Goal: Information Seeking & Learning: Compare options

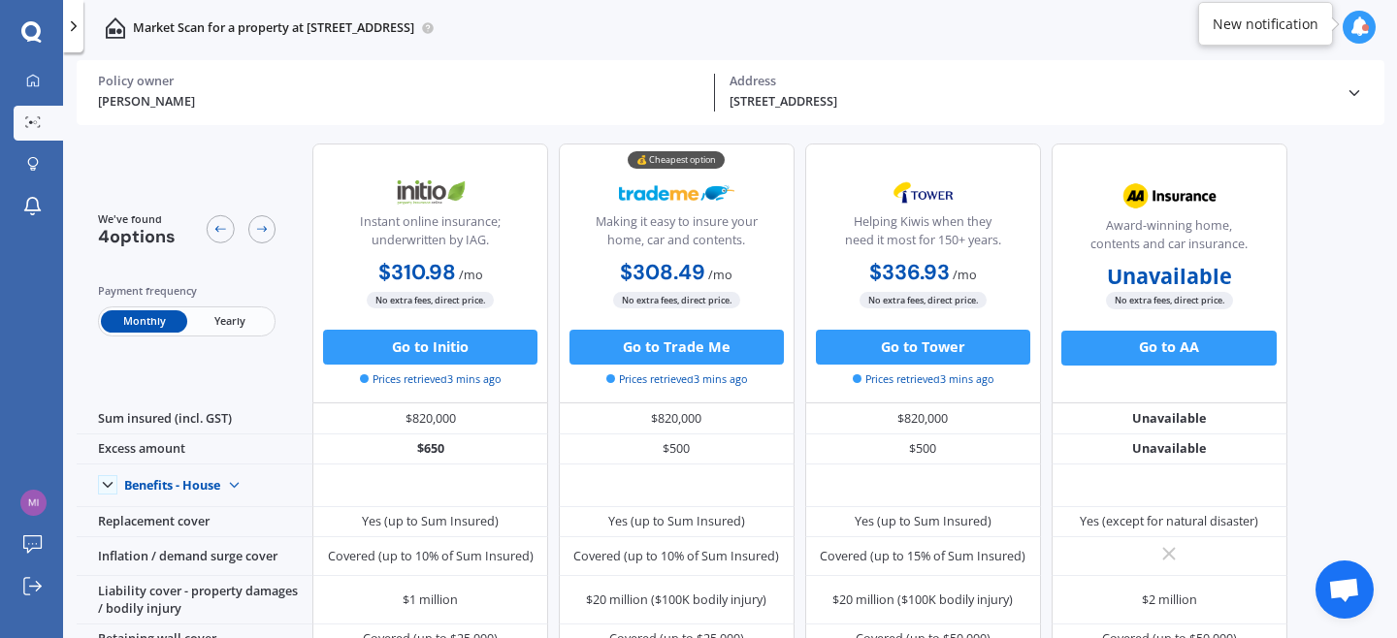
scroll to position [3, 0]
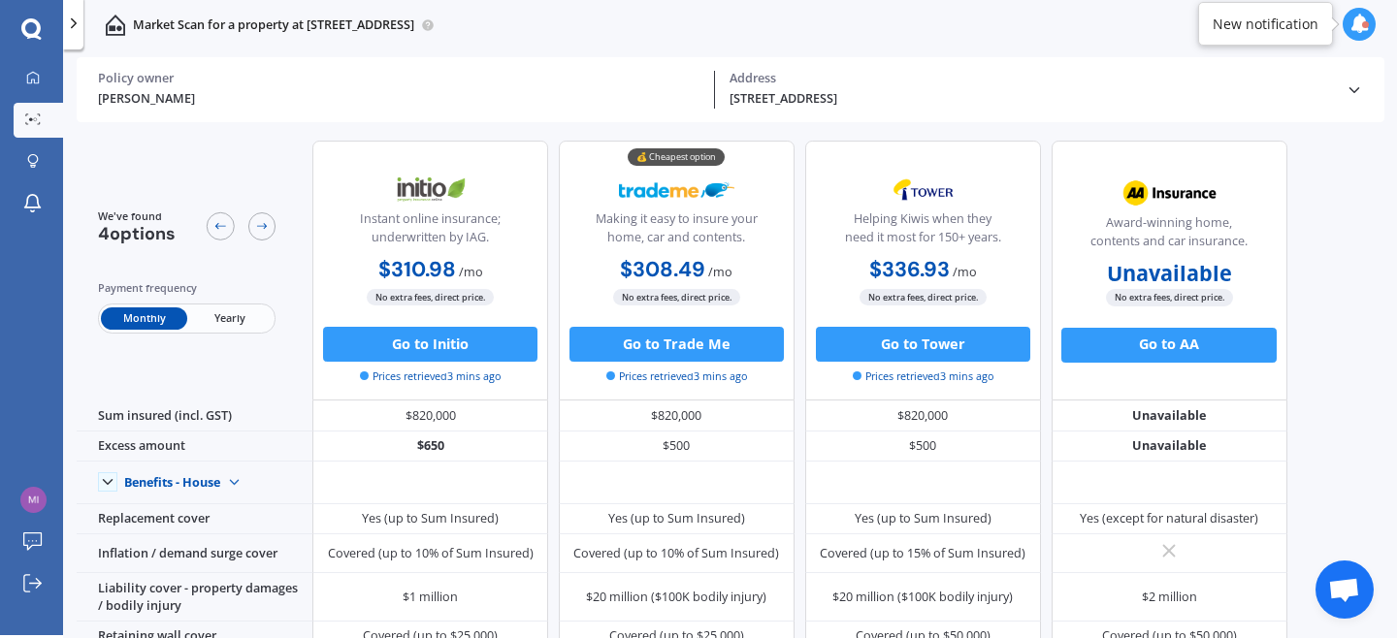
click at [37, 30] on icon at bounding box center [30, 27] width 19 height 19
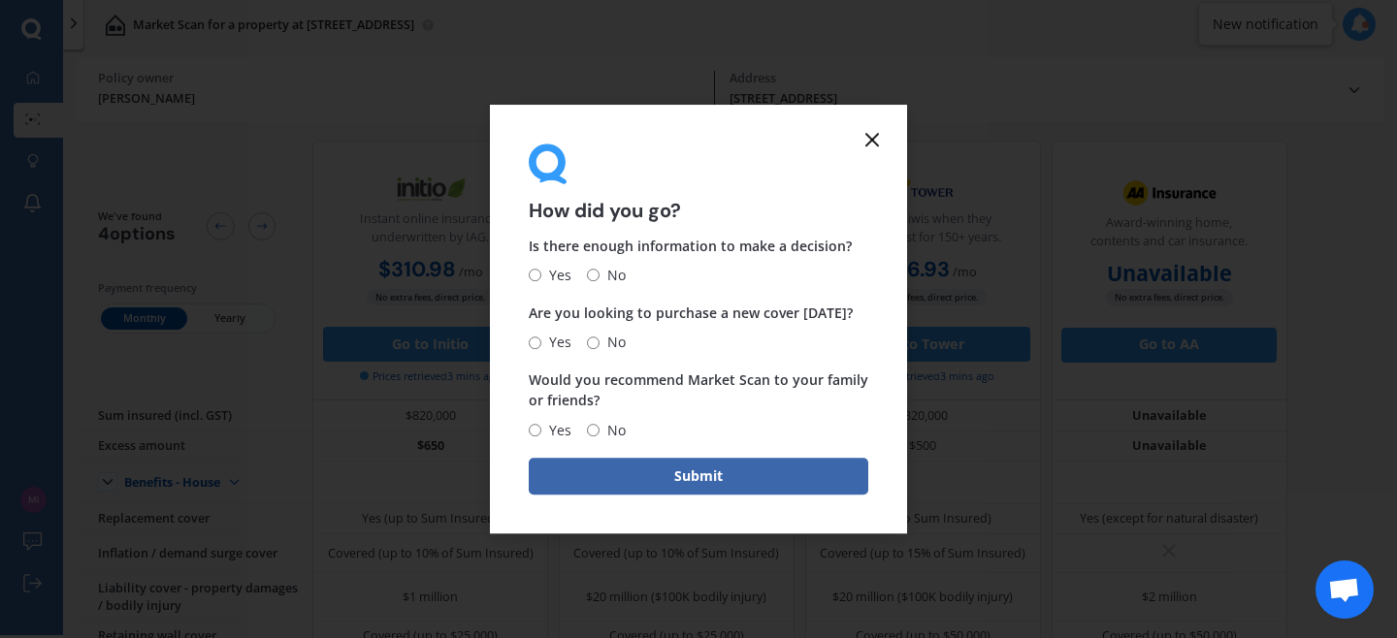
click at [874, 135] on line at bounding box center [872, 140] width 12 height 12
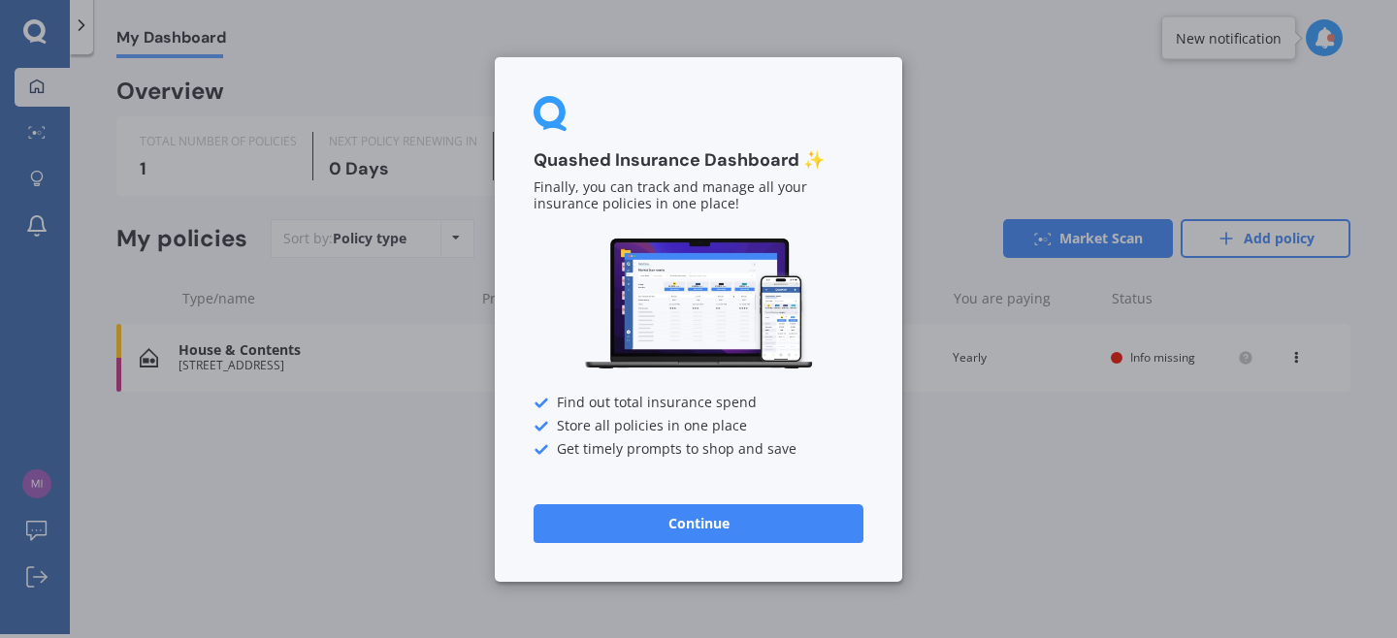
click at [670, 536] on button "Continue" at bounding box center [699, 522] width 330 height 39
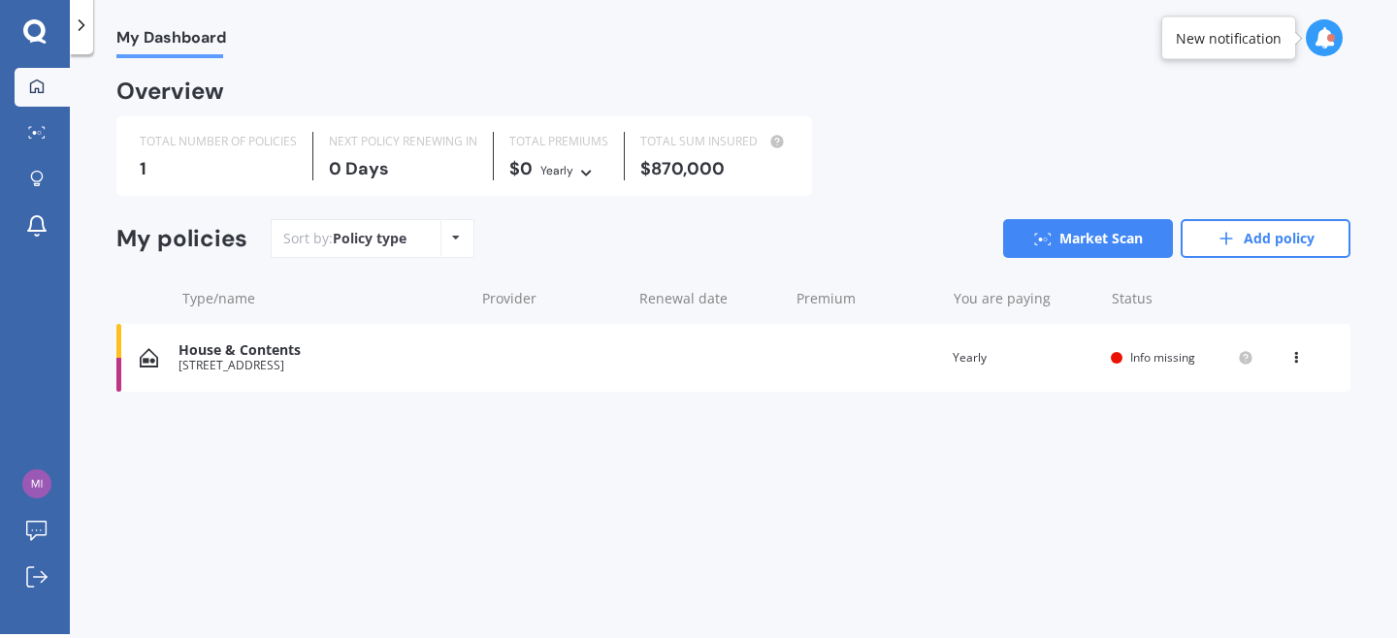
click at [469, 357] on div "House & Contents [STREET_ADDRESS] Renewal date Premium You are paying Yearly St…" at bounding box center [733, 358] width 1234 height 68
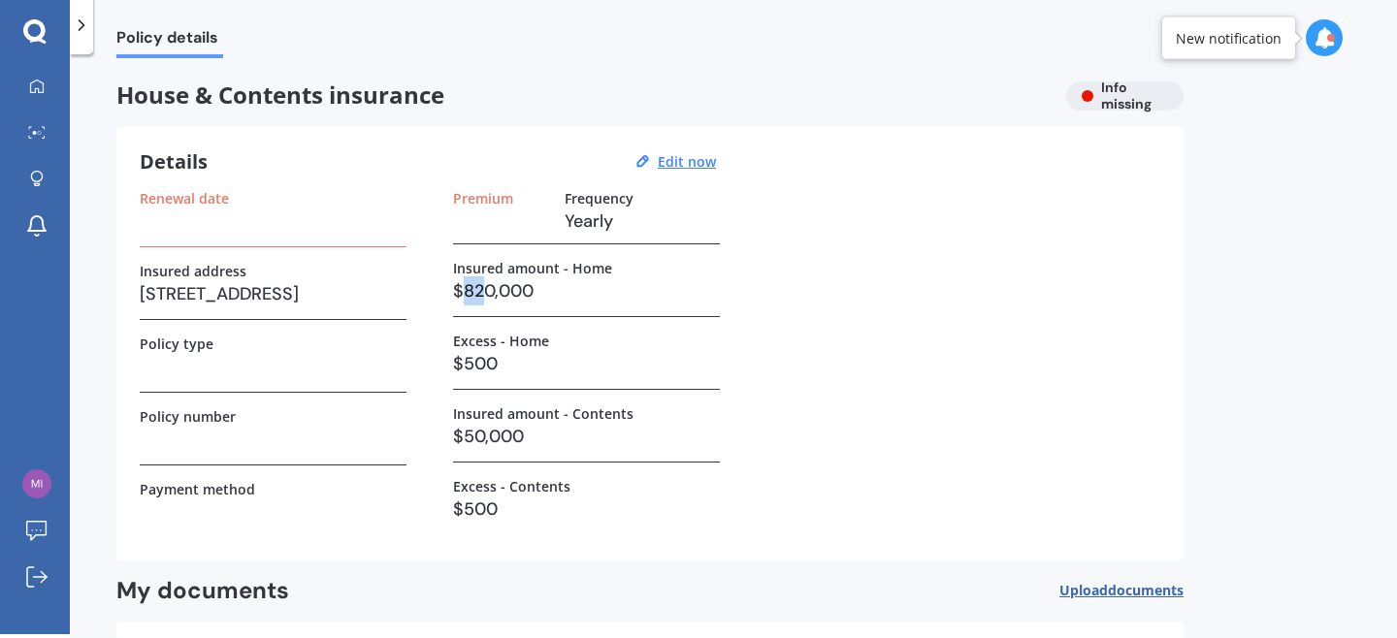
drag, startPoint x: 488, startPoint y: 285, endPoint x: 458, endPoint y: 287, distance: 30.1
click at [458, 287] on h3 "$820,000" at bounding box center [586, 290] width 267 height 29
click at [679, 167] on u "Edit now" at bounding box center [687, 161] width 58 height 18
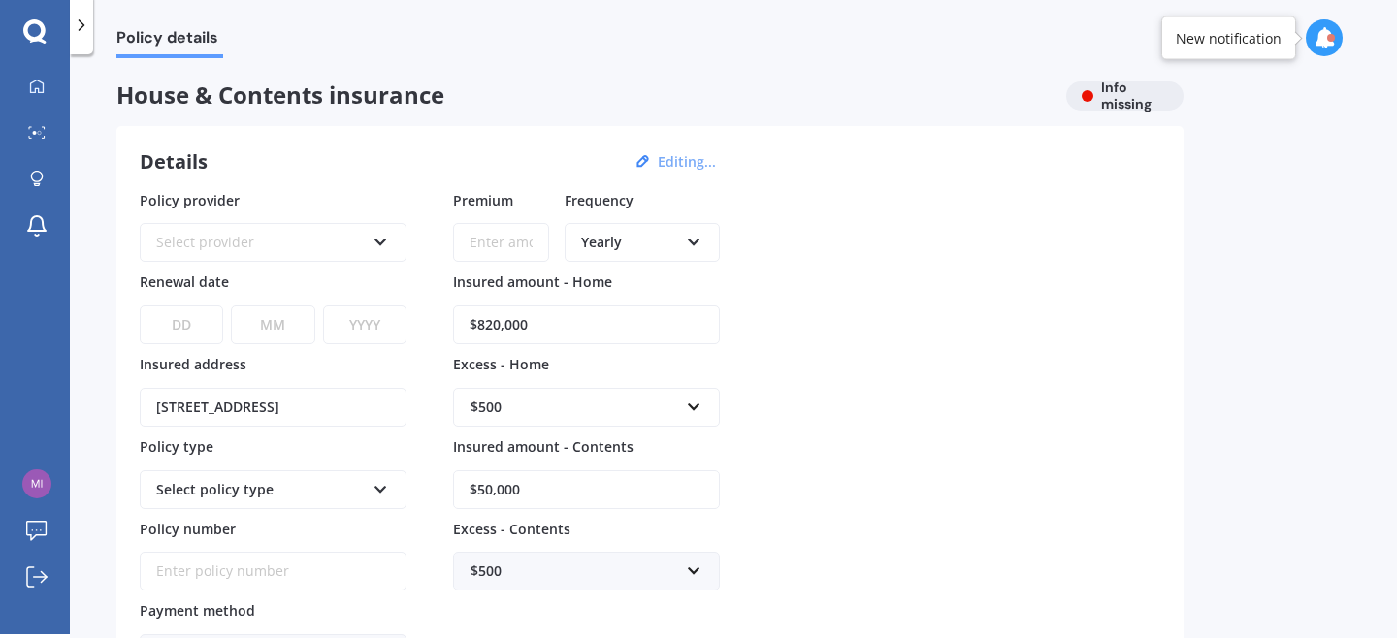
drag, startPoint x: 492, startPoint y: 317, endPoint x: 477, endPoint y: 319, distance: 14.7
click at [477, 319] on input "$820,000" at bounding box center [586, 325] width 267 height 39
click at [492, 324] on input "$820,000" at bounding box center [586, 325] width 267 height 39
click at [494, 325] on input "$820,000" at bounding box center [586, 325] width 267 height 39
type input "$800,000"
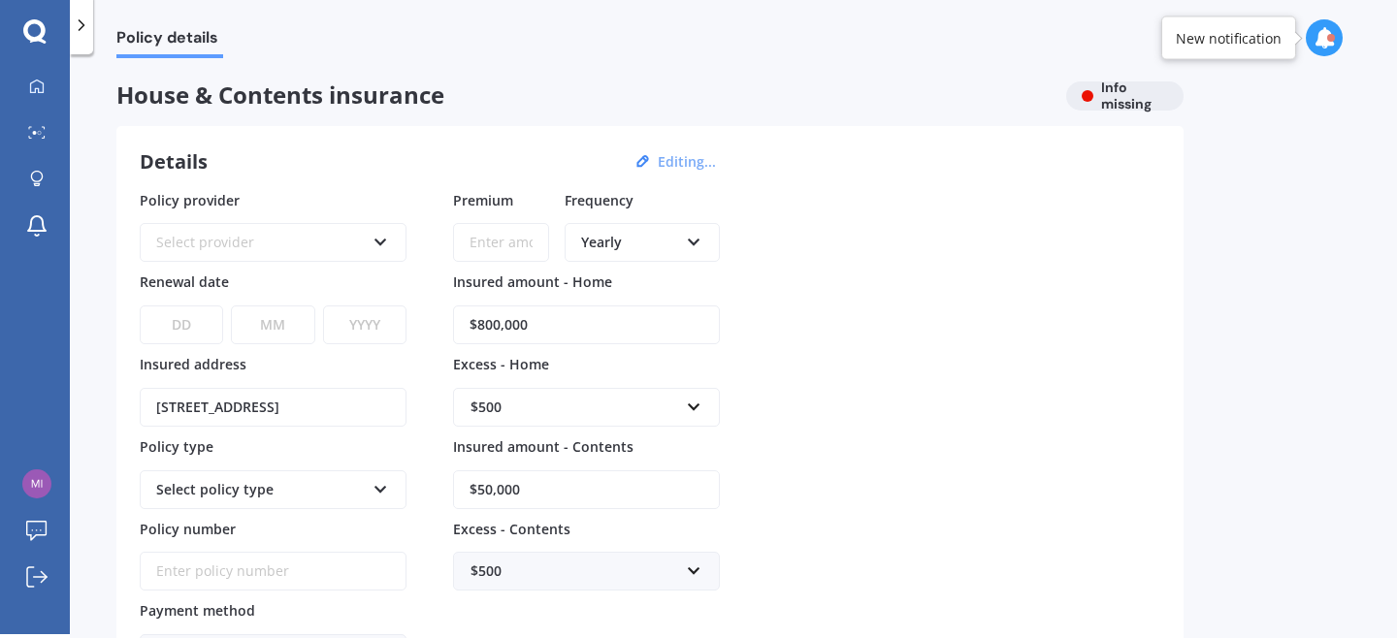
click at [887, 307] on div "Policy provider Select provider AA AMI AMP ANZ ASB Ando BNZ Co-Operative Bank F…" at bounding box center [650, 432] width 1020 height 484
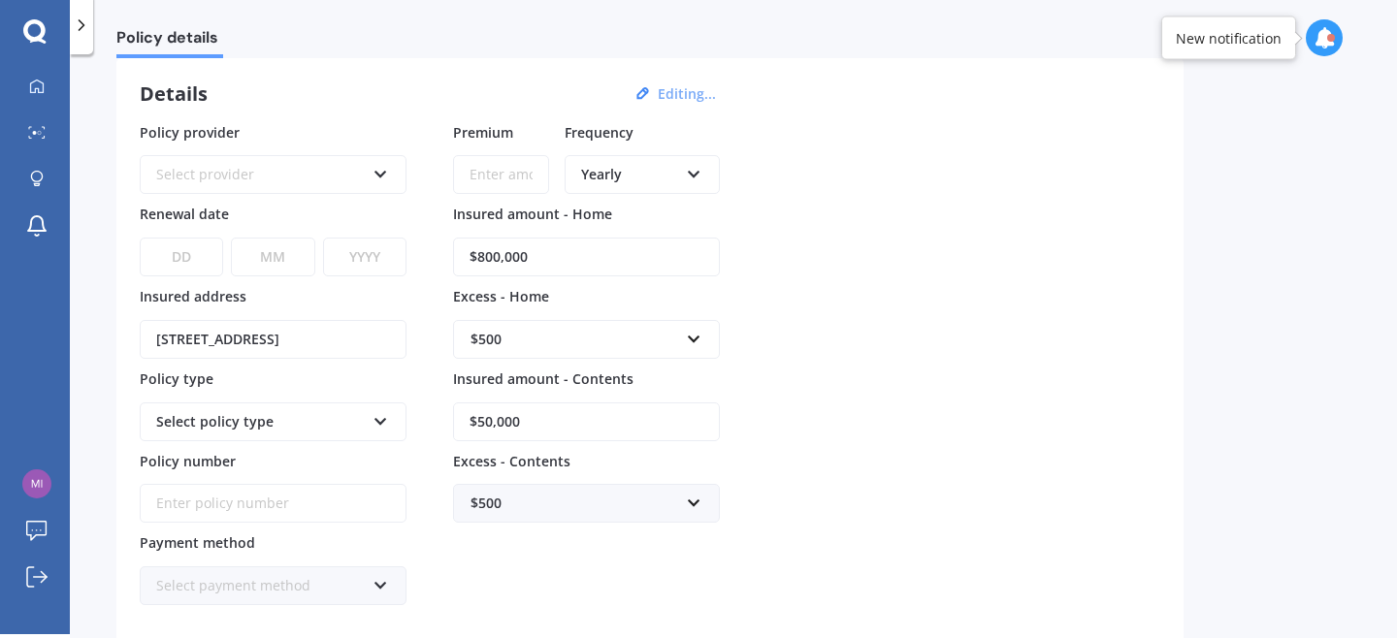
scroll to position [76, 0]
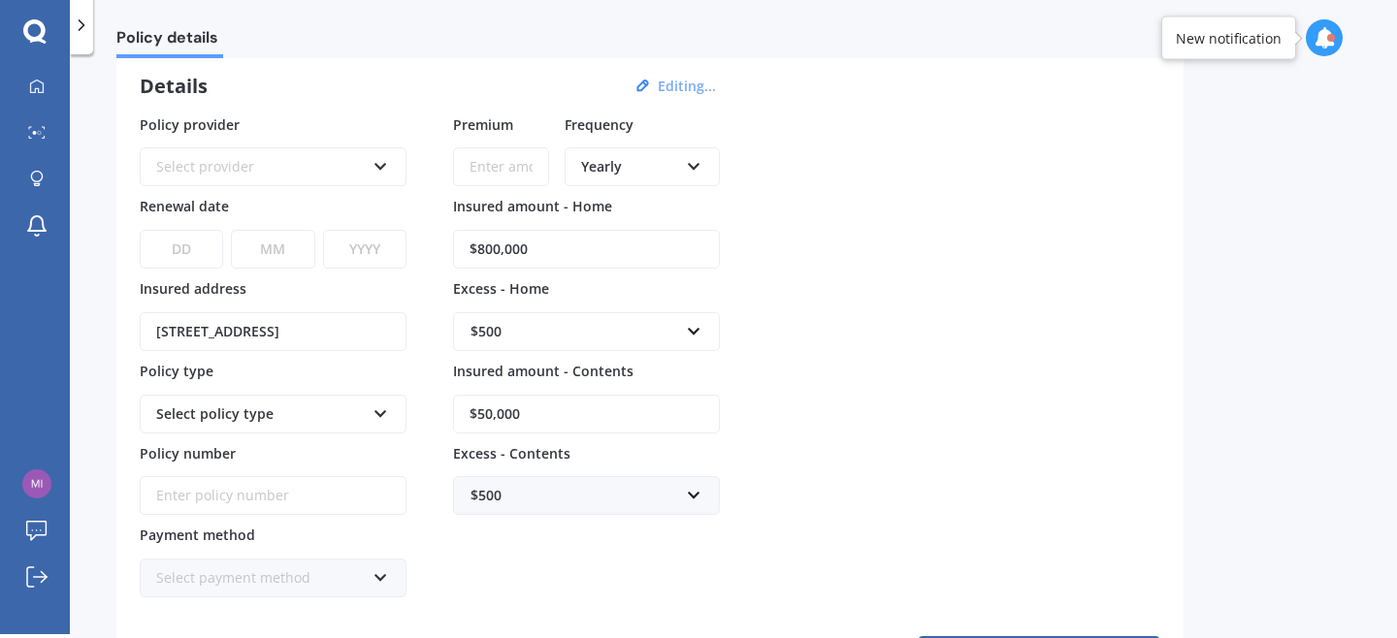
drag, startPoint x: 490, startPoint y: 415, endPoint x: 480, endPoint y: 414, distance: 9.7
click at [480, 414] on input "$50,000" at bounding box center [586, 414] width 267 height 39
click at [504, 412] on input "$76,000" at bounding box center [586, 414] width 267 height 39
type input "$76,500"
click at [777, 425] on div "Policy provider Select provider AA AMI AMP ANZ ASB Ando BNZ Co-Operative Bank F…" at bounding box center [650, 356] width 1020 height 484
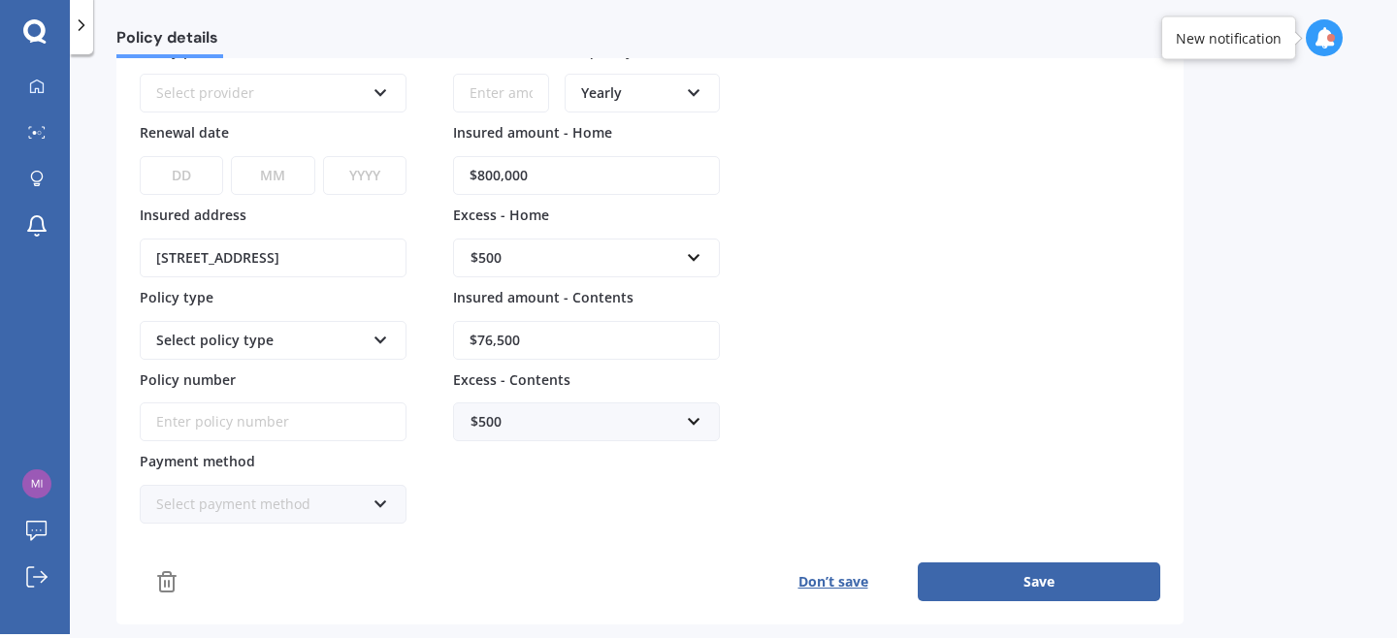
scroll to position [181, 0]
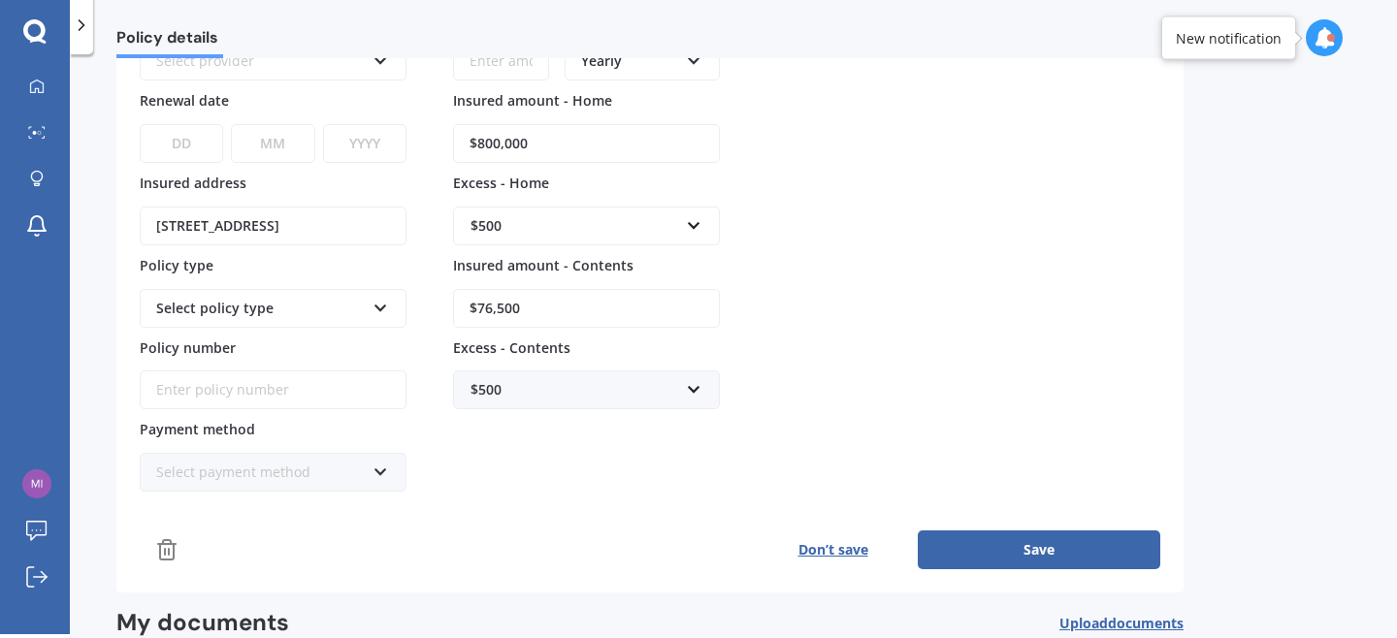
click at [992, 550] on button "Save" at bounding box center [1039, 550] width 243 height 39
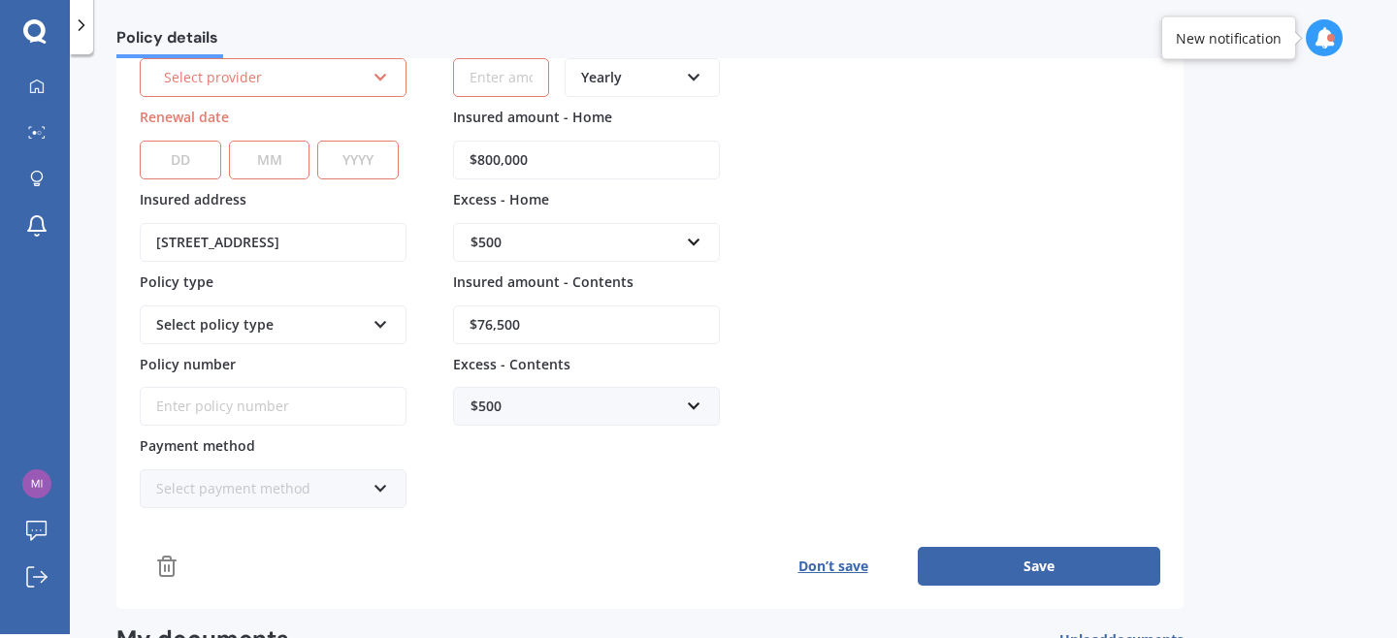
click at [354, 67] on div "Select provider" at bounding box center [264, 77] width 201 height 21
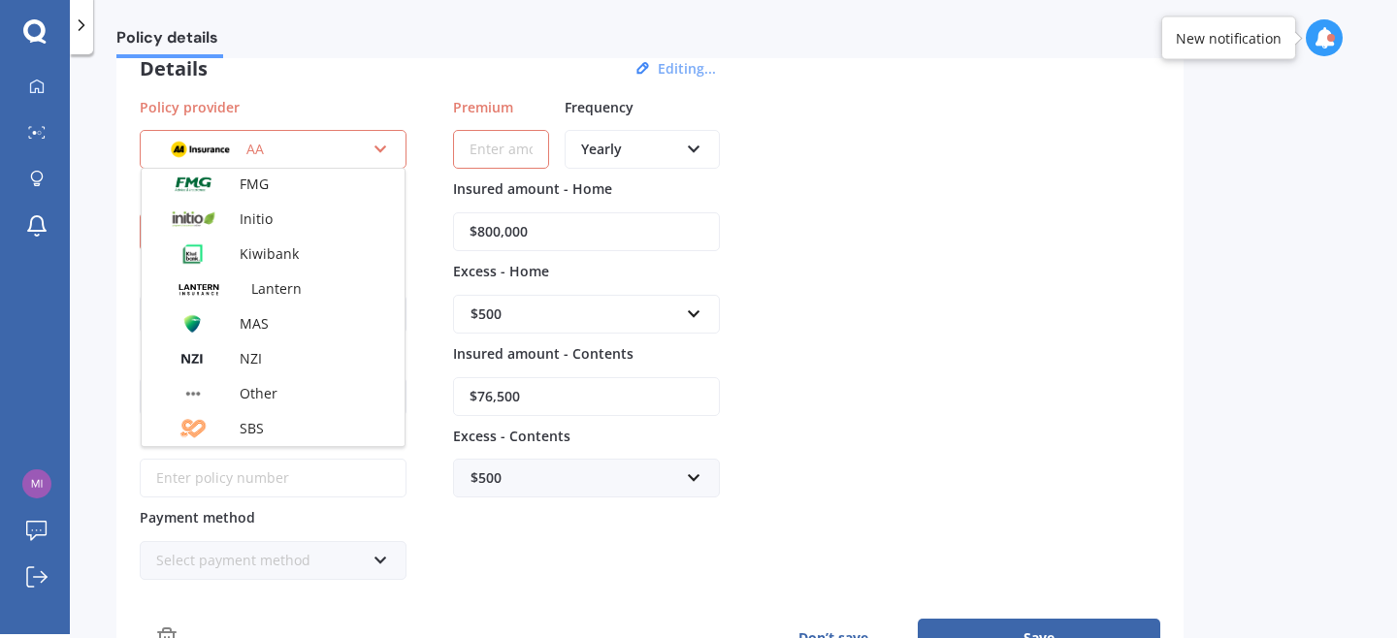
scroll to position [526, 0]
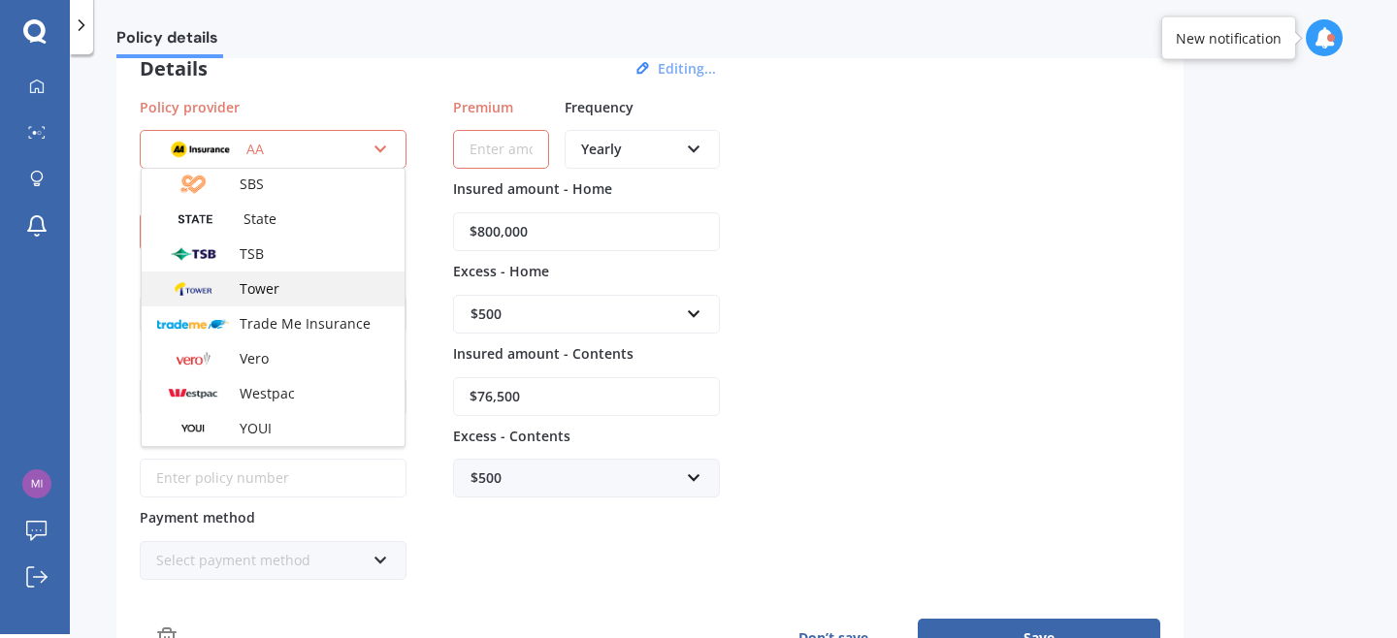
click at [297, 302] on div "Tower" at bounding box center [273, 289] width 263 height 35
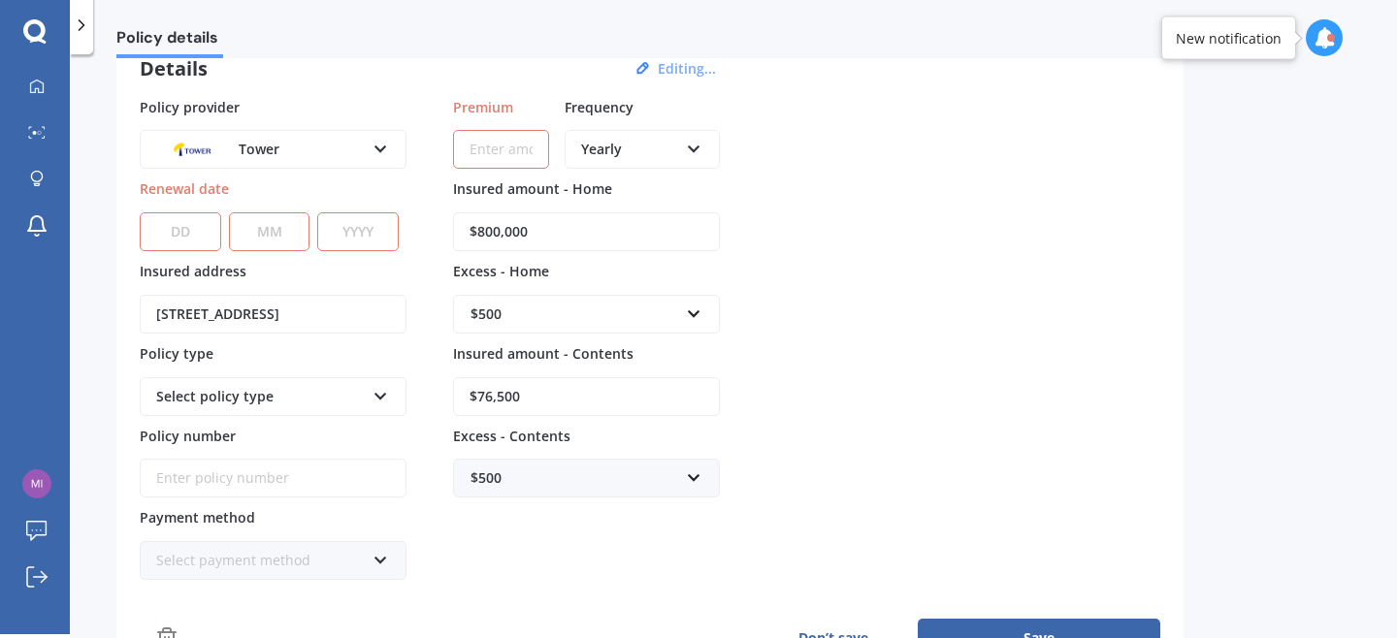
click at [197, 214] on select "DD 01 02 03 04 05 06 07 08 09 10 11 12 13 14 15 16 17 18 19 20 21 22 23 24 25 2…" at bounding box center [180, 231] width 81 height 39
click at [192, 239] on select "DD 01 02 03 04 05 06 07 08 09 10 11 12 13 14 15 16 17 18 19 20 21 22 23 24 25 2…" at bounding box center [180, 231] width 81 height 39
select select "27"
click at [140, 212] on select "DD 01 02 03 04 05 06 07 08 09 10 11 12 13 14 15 16 17 18 19 20 21 22 23 24 25 2…" at bounding box center [180, 231] width 81 height 39
click at [257, 241] on select "MM 01 02 03 04 05 06 07 08 09 10 11 12" at bounding box center [269, 231] width 81 height 39
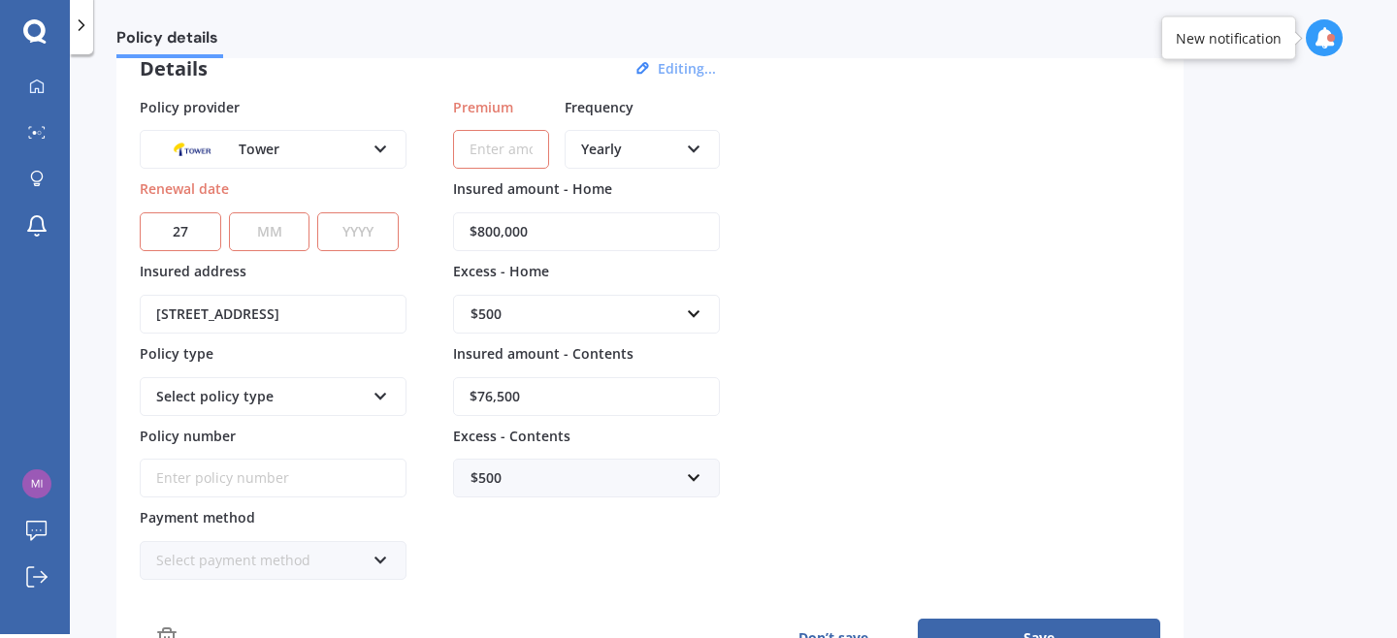
select select "03"
click at [229, 212] on select "MM 01 02 03 04 05 06 07 08 09 10 11 12" at bounding box center [269, 231] width 81 height 39
click at [367, 232] on select "YYYY 2027 2026 2025 2024 2023 2022 2021 2020 2019 2018 2017 2016 2015 2014 2013…" at bounding box center [357, 231] width 81 height 39
select select "2026"
click at [322, 212] on select "YYYY 2027 2026 2025 2024 2023 2022 2021 2020 2019 2018 2017 2016 2015 2014 2013…" at bounding box center [357, 231] width 81 height 39
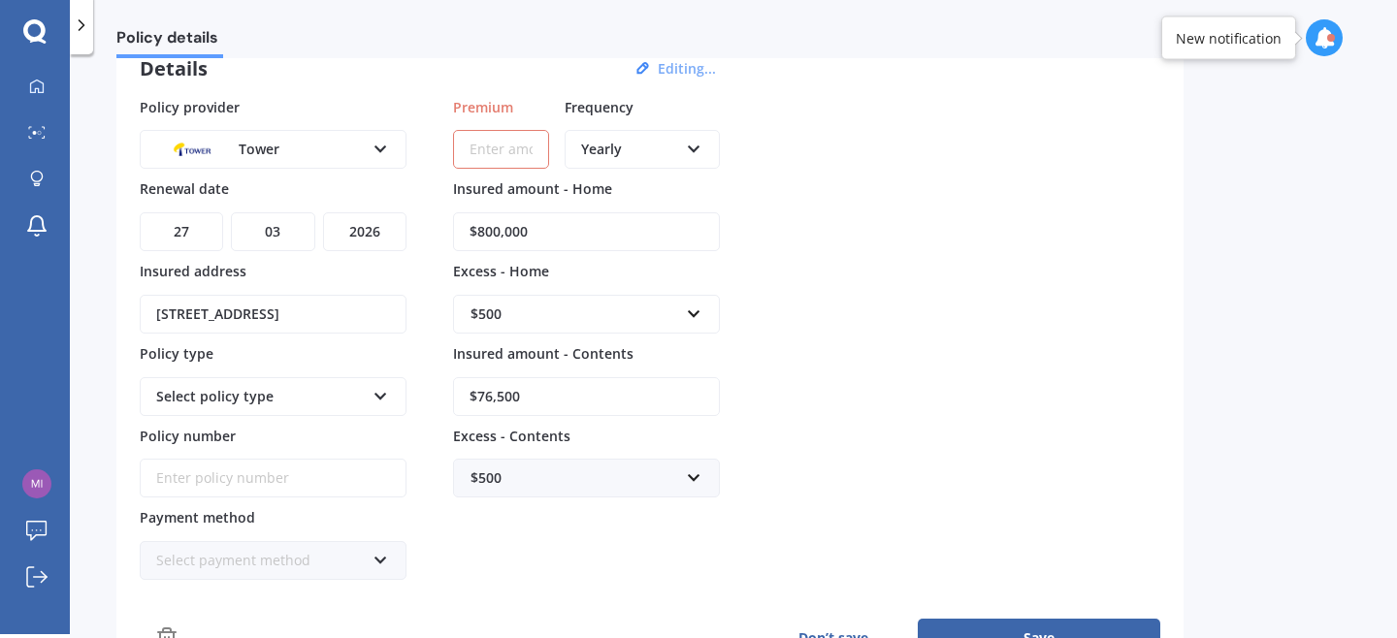
click at [868, 367] on div "Policy provider Tower AA AMI AMP ANZ ASB Ando BNZ Co-Operative Bank FMG Initio …" at bounding box center [650, 339] width 1020 height 484
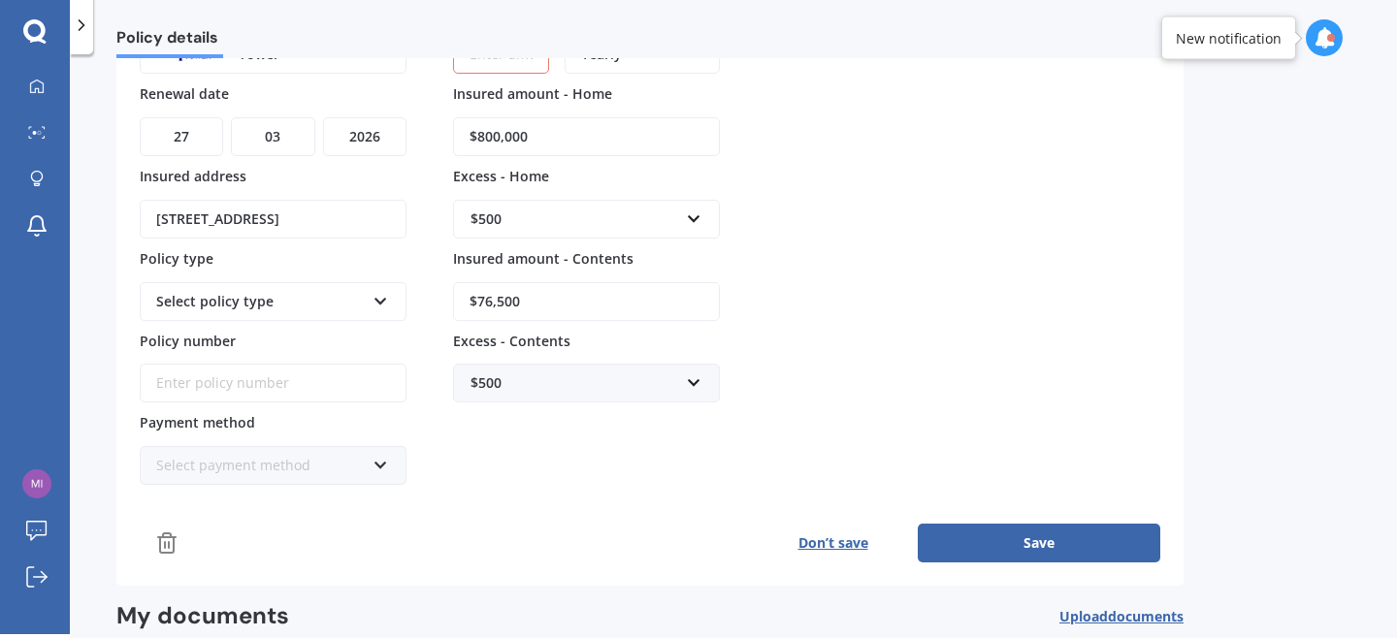
scroll to position [190, 0]
click at [261, 294] on div "Select policy type" at bounding box center [260, 299] width 209 height 21
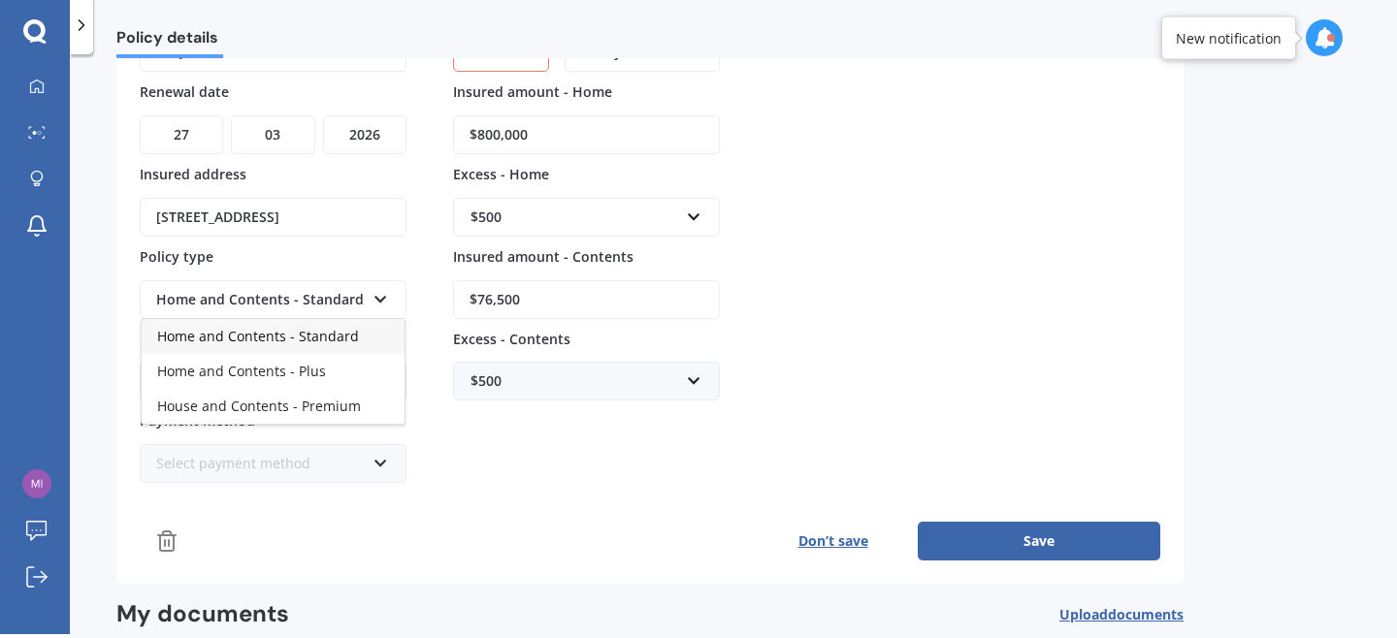
click at [277, 332] on span "Home and Contents - Standard" at bounding box center [258, 336] width 202 height 18
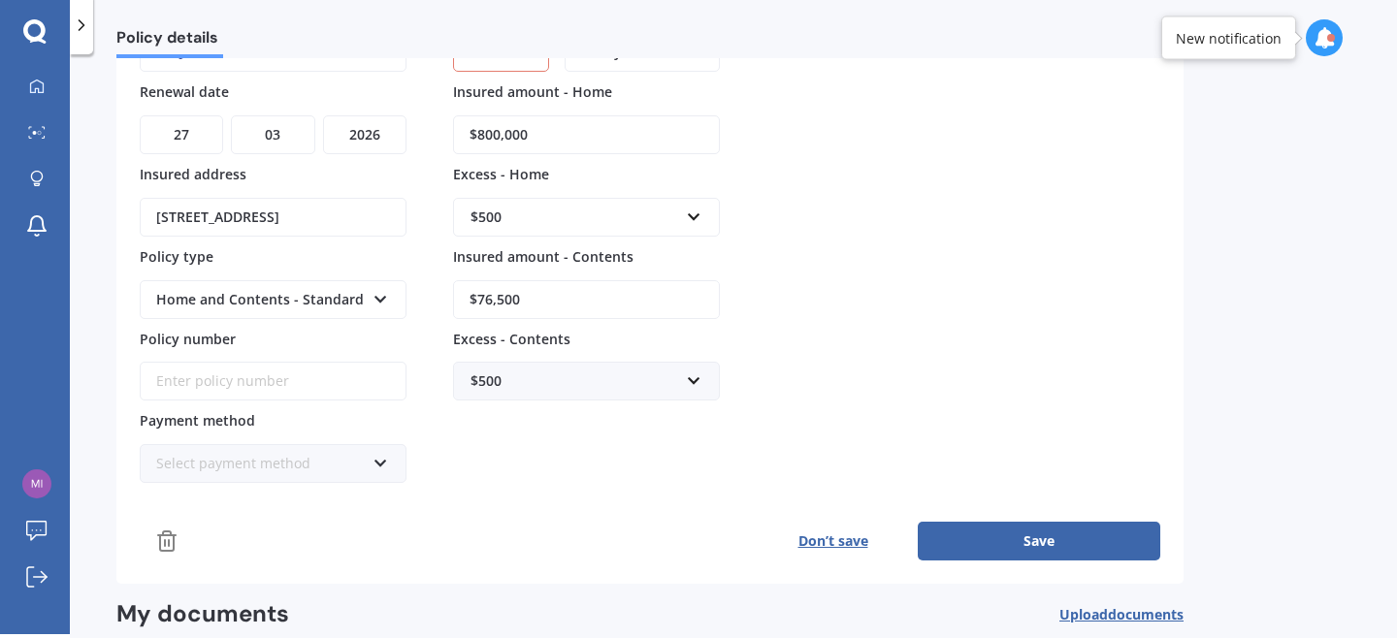
click at [457, 458] on div "Premium Frequency Yearly Yearly Six-Monthly Quarterly Monthly Fortnightly Weekl…" at bounding box center [586, 242] width 267 height 484
click at [999, 531] on button "Save" at bounding box center [1039, 541] width 243 height 39
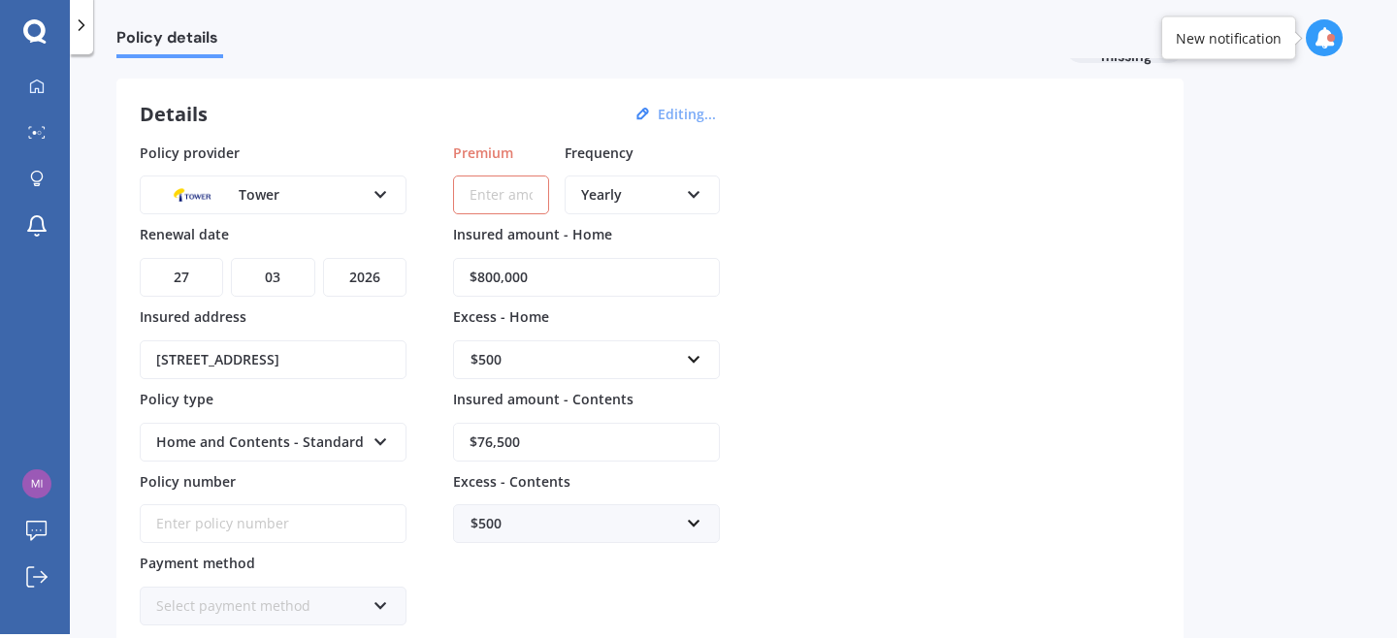
scroll to position [39, 0]
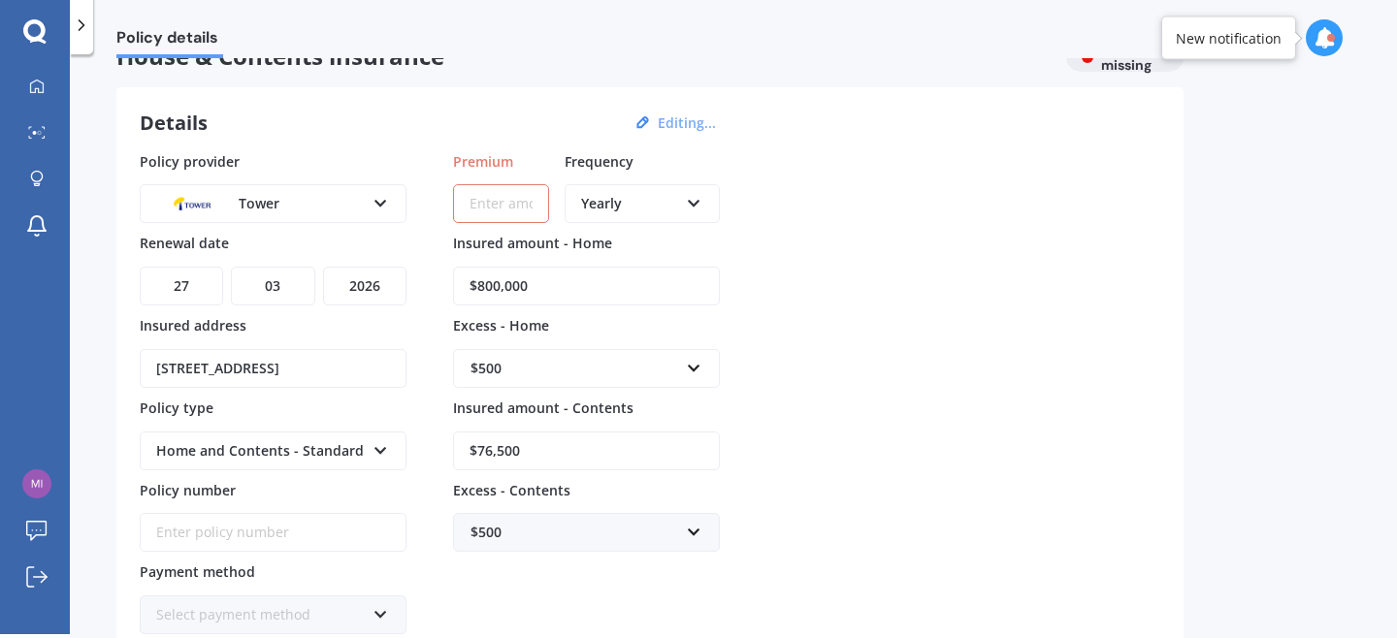
click at [528, 200] on input "Premium" at bounding box center [501, 203] width 96 height 39
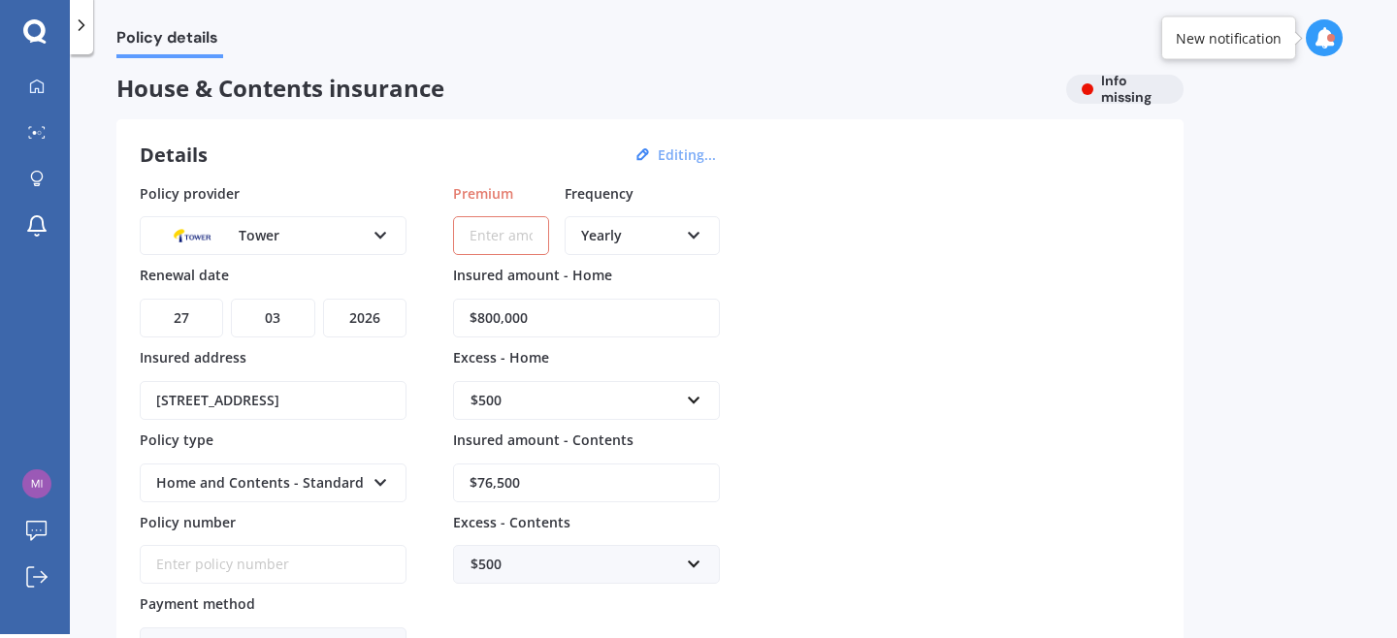
scroll to position [0, 0]
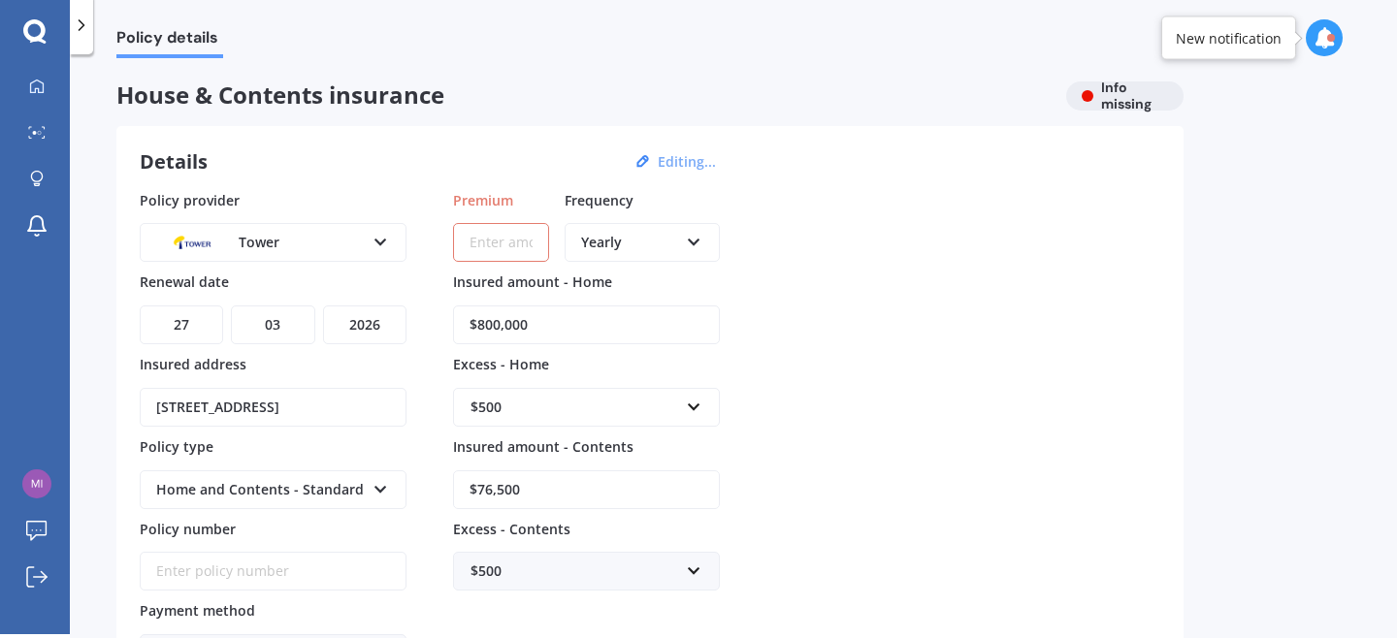
click at [688, 235] on icon at bounding box center [694, 239] width 16 height 14
click at [737, 182] on div "Details Editing... Policy provider Tower AA AMI AMP ANZ ASB Ando BNZ Co-Operati…" at bounding box center [649, 450] width 1067 height 648
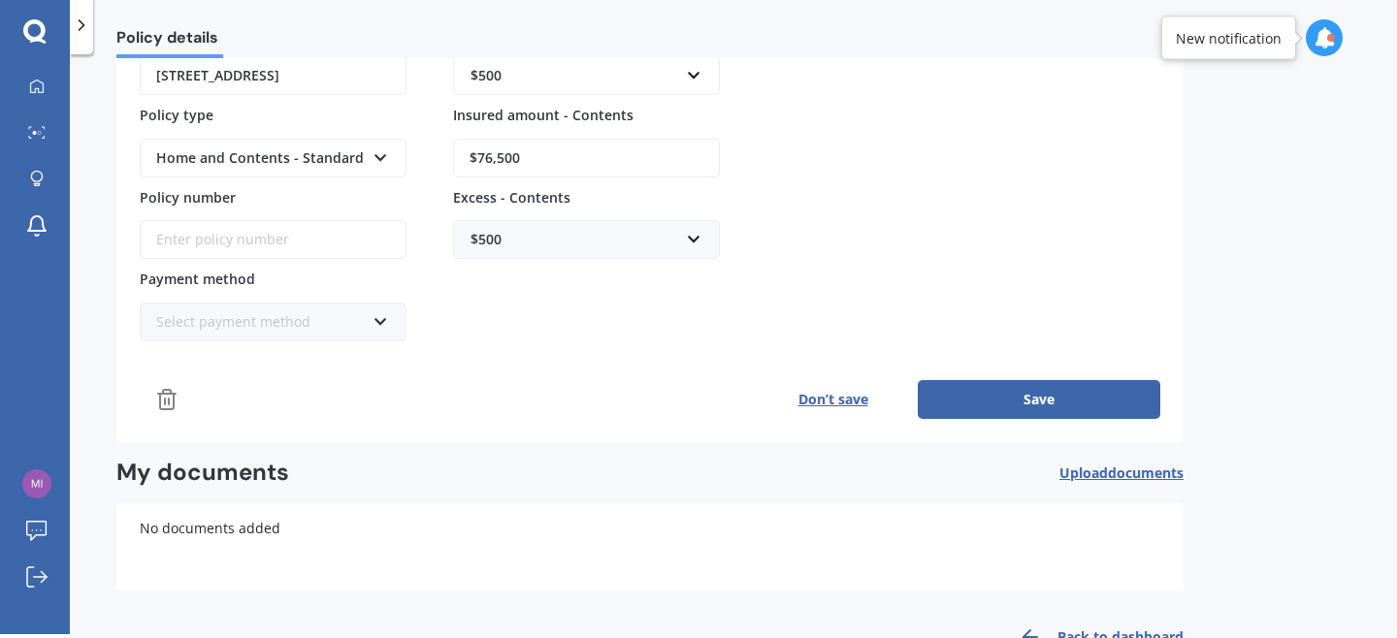
scroll to position [393, 0]
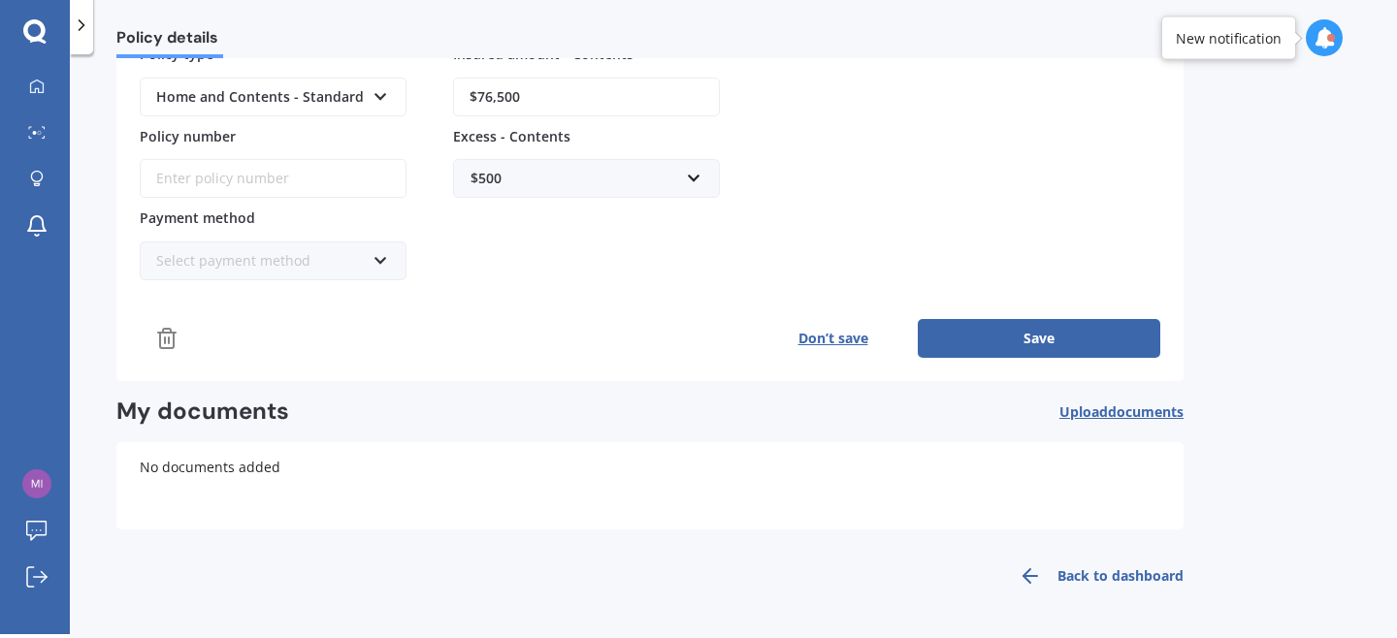
click at [1023, 342] on button "Save" at bounding box center [1039, 338] width 243 height 39
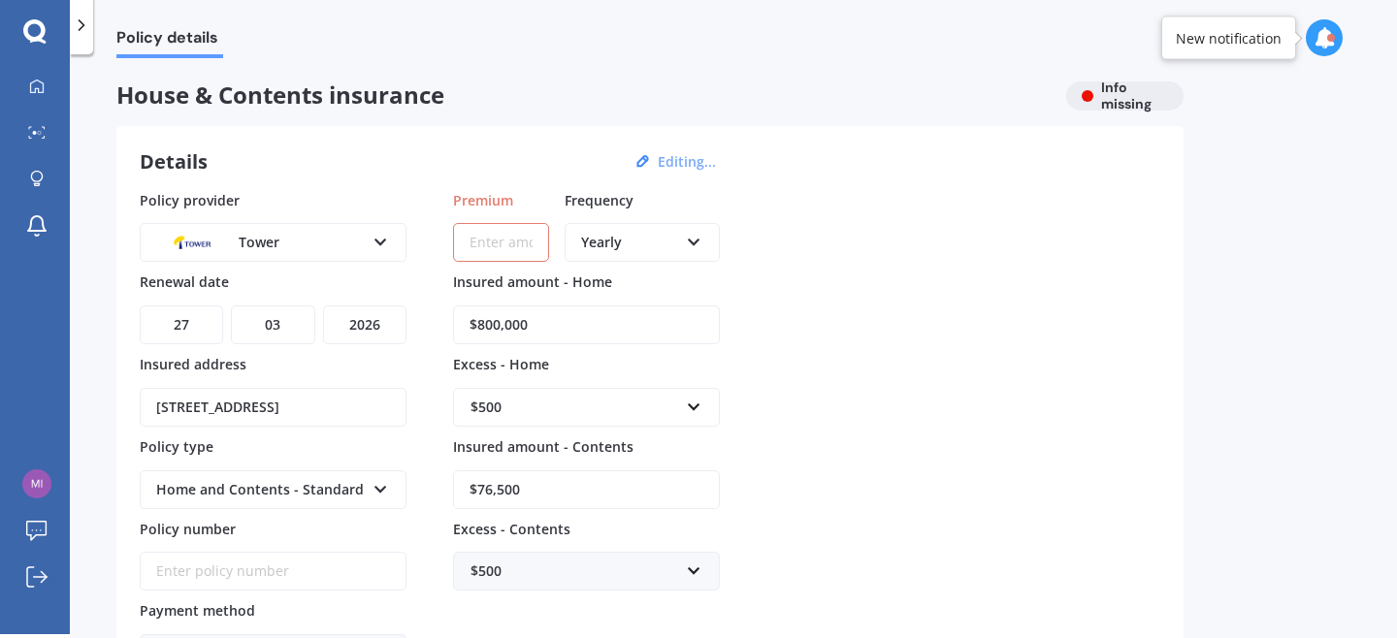
paste input "$2,305.25"
type input "$2,305.25"
click at [900, 339] on div "Policy provider Tower AA AMI AMP ANZ ASB Ando BNZ Co-Operative Bank FMG Initio …" at bounding box center [650, 432] width 1020 height 484
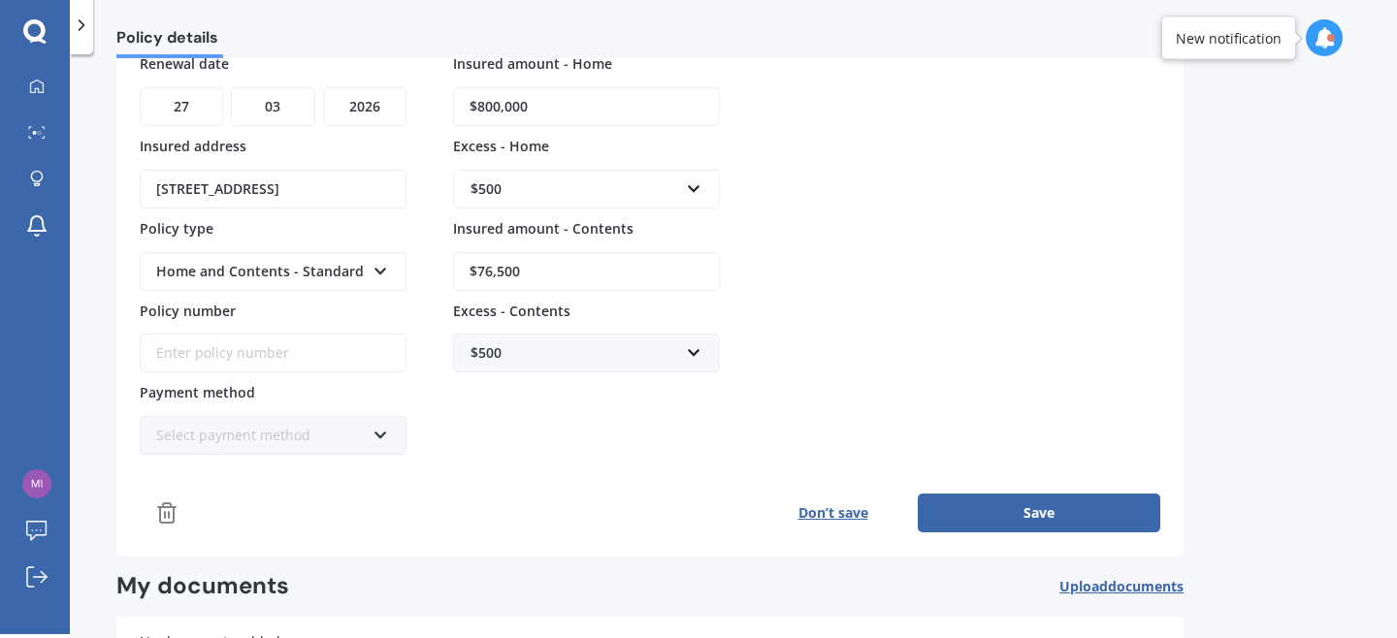
scroll to position [205, 0]
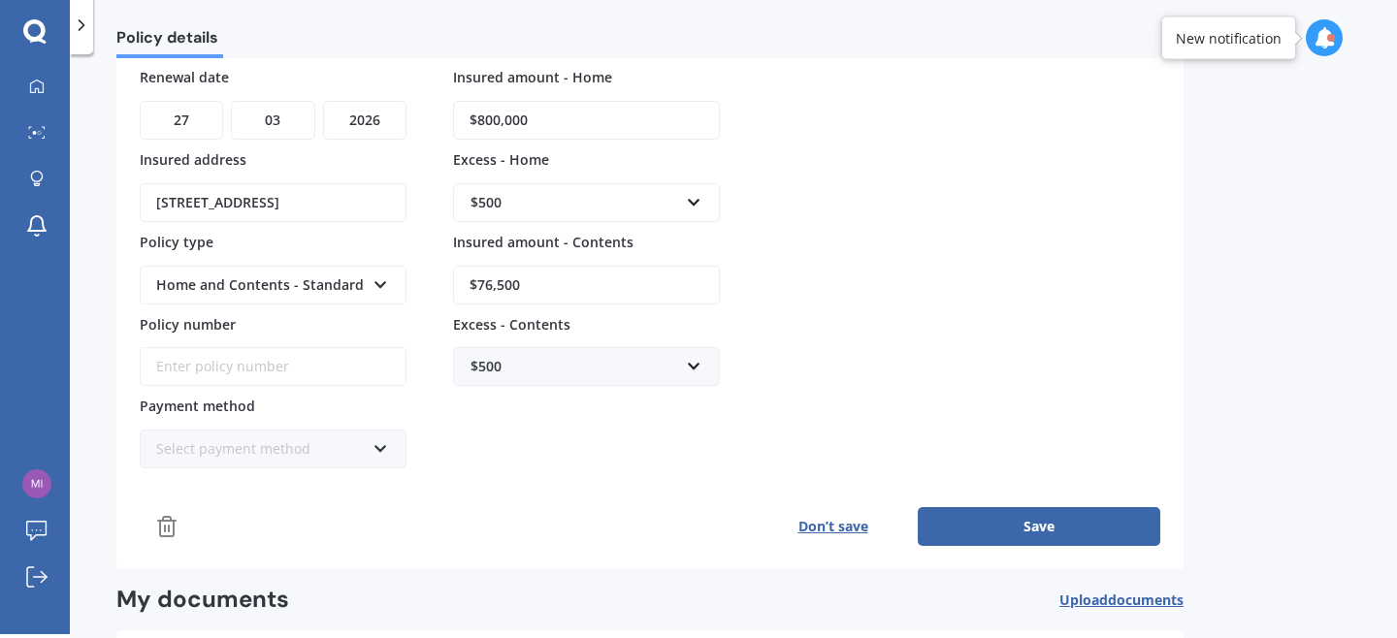
drag, startPoint x: 632, startPoint y: 275, endPoint x: 429, endPoint y: 282, distance: 203.8
click at [429, 282] on div "Policy provider Tower AA AMI AMP ANZ ASB Ando BNZ Co-Operative Bank FMG Initio …" at bounding box center [650, 227] width 1020 height 484
click at [624, 373] on div "$500" at bounding box center [574, 366] width 209 height 21
click at [840, 301] on div "Policy provider Tower AA AMI AMP ANZ ASB Ando BNZ Co-Operative Bank FMG Initio …" at bounding box center [650, 227] width 1020 height 484
click at [664, 378] on input "text" at bounding box center [579, 366] width 249 height 37
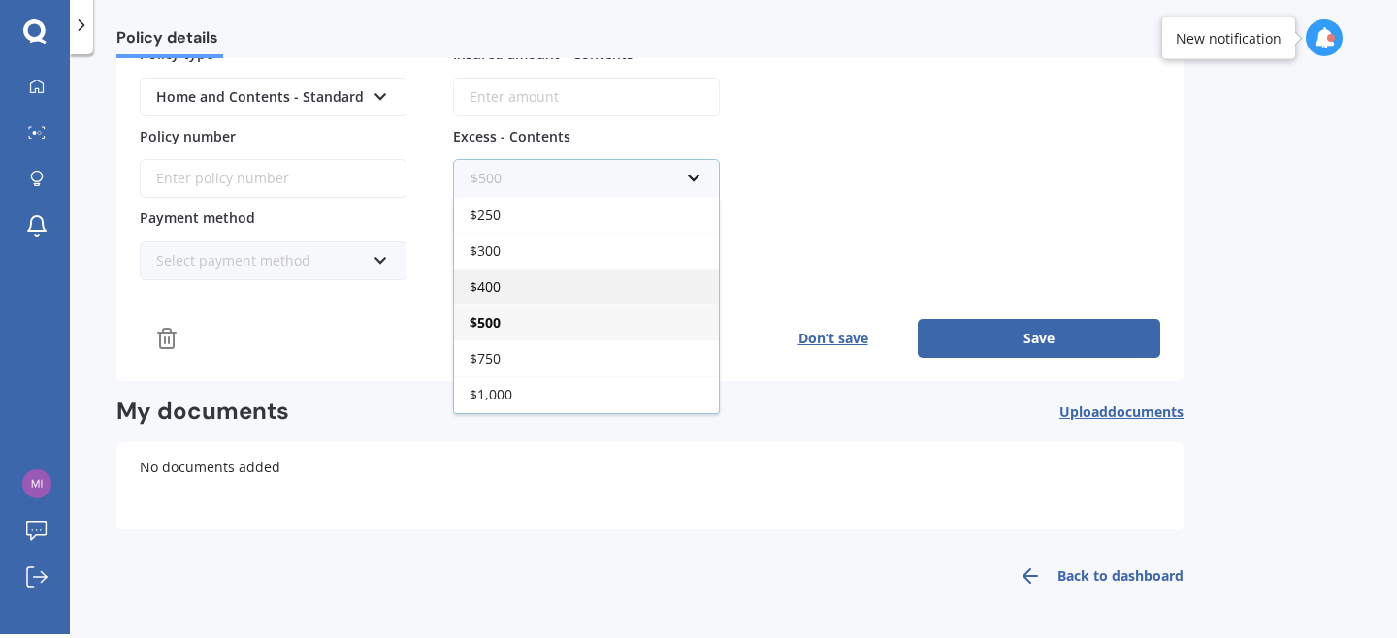
scroll to position [340, 0]
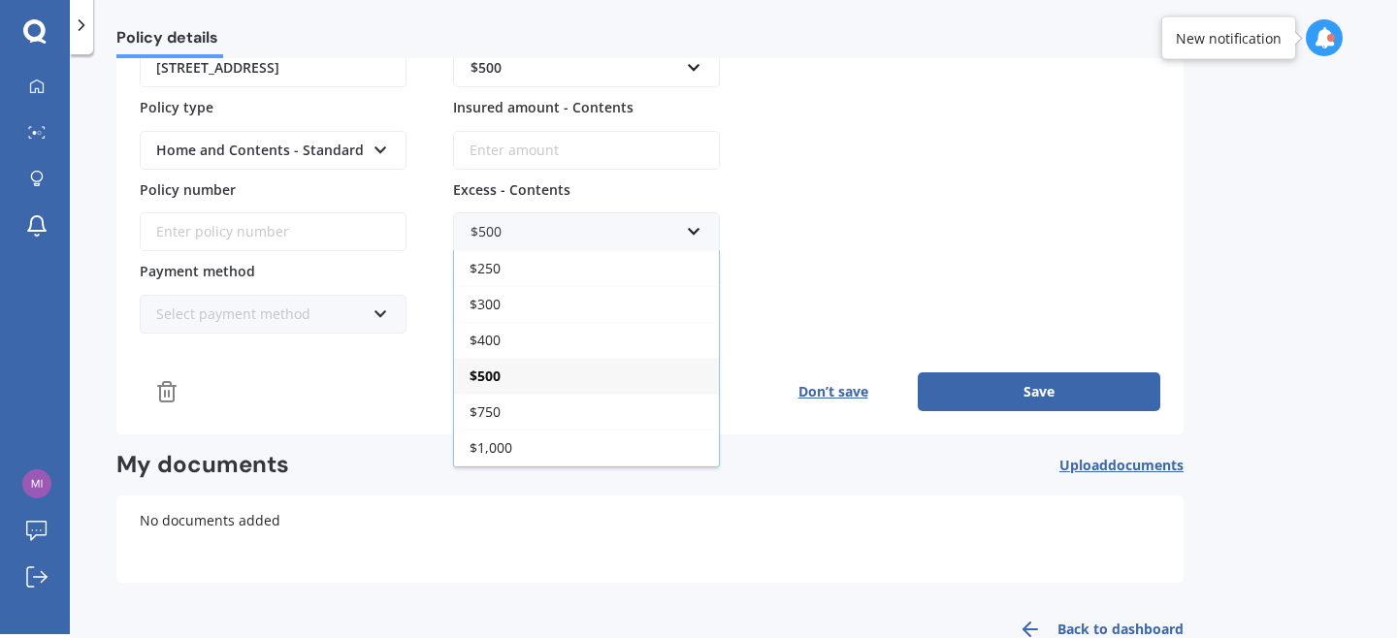
click at [855, 287] on div "Policy provider Tower AA AMI AMP ANZ ASB Ando BNZ Co-Operative Bank FMG Initio …" at bounding box center [650, 93] width 1020 height 484
click at [994, 380] on button "Save" at bounding box center [1039, 391] width 243 height 39
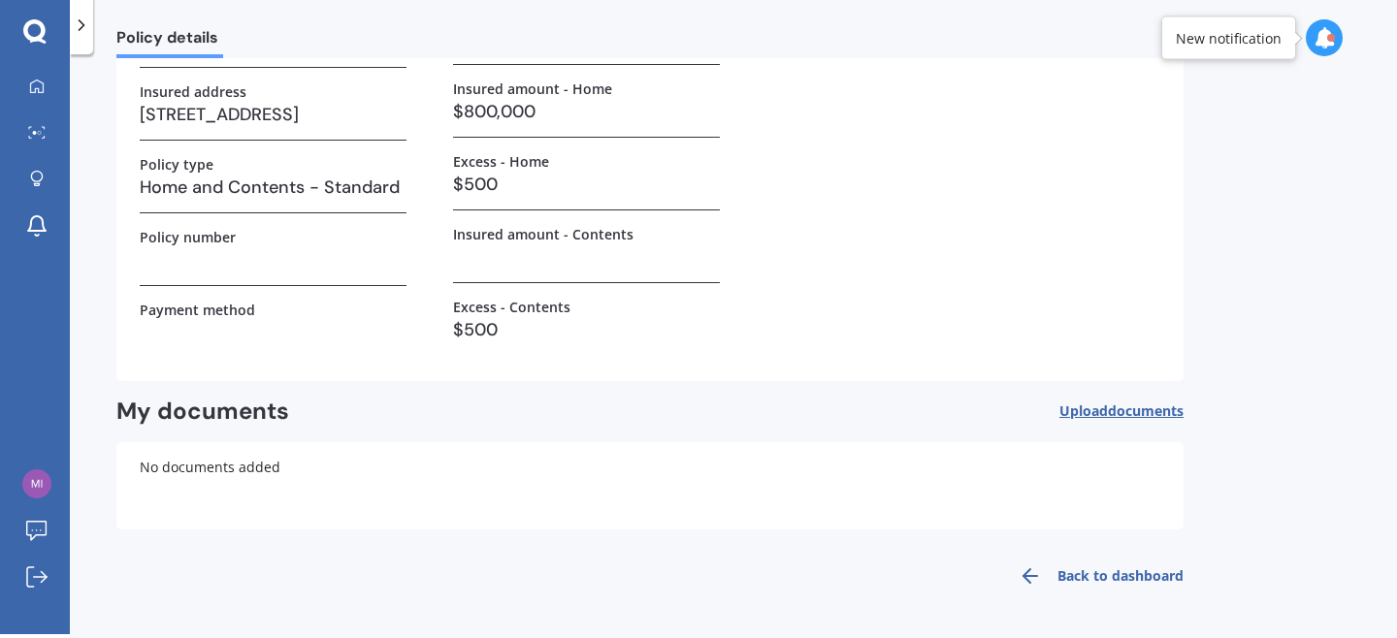
scroll to position [178, 0]
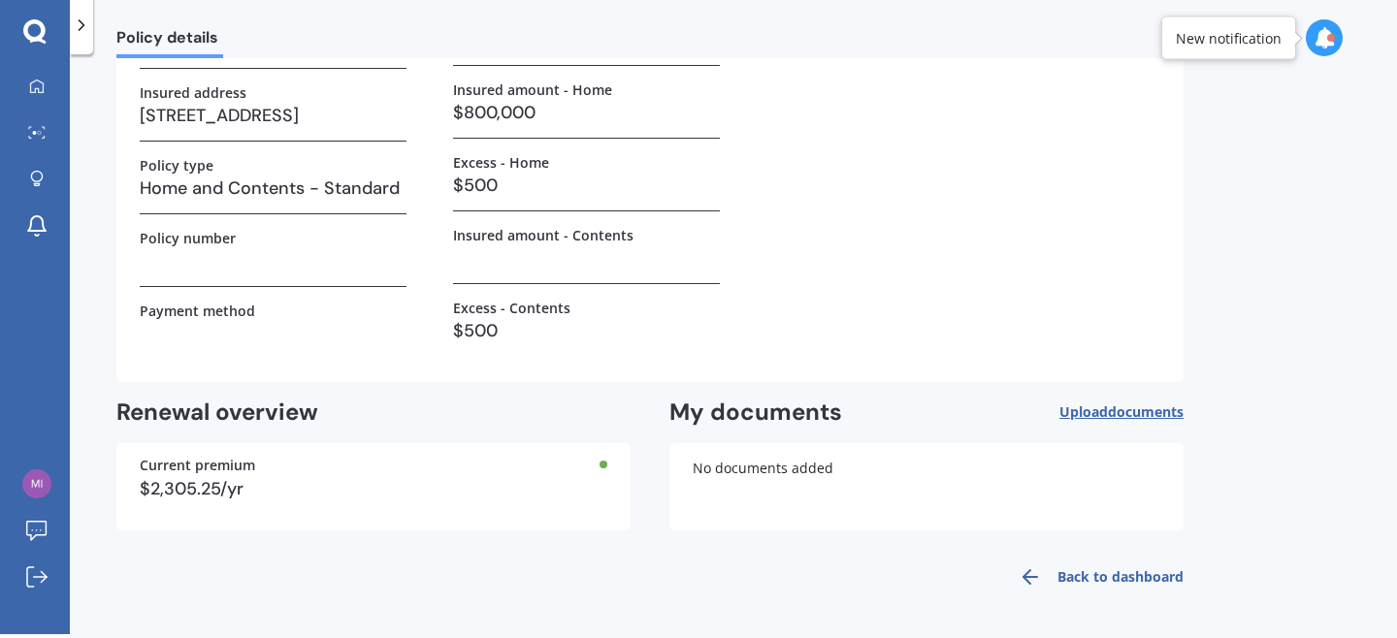
click at [1140, 562] on link "Back to dashboard" at bounding box center [1095, 577] width 177 height 47
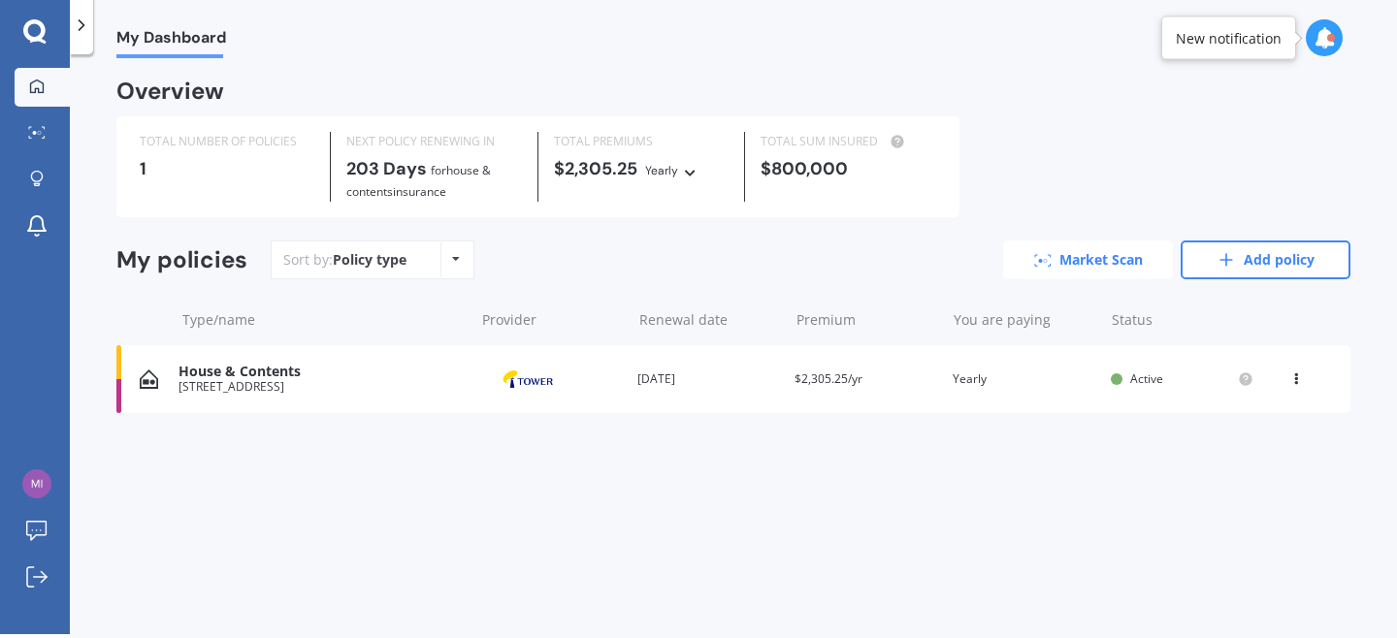
click at [1078, 260] on link "Market Scan" at bounding box center [1088, 260] width 170 height 39
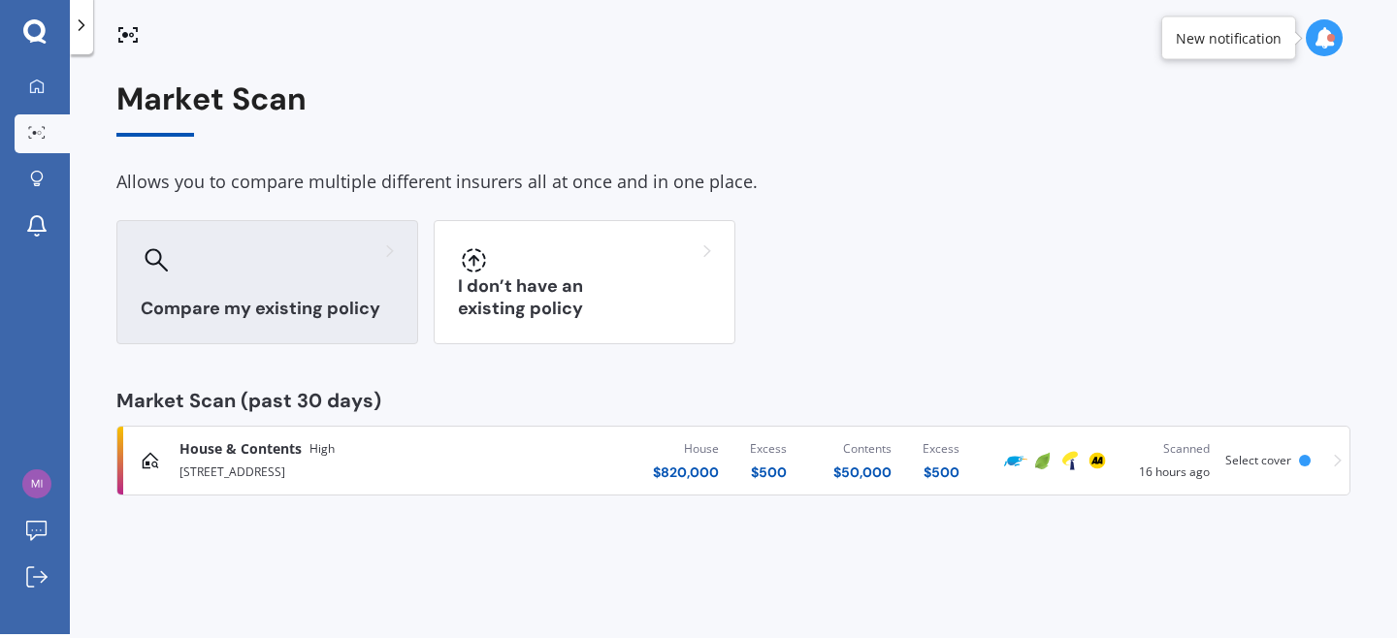
click at [229, 293] on div "Compare my existing policy" at bounding box center [267, 282] width 302 height 124
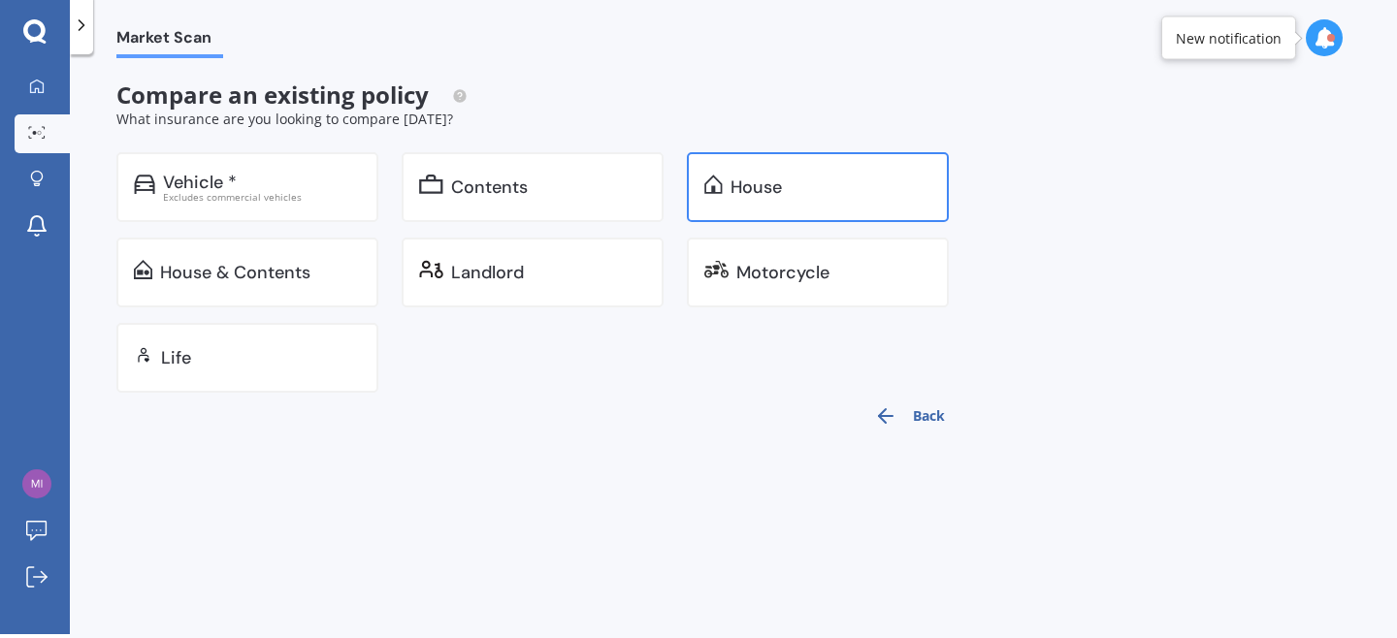
click at [714, 199] on div "House" at bounding box center [818, 187] width 262 height 70
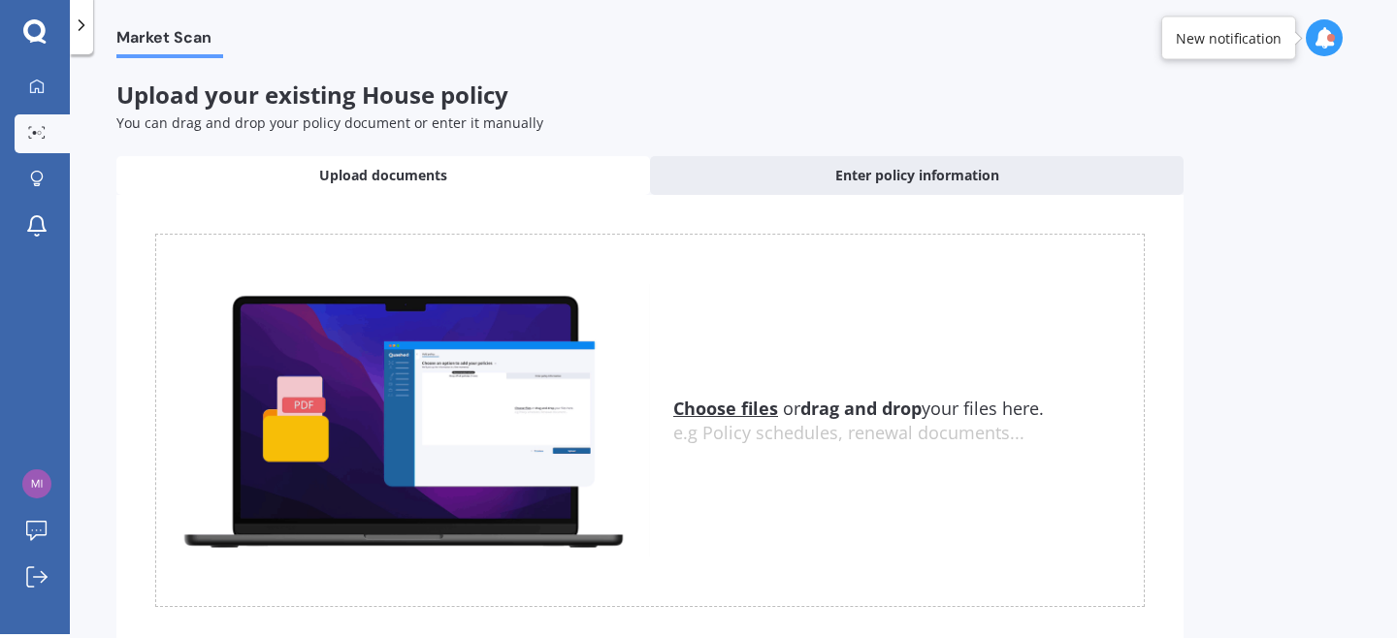
click at [761, 433] on div "e.g Policy schedules, renewal documents..." at bounding box center [908, 433] width 470 height 21
click at [749, 420] on div "Choose files or drag and drop your files here. Choose files or photos e.g Polic…" at bounding box center [908, 421] width 470 height 48
click at [750, 402] on u "Choose files" at bounding box center [725, 408] width 105 height 23
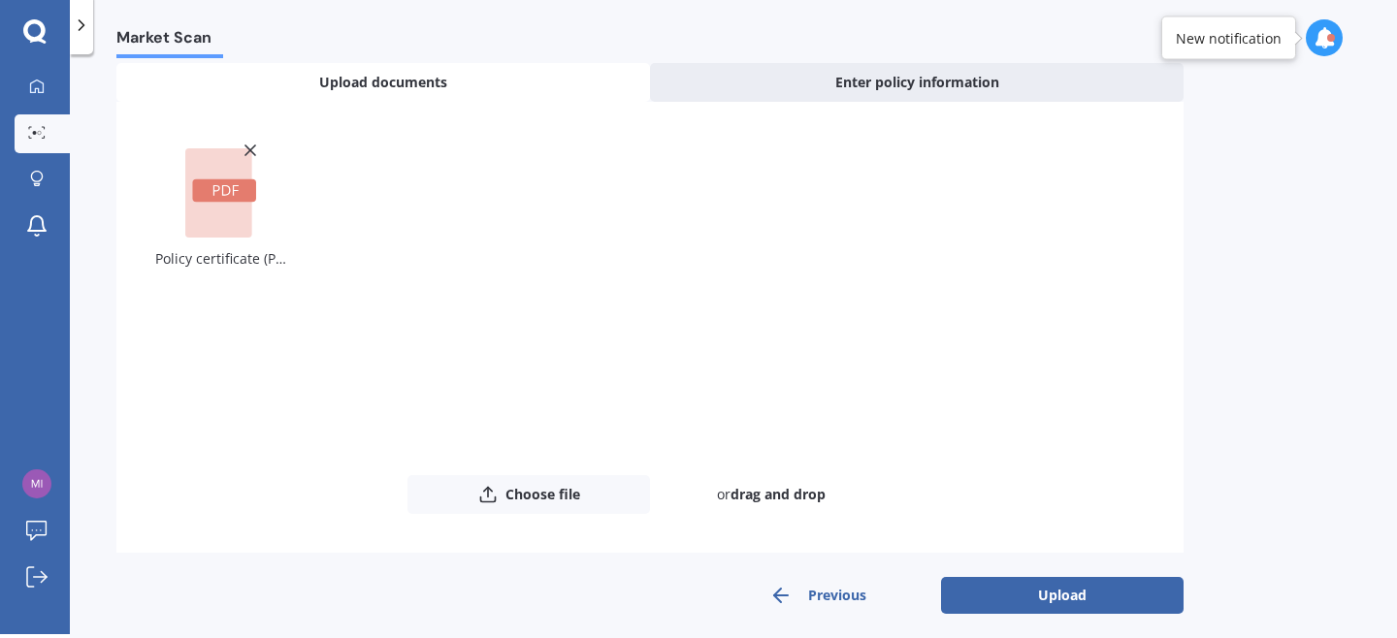
scroll to position [100, 0]
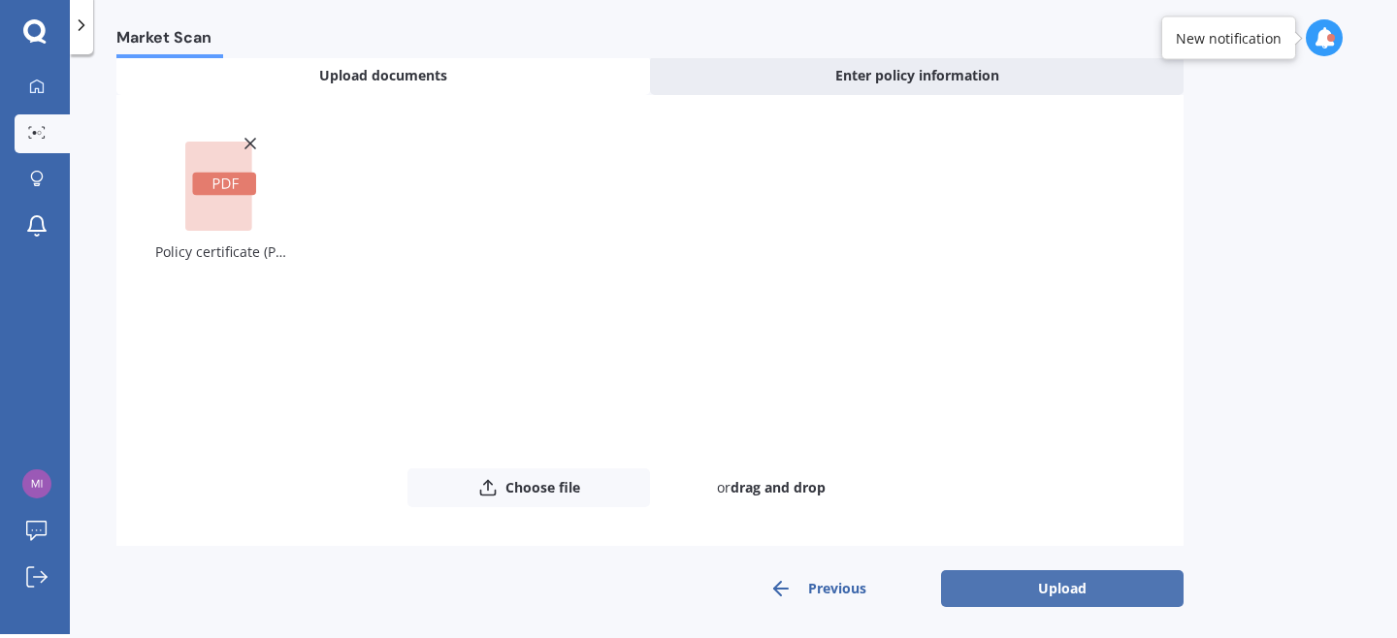
click at [1037, 602] on button "Upload" at bounding box center [1062, 588] width 243 height 37
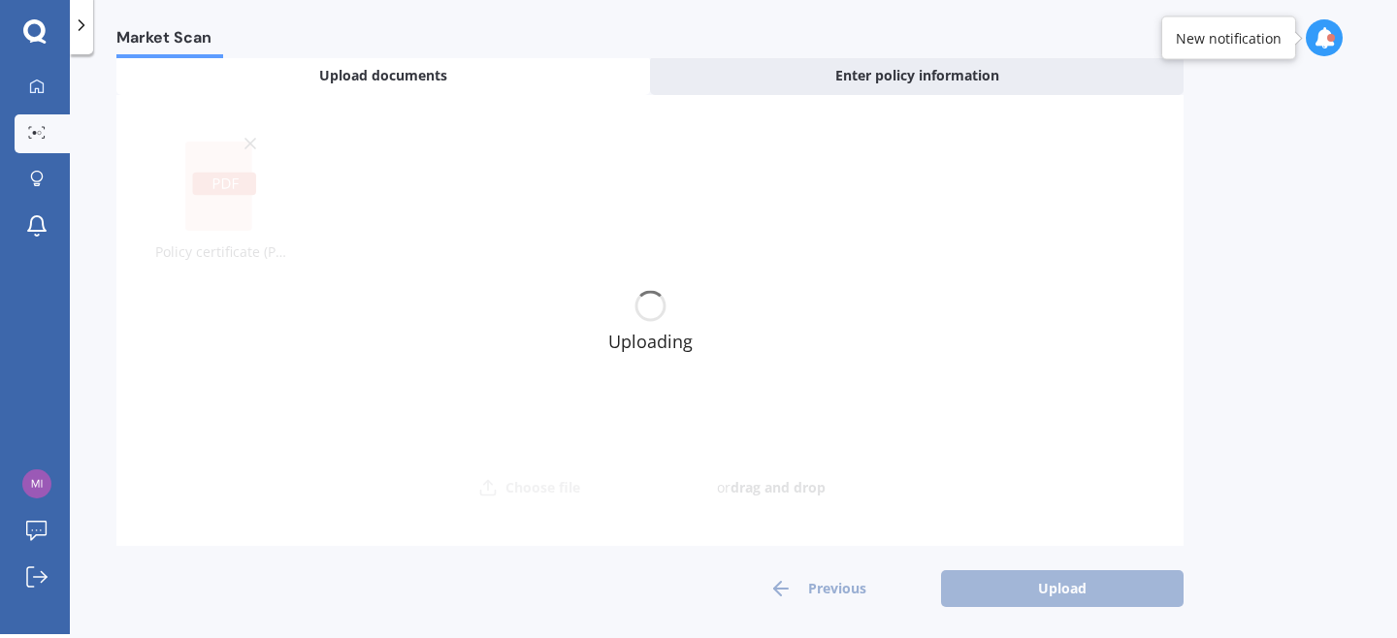
scroll to position [0, 0]
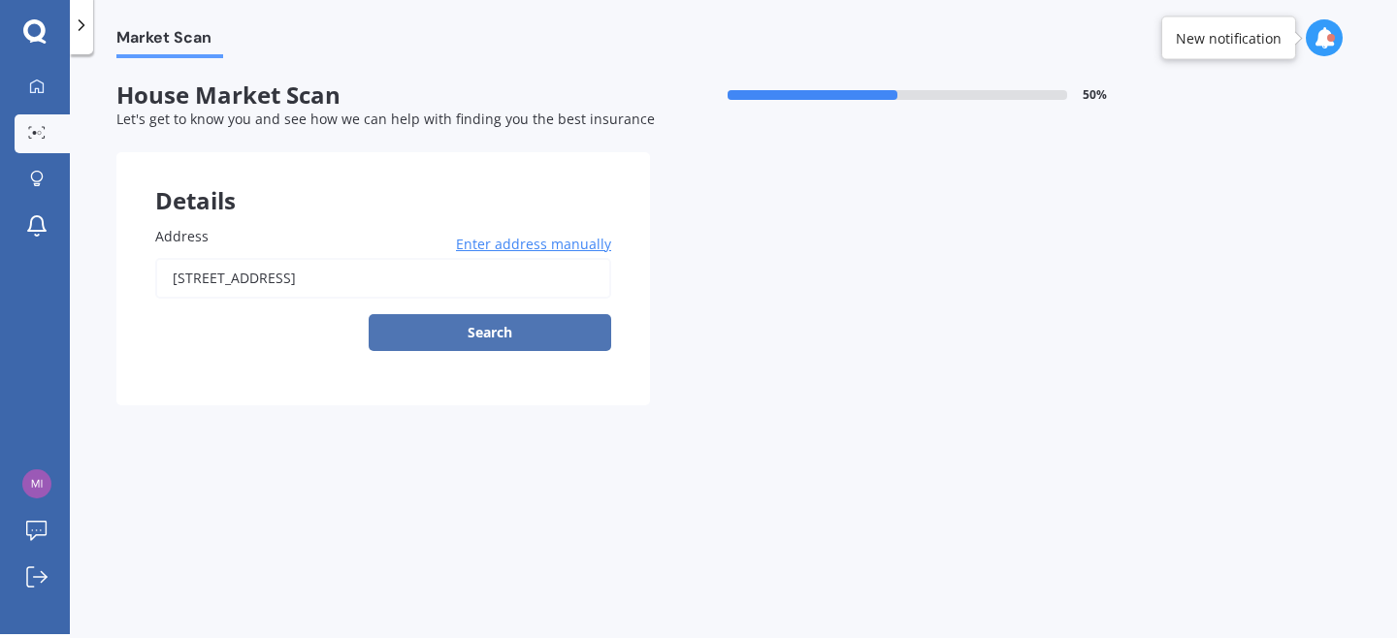
click at [557, 329] on button "Search" at bounding box center [490, 332] width 243 height 37
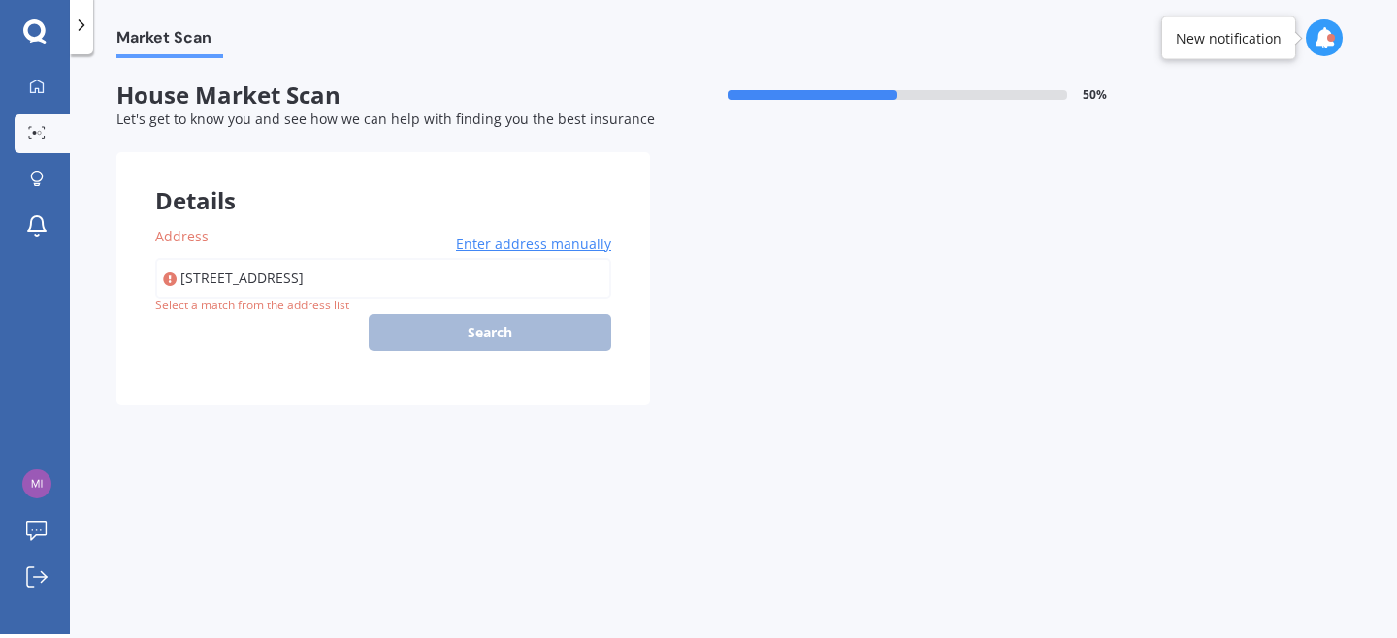
type input "[STREET_ADDRESS]"
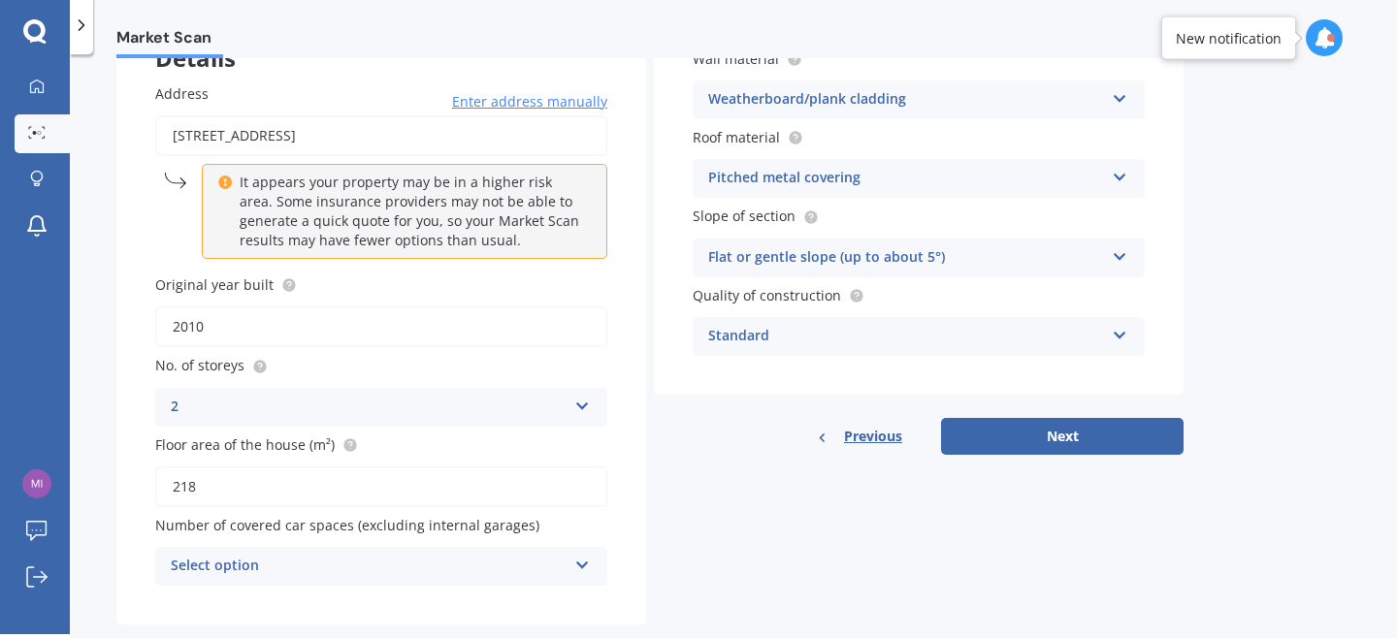
scroll to position [176, 0]
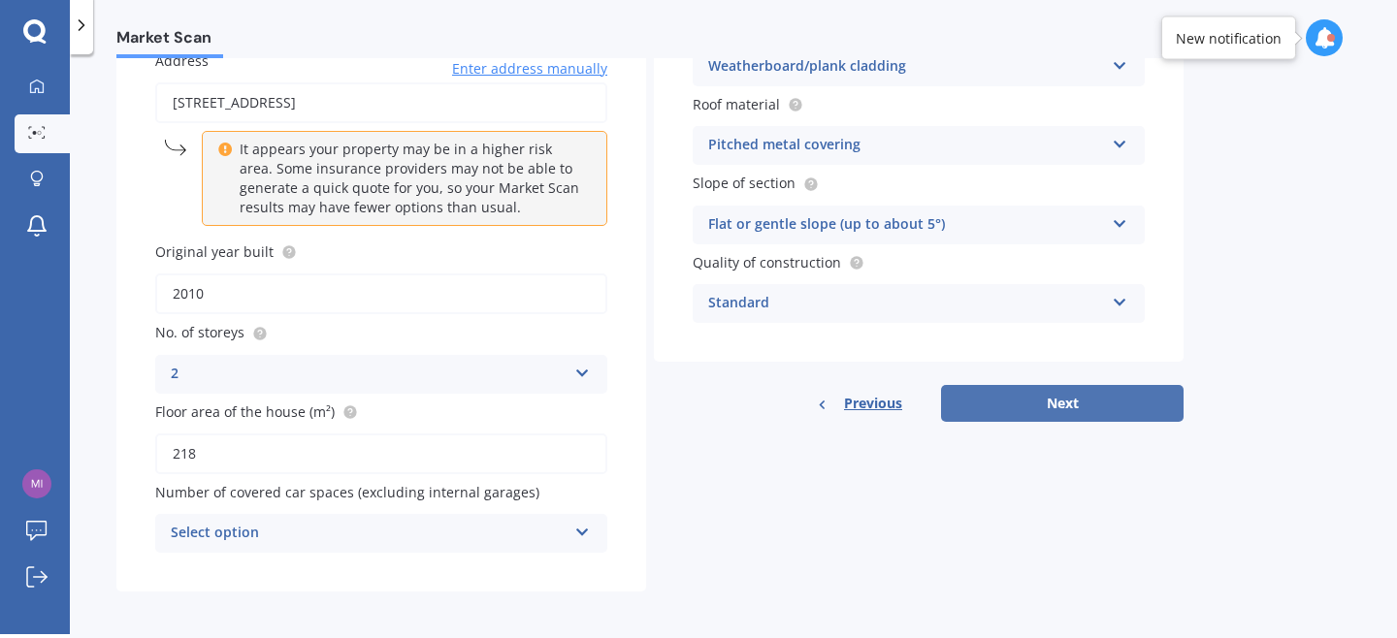
click at [980, 408] on button "Next" at bounding box center [1062, 403] width 243 height 37
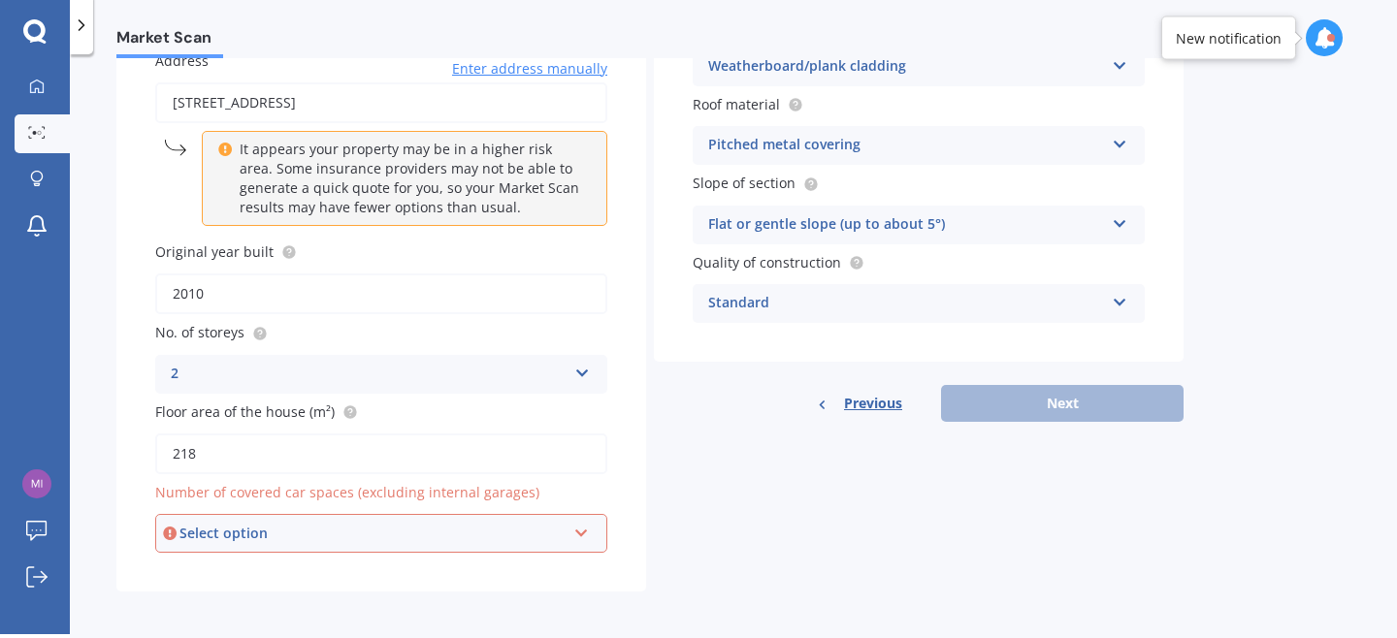
click at [503, 524] on div "Select option 0 1 2 3 4 5+" at bounding box center [381, 533] width 452 height 39
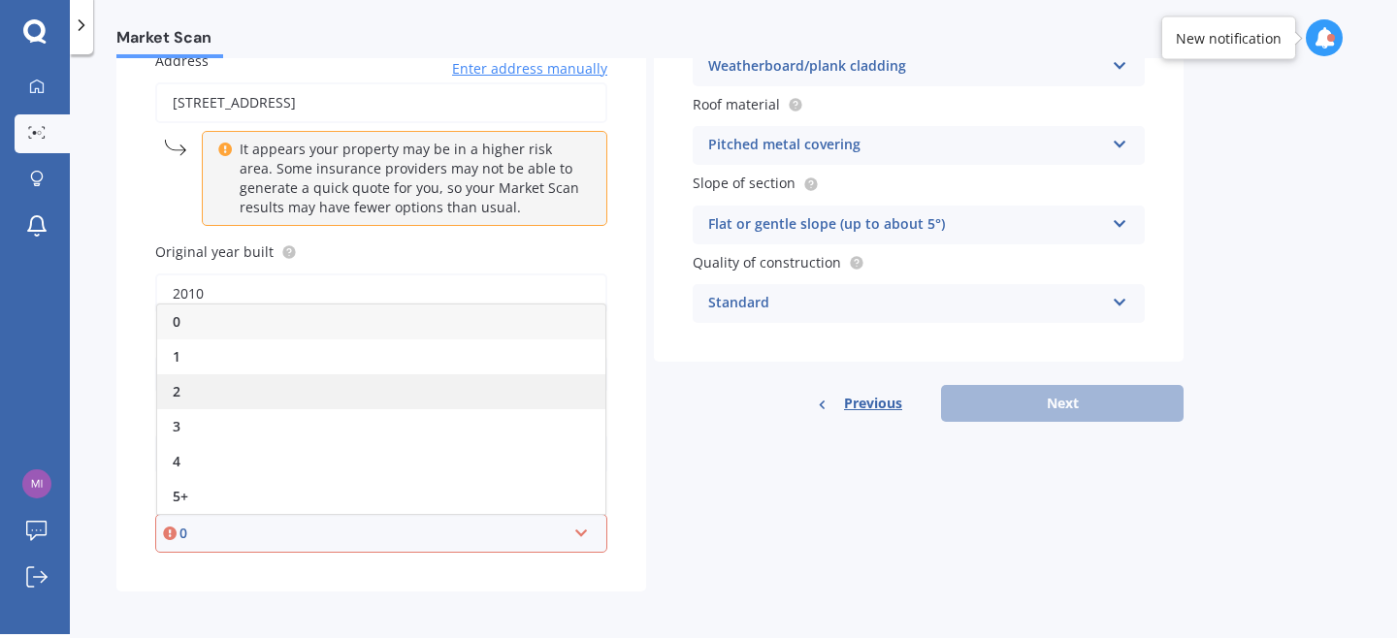
click at [459, 402] on div "2" at bounding box center [381, 391] width 448 height 35
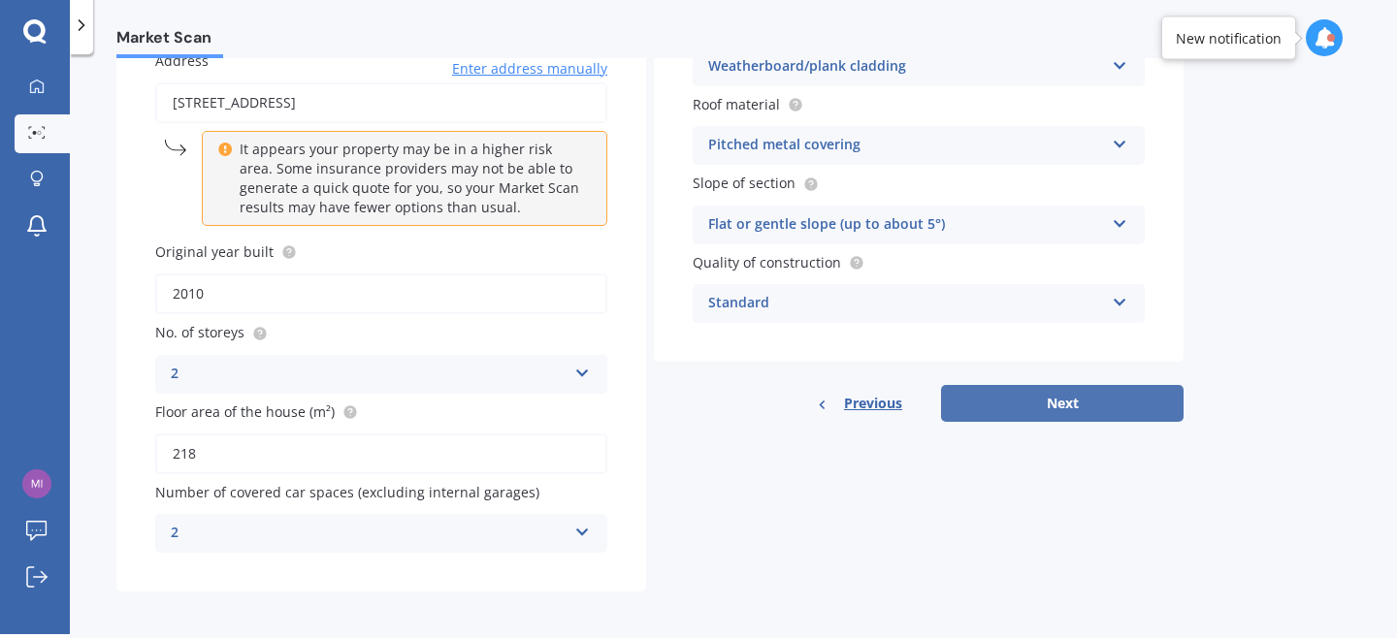
click at [1057, 412] on button "Next" at bounding box center [1062, 403] width 243 height 37
select select "31"
select select "05"
select select "1985"
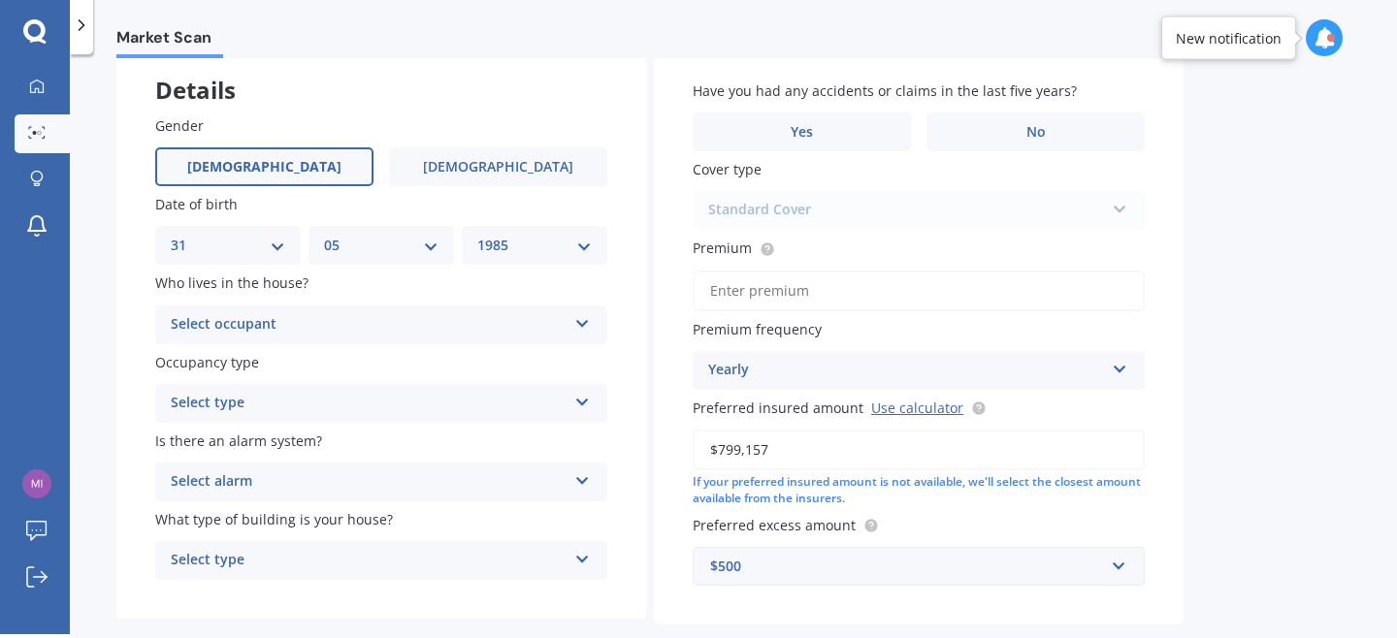
scroll to position [113, 0]
click at [465, 314] on div "Select occupant" at bounding box center [369, 321] width 396 height 23
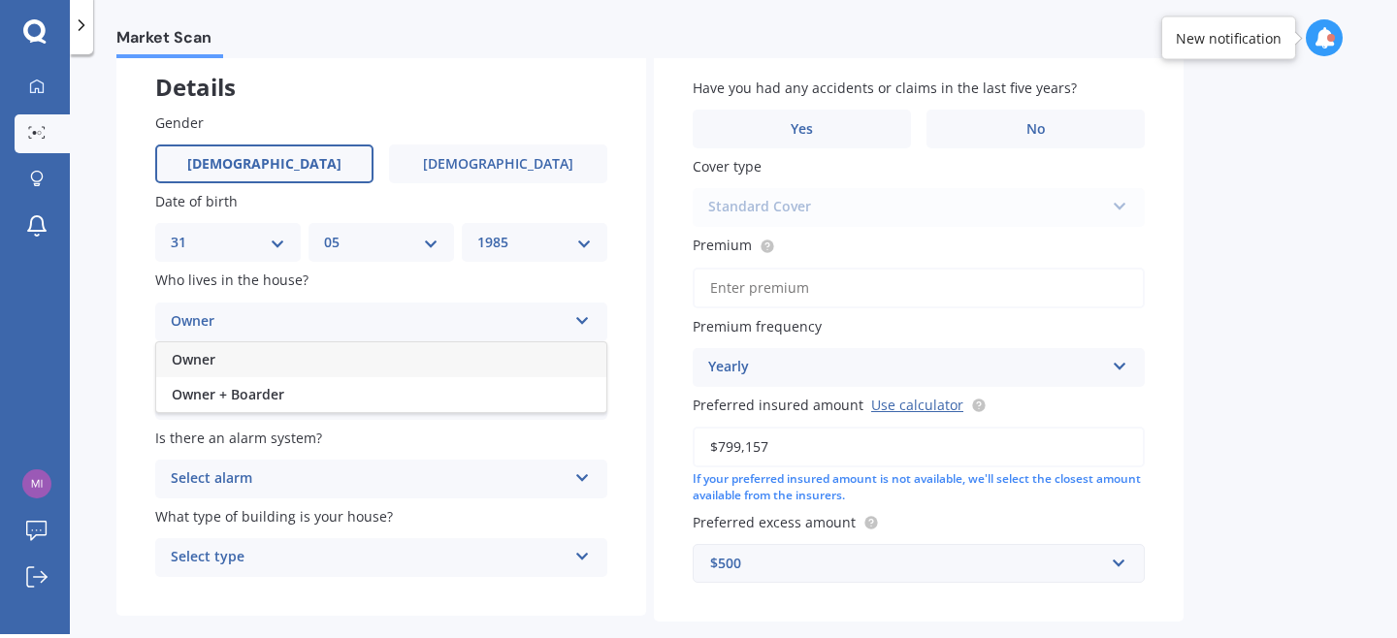
click at [462, 368] on div "Owner" at bounding box center [381, 359] width 450 height 35
click at [463, 398] on div "Select type" at bounding box center [369, 400] width 396 height 23
click at [457, 437] on div "Permanent" at bounding box center [381, 438] width 450 height 35
click at [459, 473] on div "Select alarm" at bounding box center [369, 479] width 396 height 23
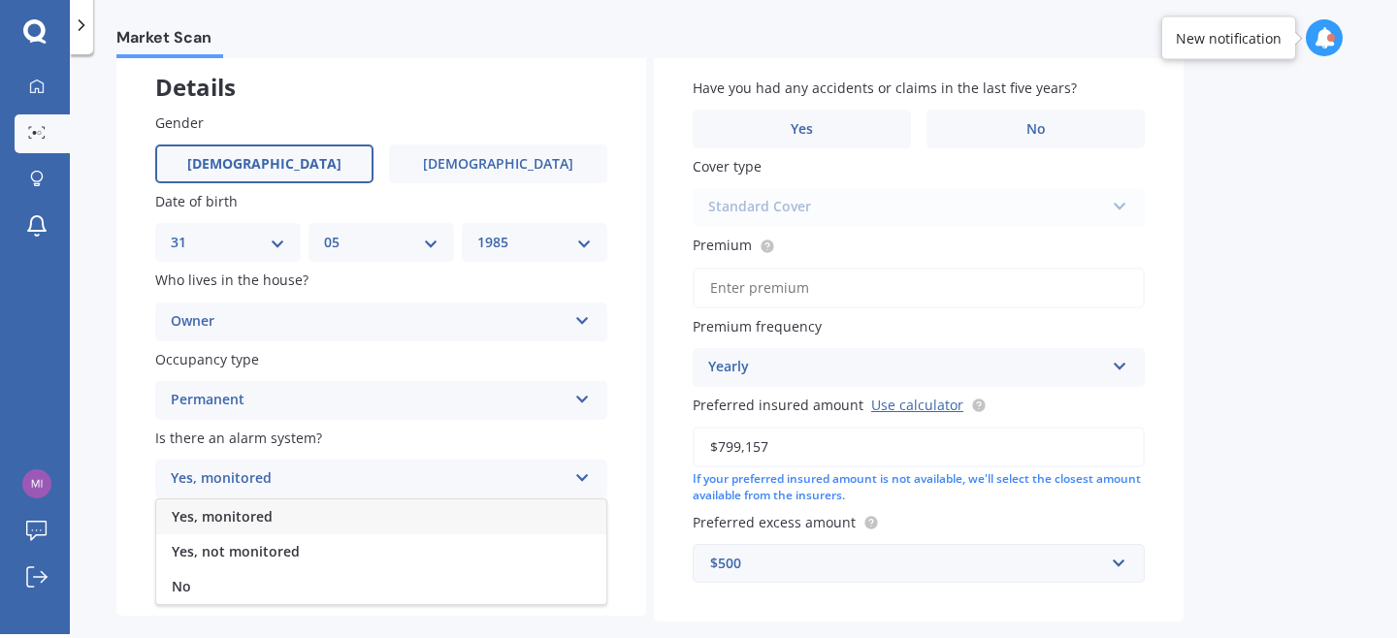
click at [461, 517] on div "Yes, monitored" at bounding box center [381, 517] width 450 height 35
click at [462, 478] on div "Yes, monitored" at bounding box center [369, 479] width 396 height 23
click at [467, 534] on div "Yes, monitored" at bounding box center [381, 517] width 450 height 35
click at [466, 494] on div "Yes, monitored Yes, monitored Yes, not monitored No" at bounding box center [381, 479] width 452 height 39
click at [469, 551] on div "Yes, not monitored" at bounding box center [381, 551] width 450 height 35
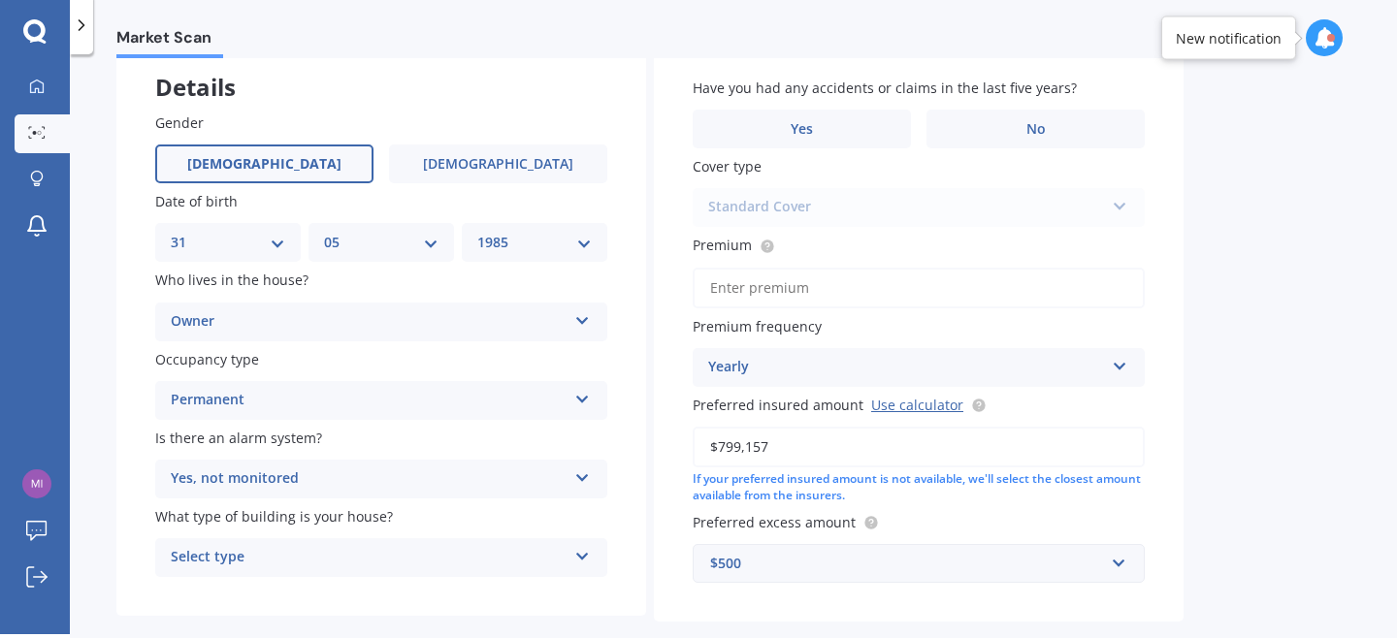
click at [470, 557] on div "Select type" at bounding box center [369, 557] width 396 height 23
click at [440, 453] on div "Freestanding" at bounding box center [381, 450] width 450 height 35
click at [890, 135] on label "Yes" at bounding box center [802, 129] width 218 height 39
click at [0, 0] on input "Yes" at bounding box center [0, 0] width 0 height 0
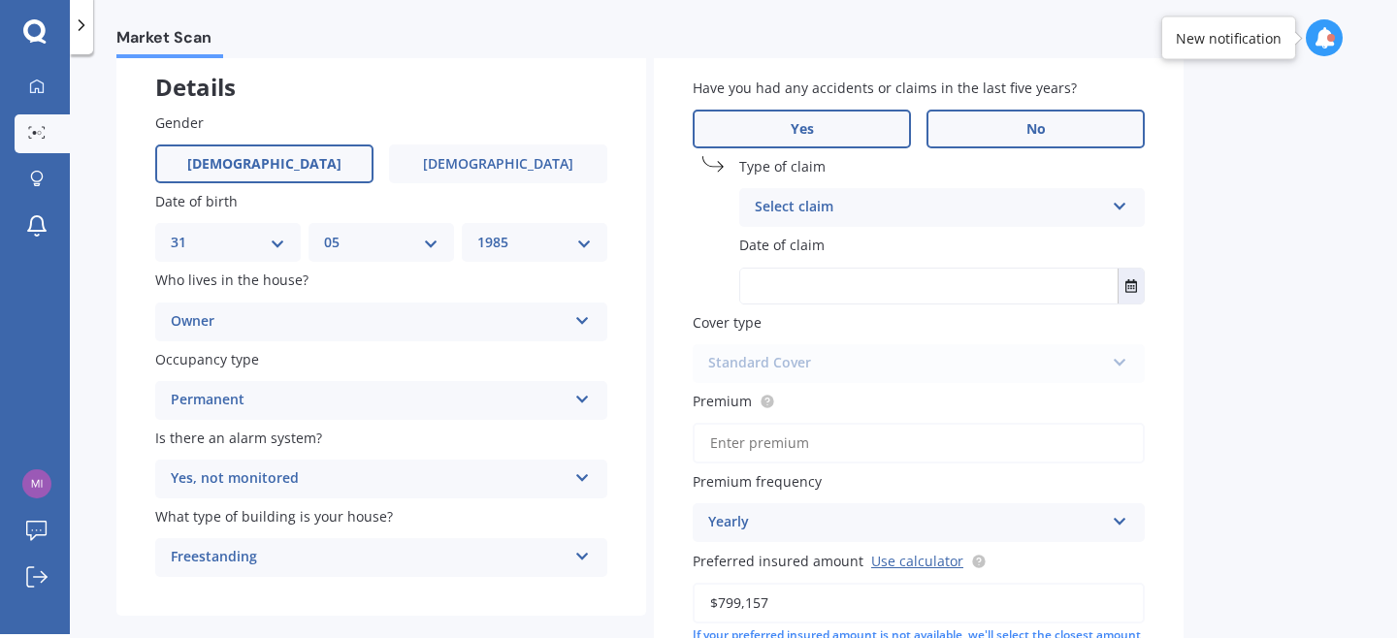
click at [1023, 126] on label "No" at bounding box center [1035, 129] width 218 height 39
click at [0, 0] on input "No" at bounding box center [0, 0] width 0 height 0
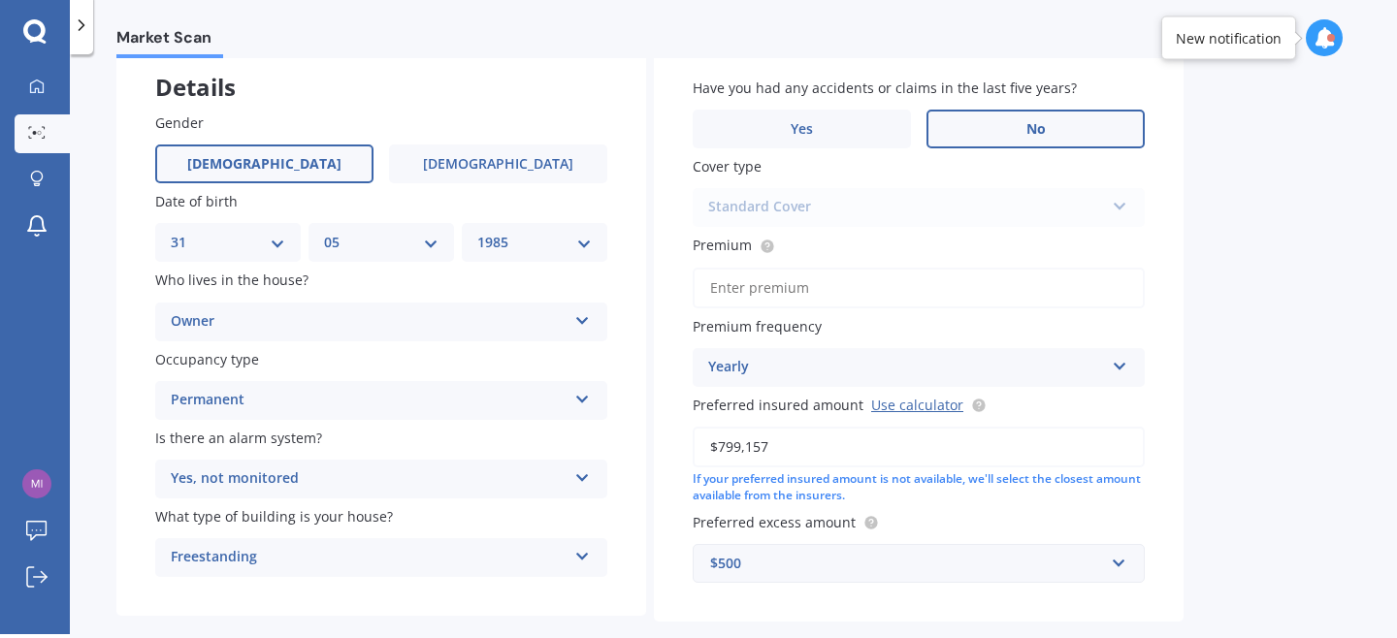
click at [965, 283] on input "Premium" at bounding box center [919, 288] width 452 height 41
click at [954, 244] on label "Premium" at bounding box center [915, 245] width 444 height 20
click at [954, 268] on input "Premium" at bounding box center [919, 288] width 452 height 41
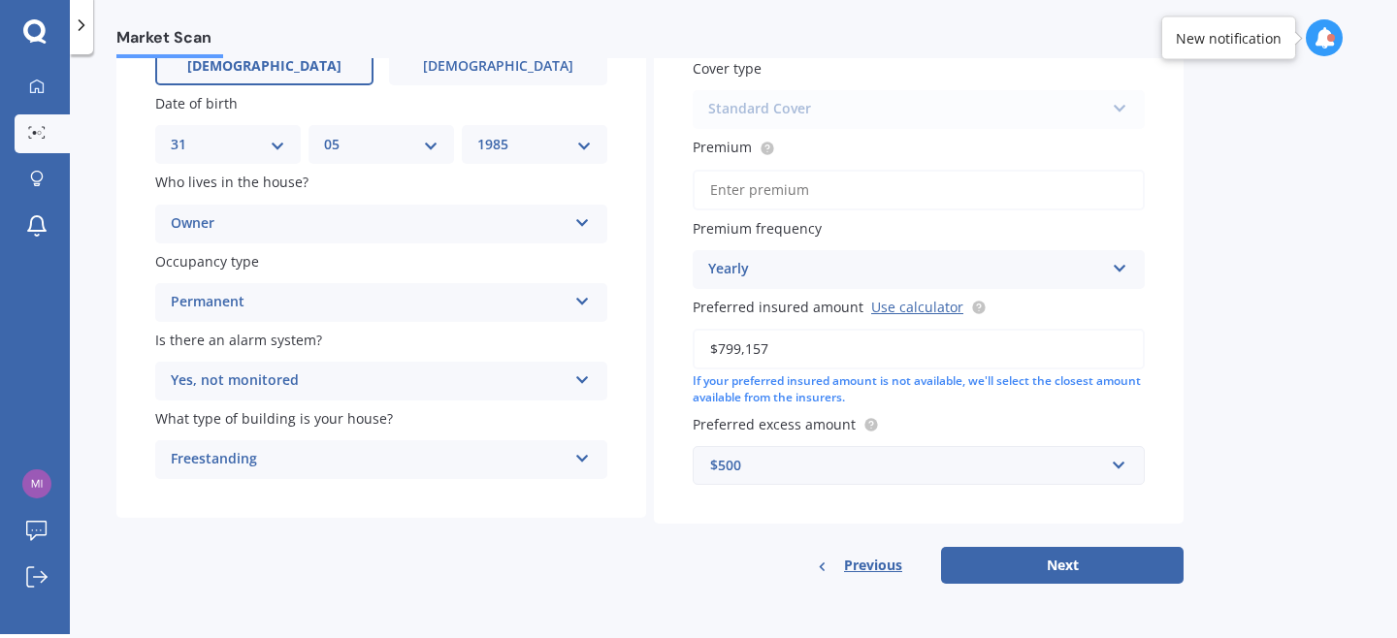
scroll to position [214, 0]
click at [1009, 563] on button "Next" at bounding box center [1062, 565] width 243 height 37
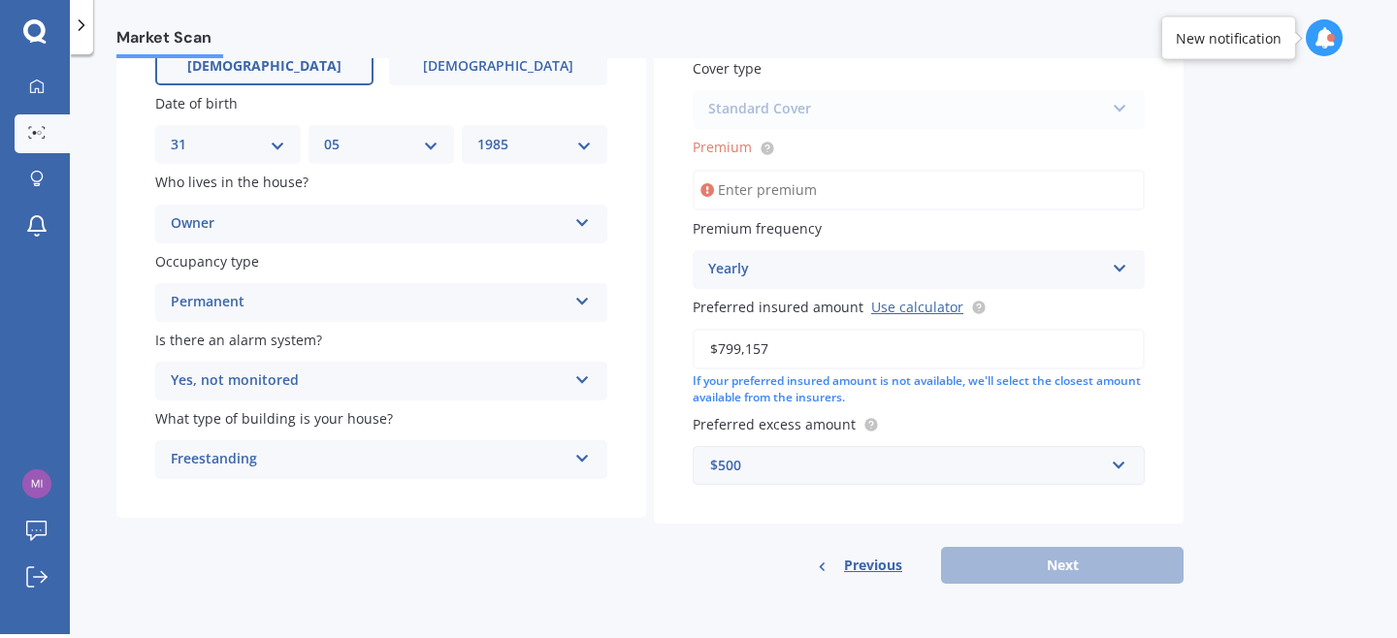
paste input "$2,305.25"
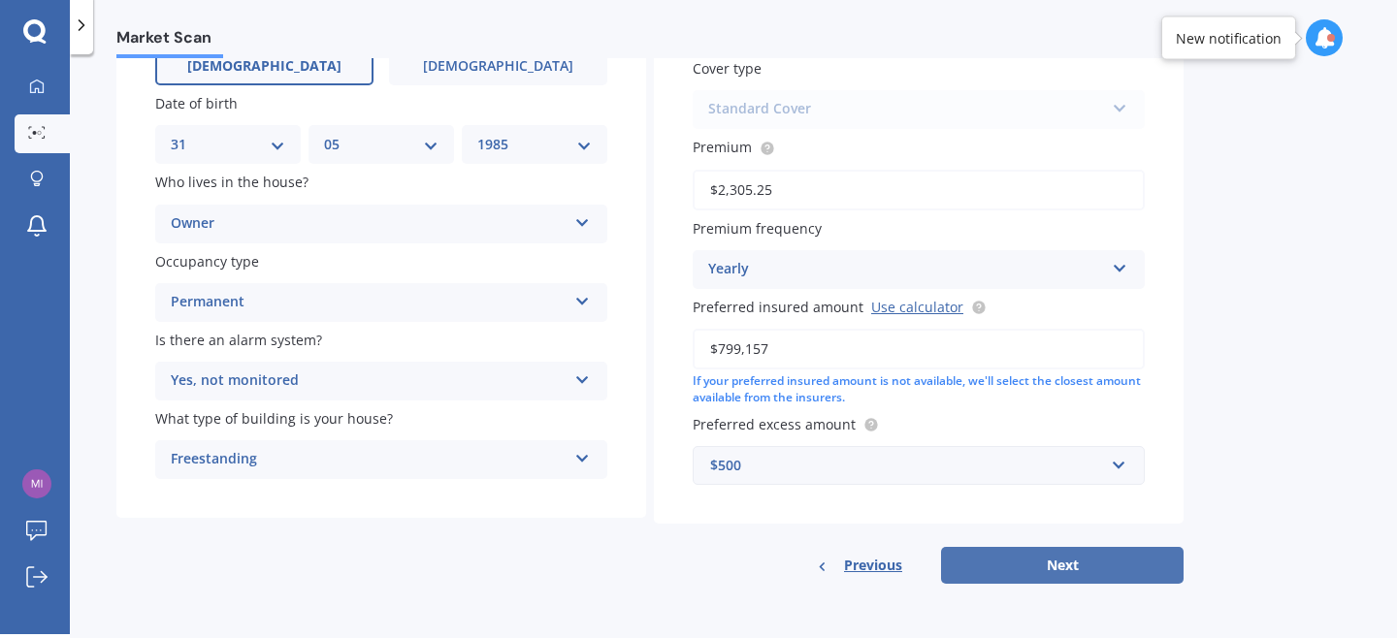
type input "$2,305.25"
click at [983, 570] on button "Next" at bounding box center [1062, 565] width 243 height 37
select select "31"
select select "05"
select select "1985"
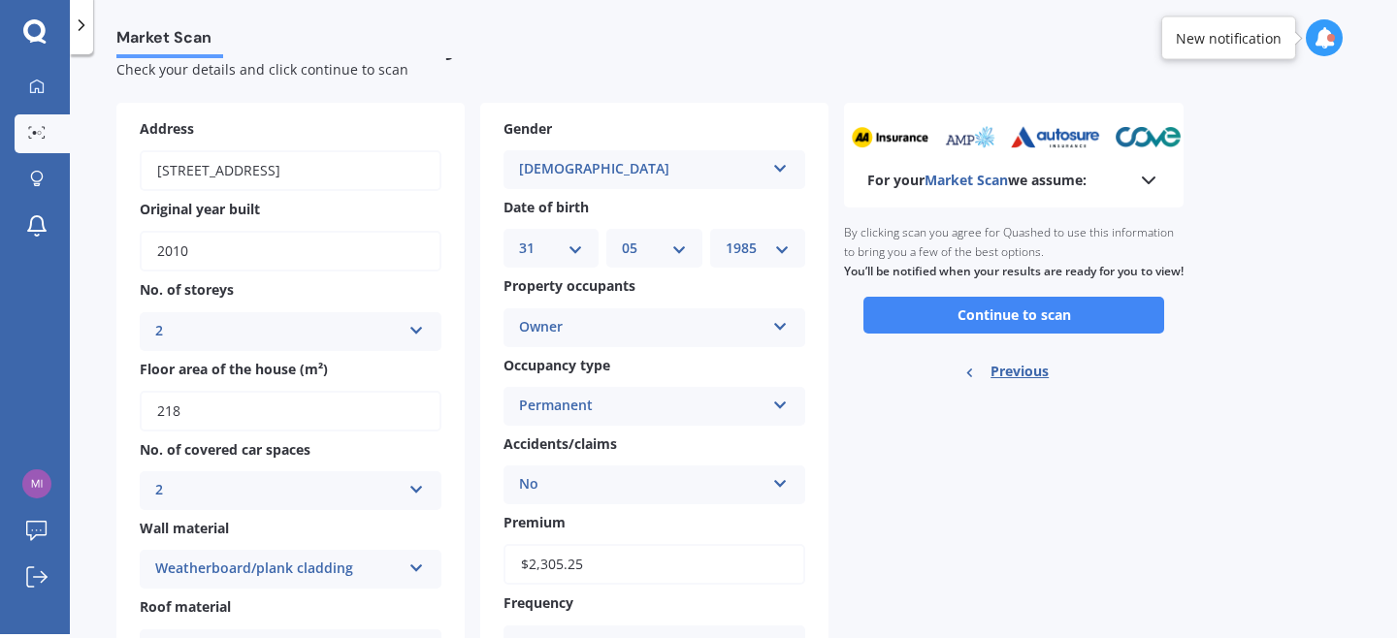
scroll to position [0, 0]
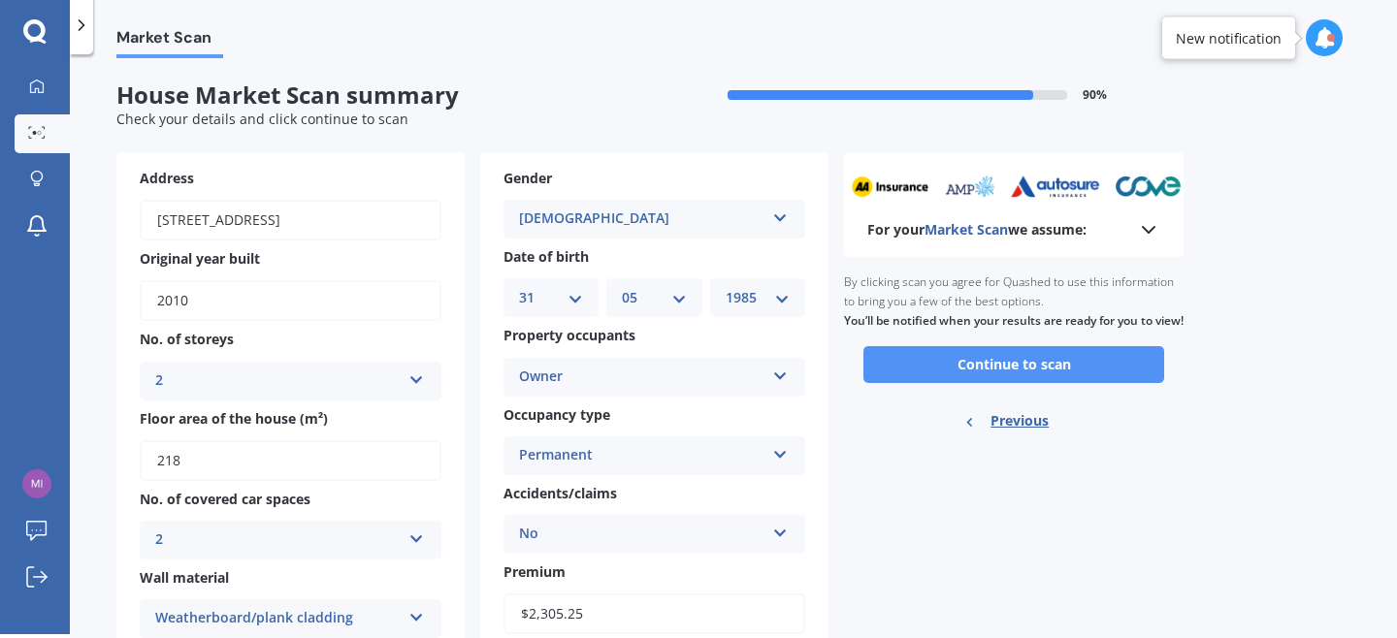
click at [967, 383] on button "Continue to scan" at bounding box center [1013, 364] width 301 height 37
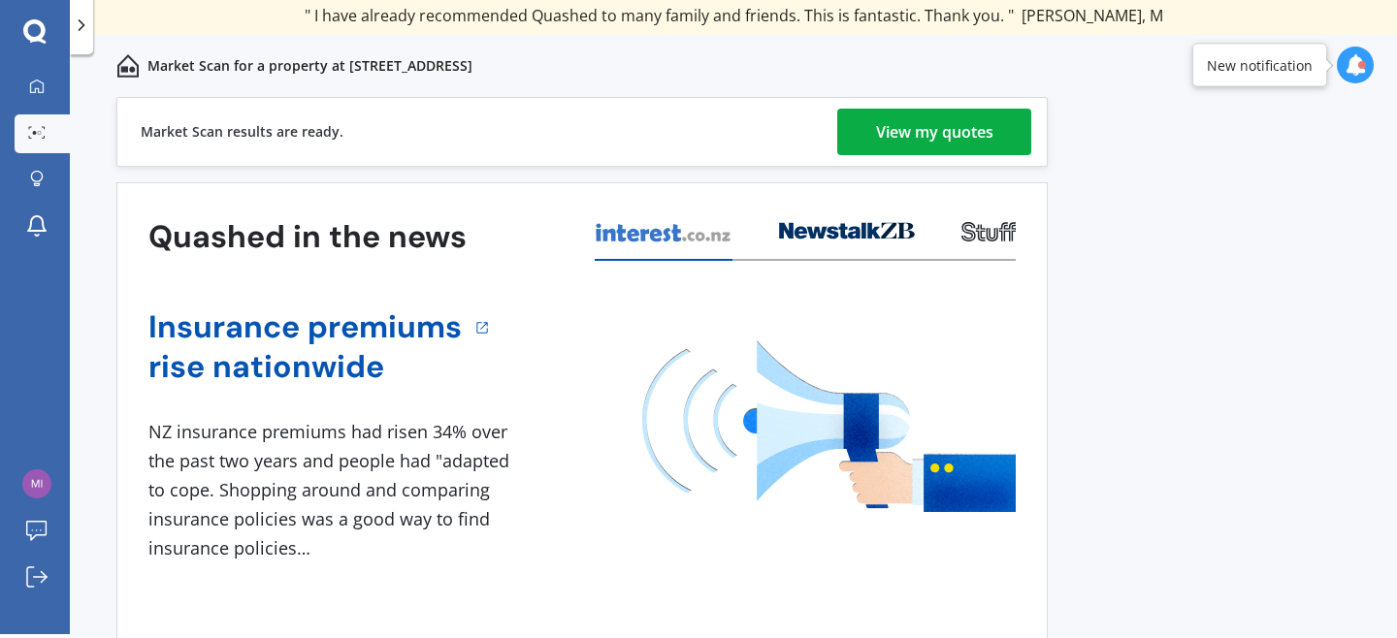
click at [909, 139] on div "View my quotes" at bounding box center [934, 132] width 117 height 47
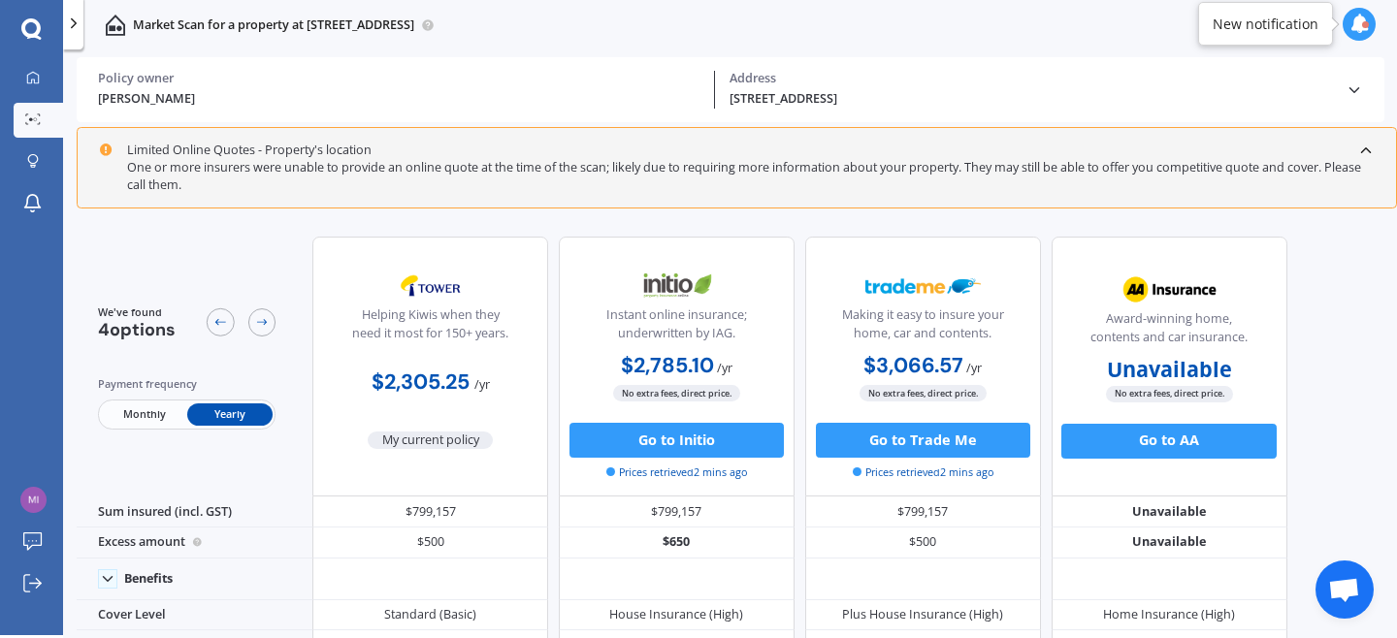
click at [170, 420] on span "Monthly" at bounding box center [143, 415] width 85 height 22
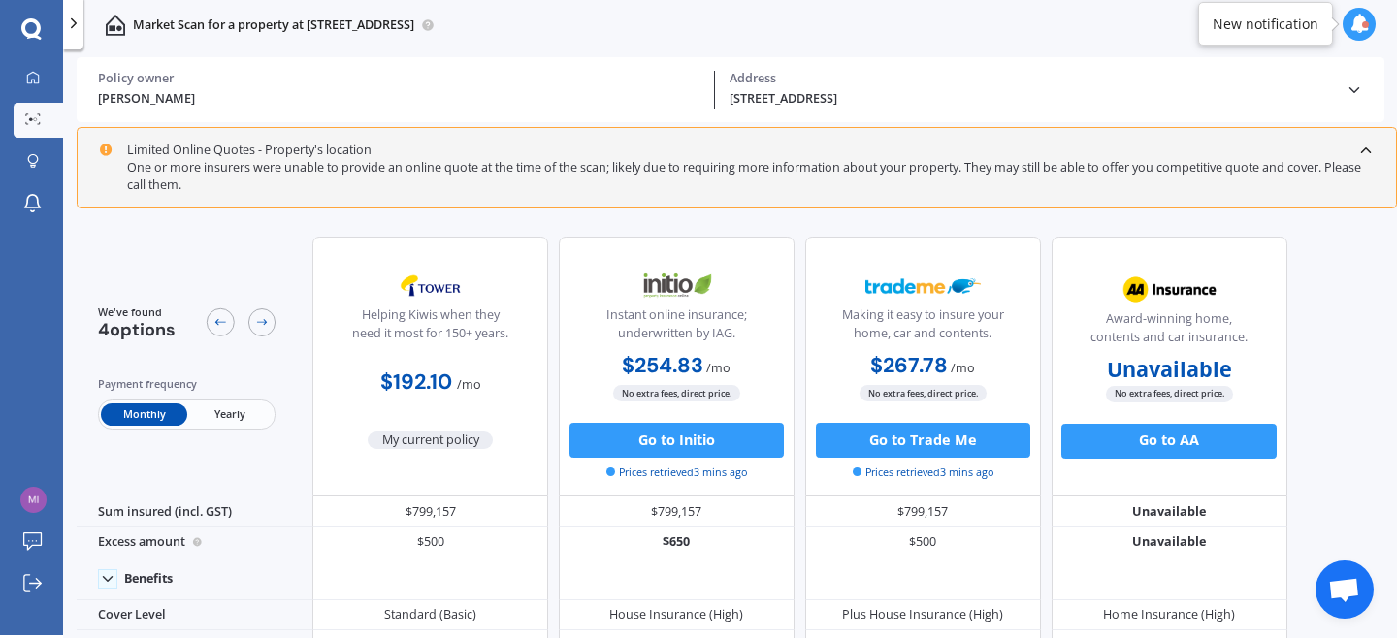
click at [203, 418] on span "Yearly" at bounding box center [229, 415] width 85 height 22
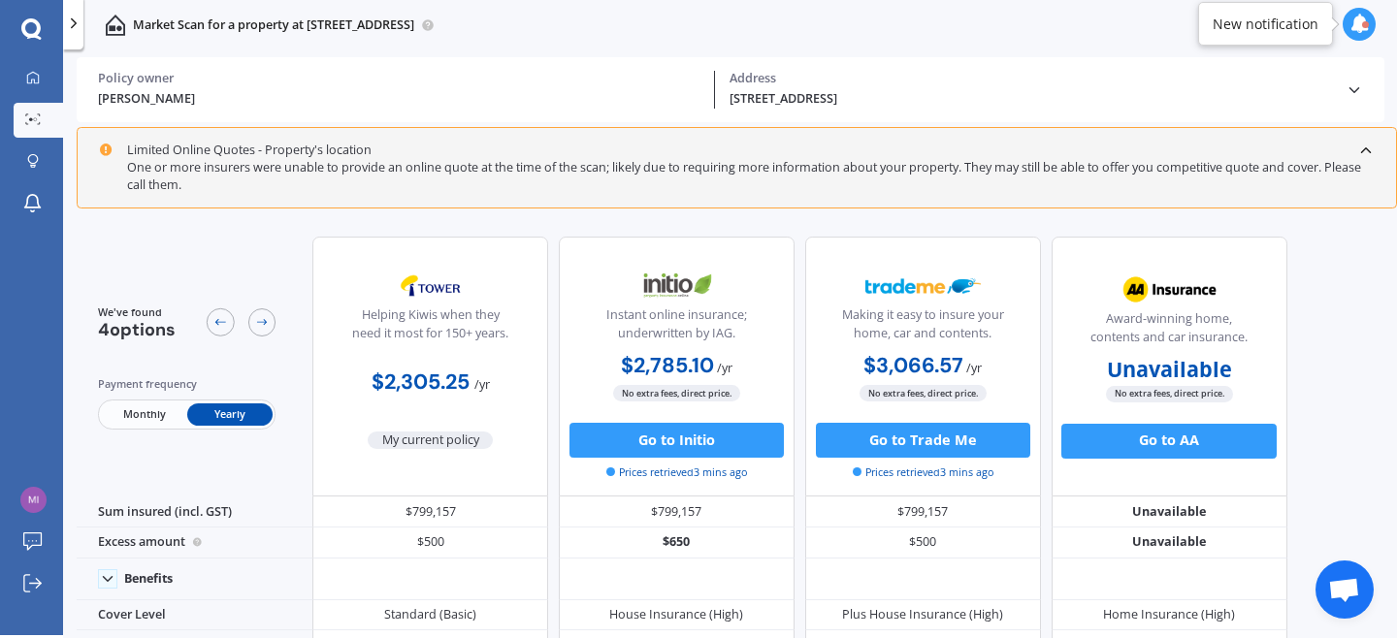
click at [46, 31] on div at bounding box center [31, 29] width 63 height 22
click at [33, 85] on div at bounding box center [33, 79] width 26 height 16
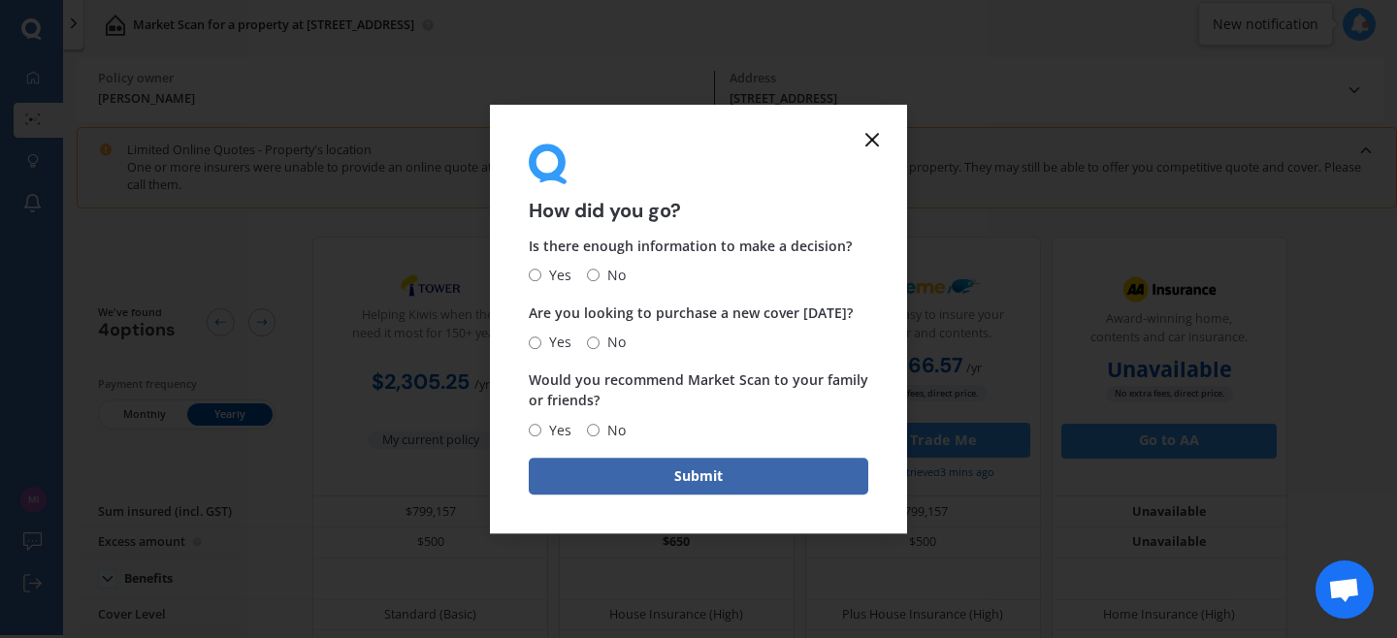
click at [867, 133] on icon at bounding box center [871, 139] width 23 height 23
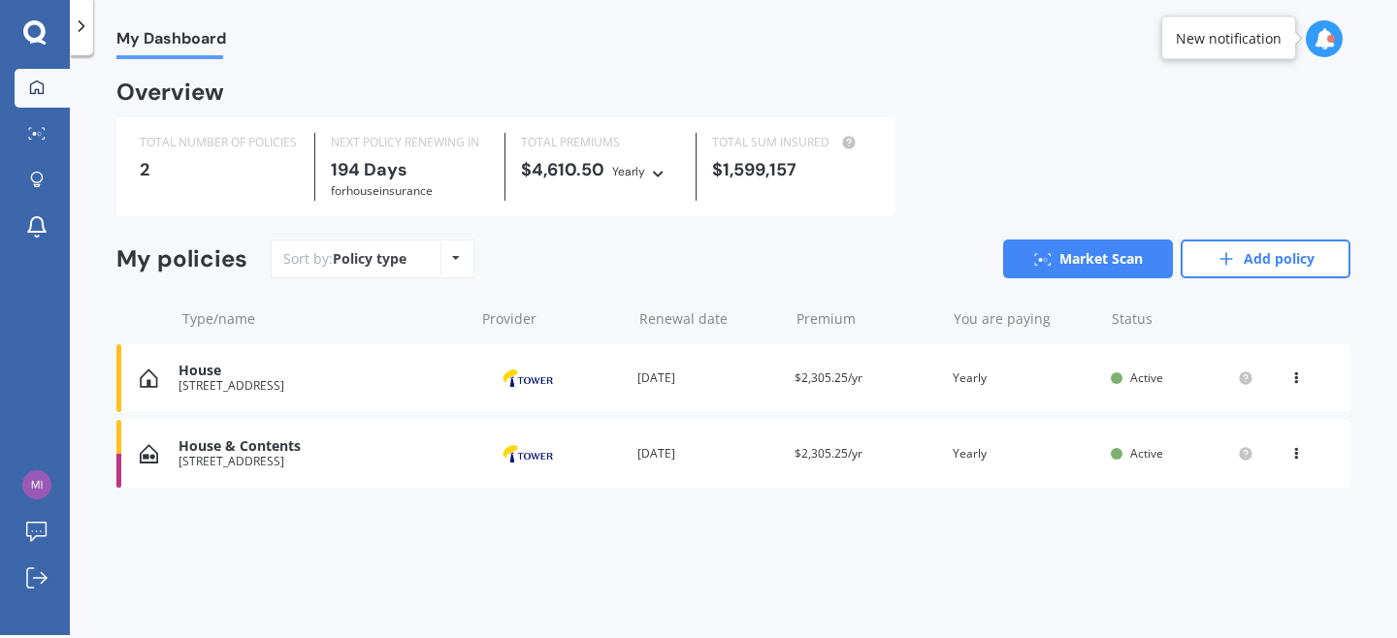
scroll to position [4, 0]
click at [1301, 453] on icon at bounding box center [1296, 449] width 14 height 12
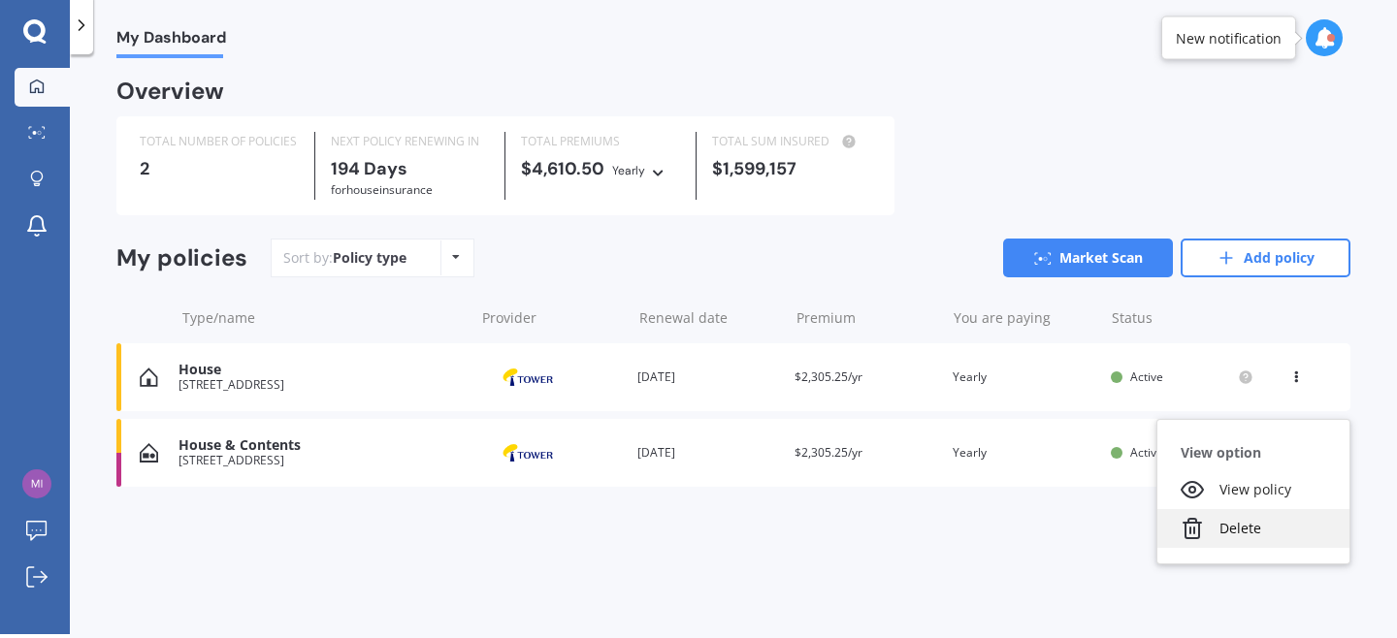
click at [1263, 534] on div "Delete" at bounding box center [1253, 528] width 192 height 39
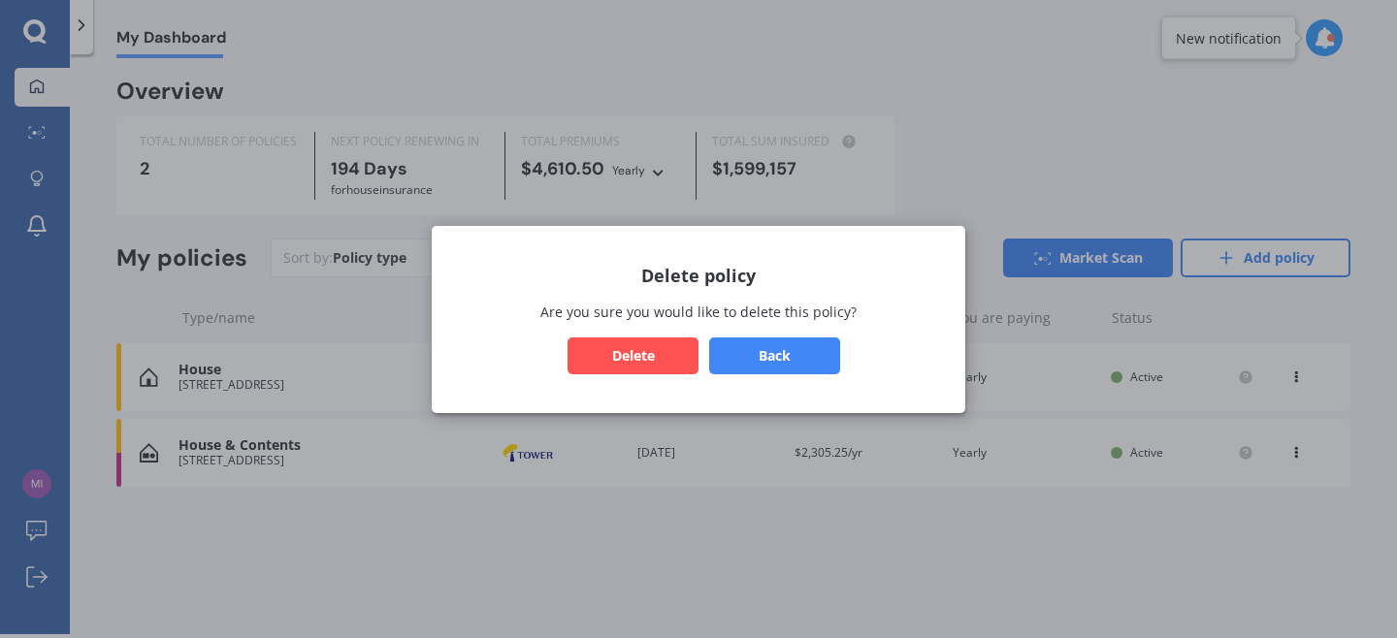
click at [663, 351] on button "Delete" at bounding box center [632, 355] width 131 height 37
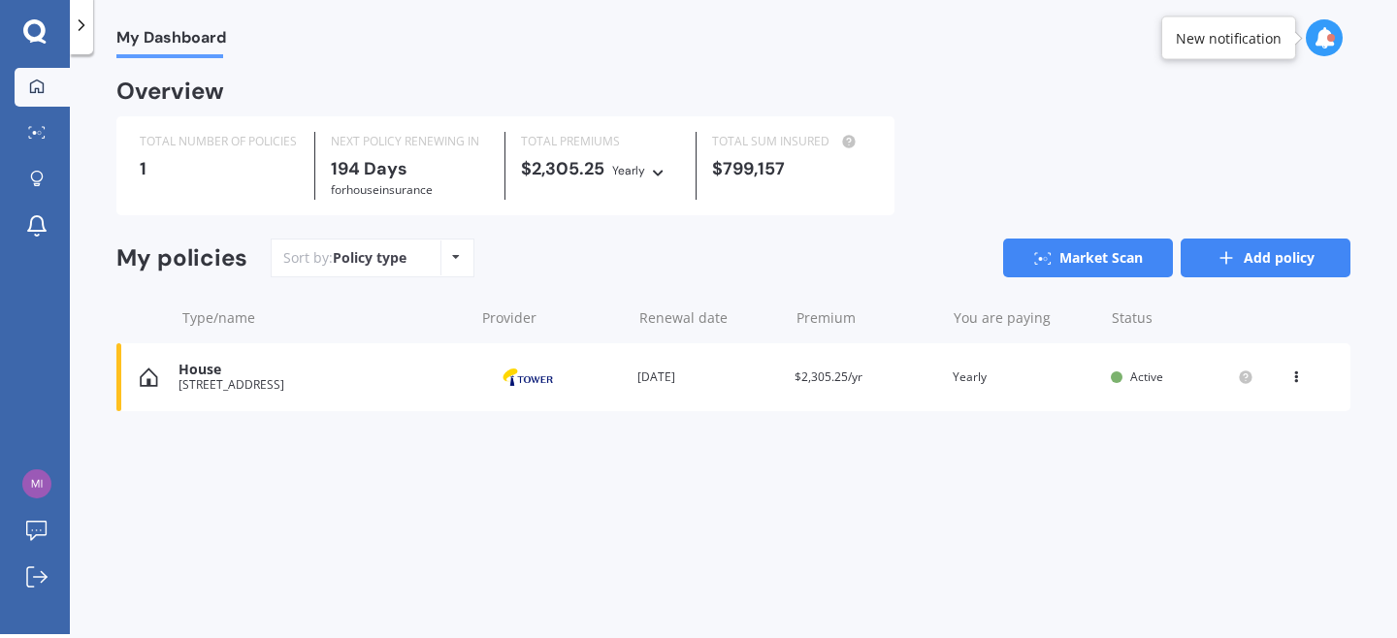
click at [1288, 245] on link "Add policy" at bounding box center [1265, 258] width 170 height 39
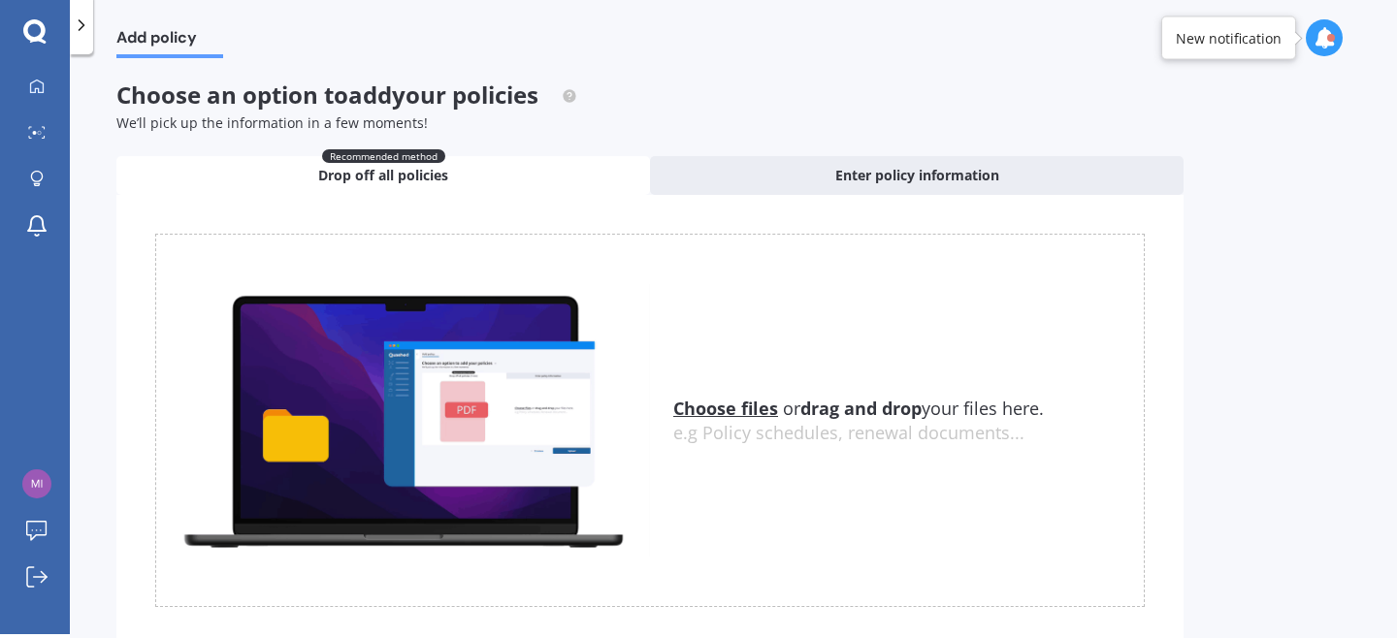
scroll to position [70, 0]
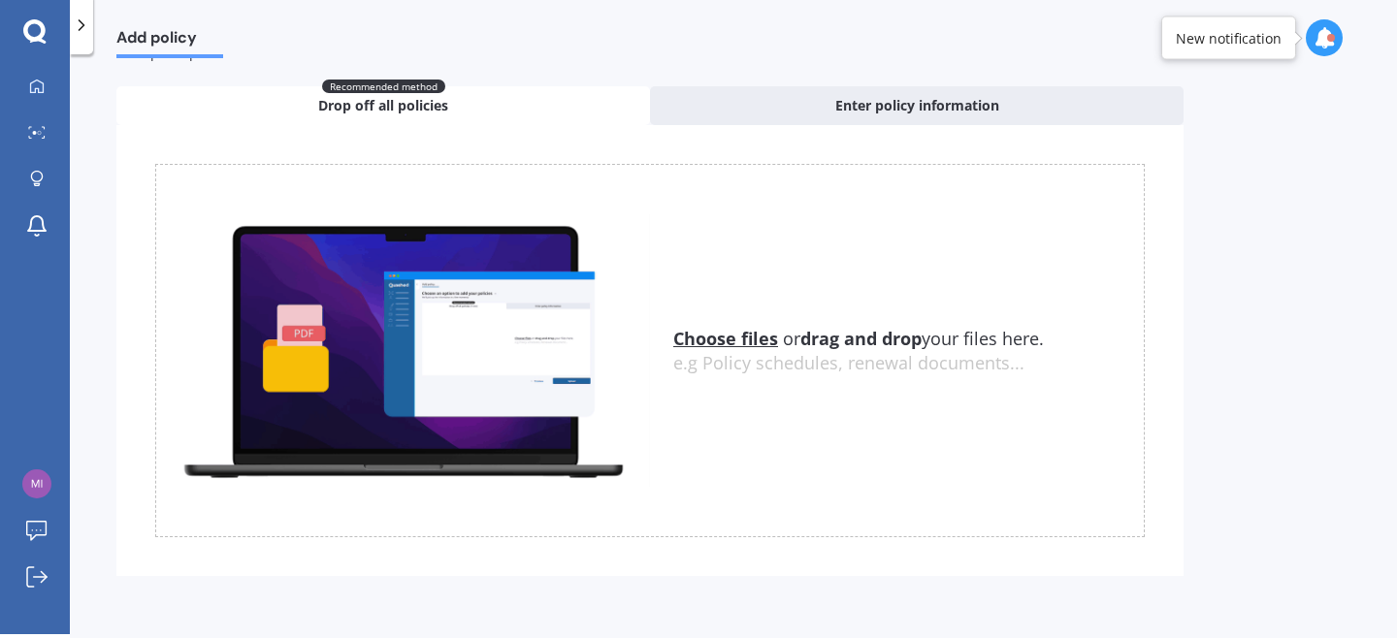
click at [702, 331] on u "Choose files" at bounding box center [725, 338] width 105 height 23
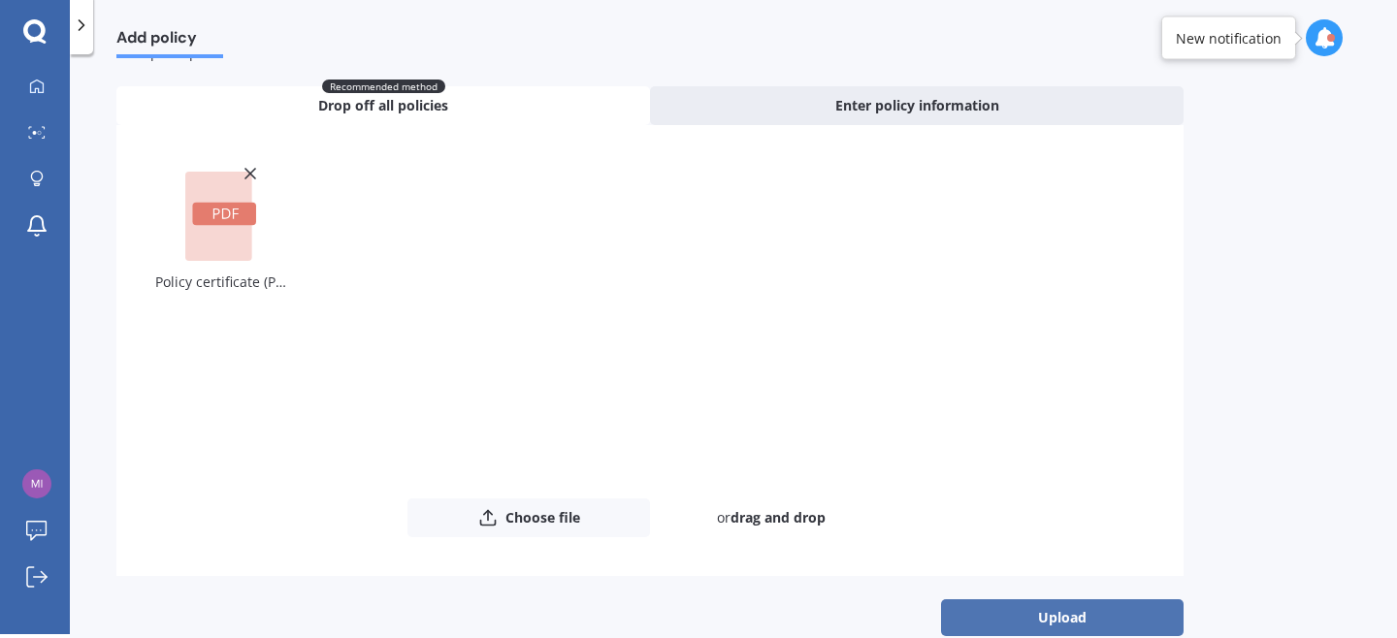
click at [1031, 617] on button "Upload" at bounding box center [1062, 617] width 243 height 37
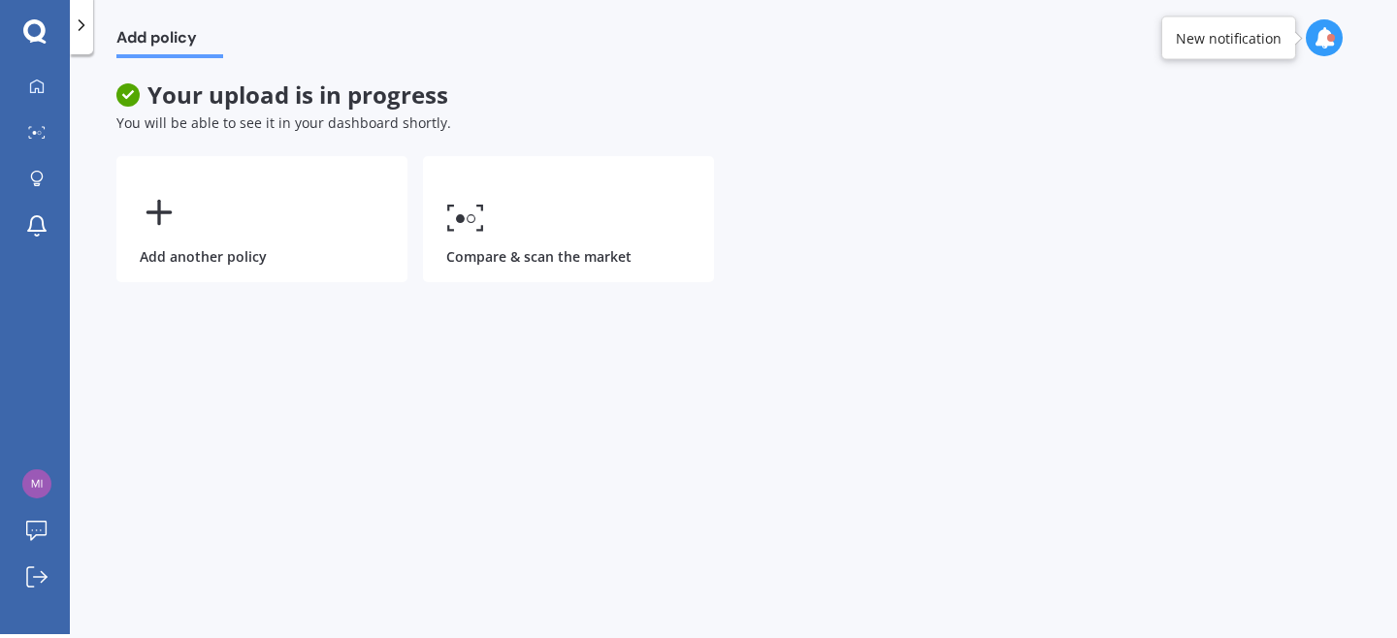
scroll to position [0, 0]
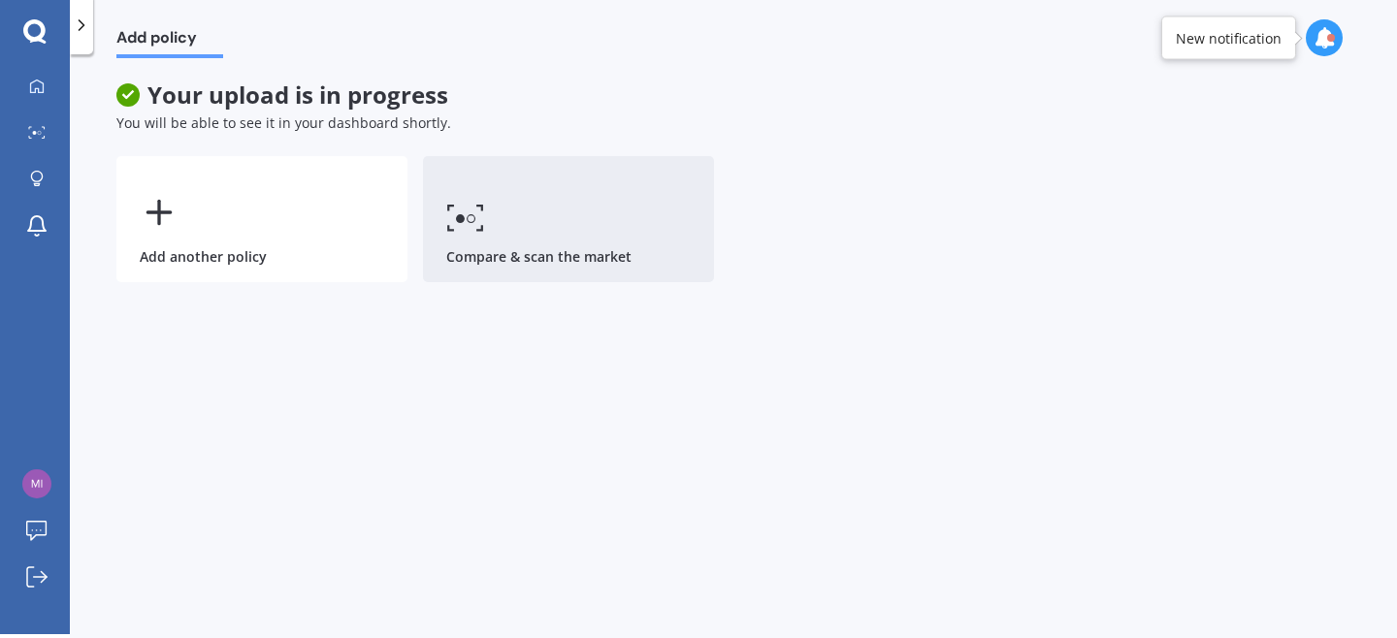
click at [617, 239] on link "Compare & scan the market" at bounding box center [568, 219] width 291 height 126
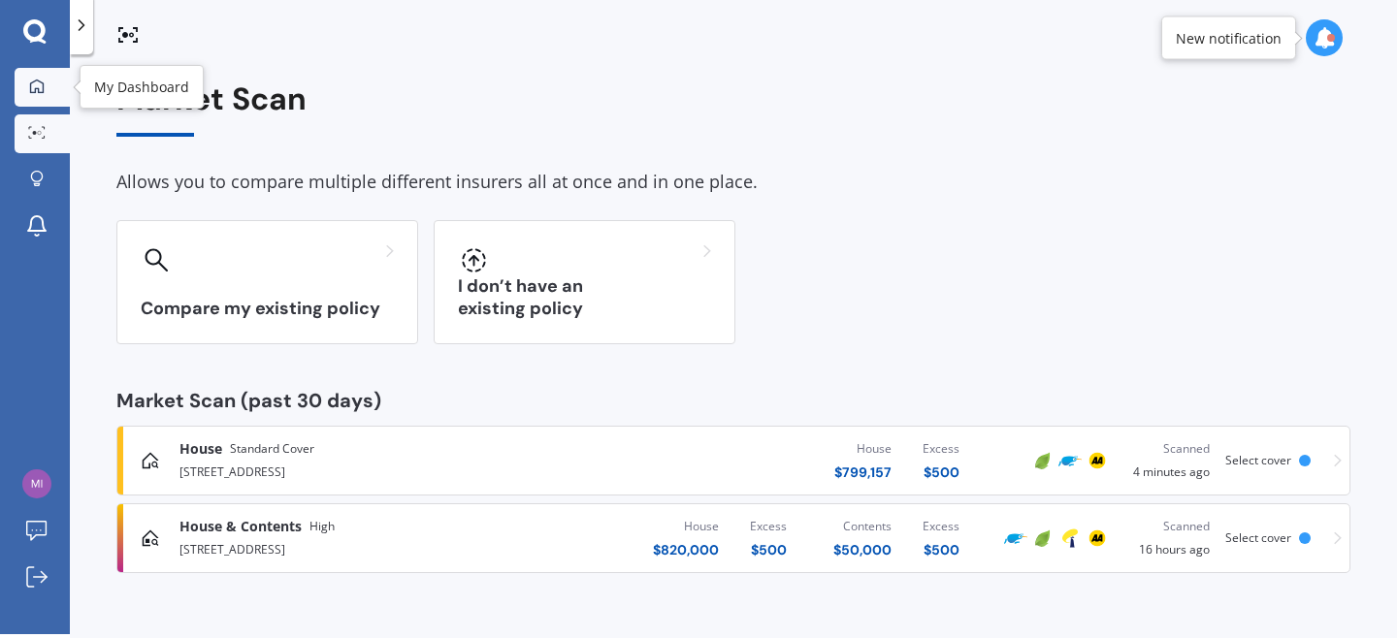
click at [43, 77] on link "My Dashboard" at bounding box center [42, 87] width 55 height 39
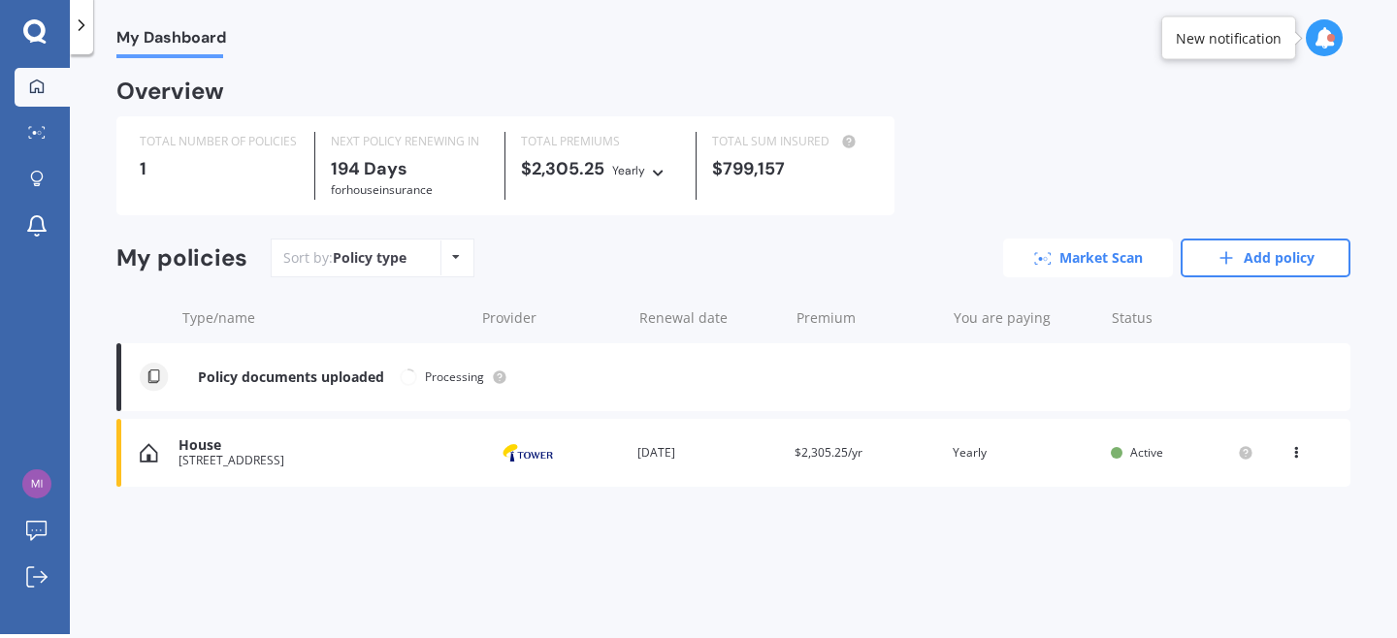
click at [1034, 257] on icon at bounding box center [1042, 258] width 17 height 13
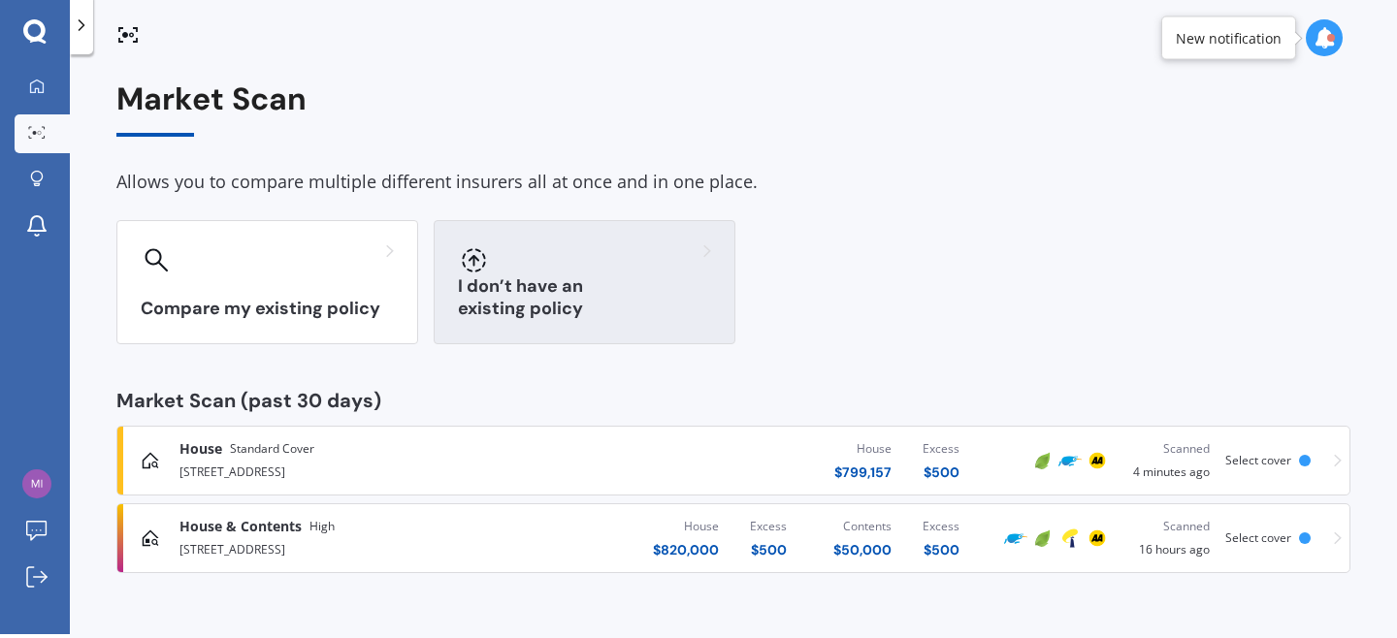
click at [565, 277] on div "I don’t have an existing policy" at bounding box center [585, 282] width 302 height 124
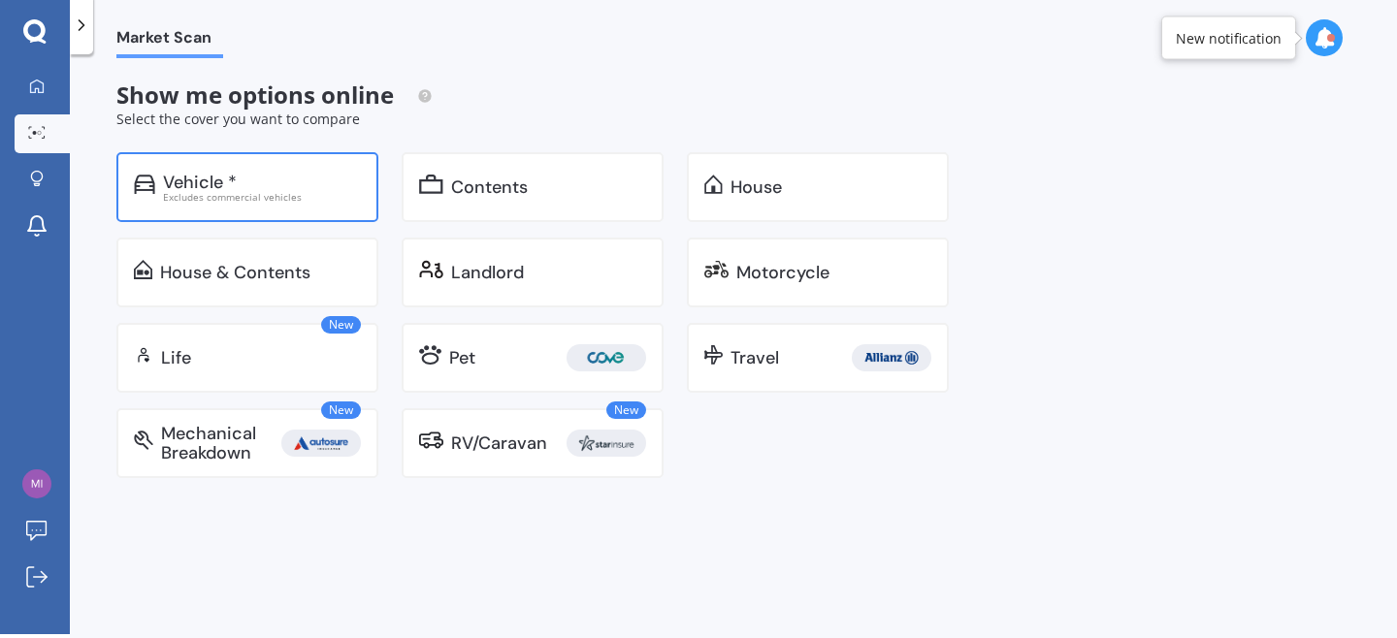
click at [242, 165] on div "Vehicle * Excludes commercial vehicles" at bounding box center [247, 187] width 262 height 70
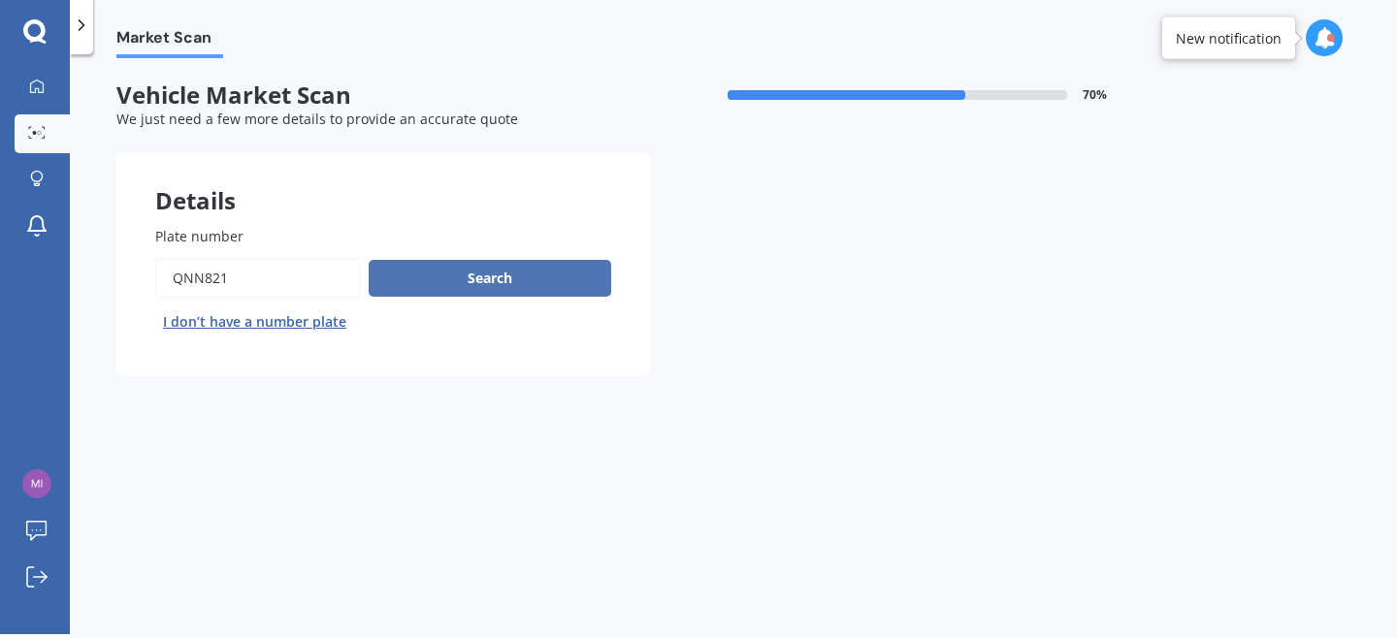
click at [441, 282] on button "Search" at bounding box center [490, 278] width 243 height 37
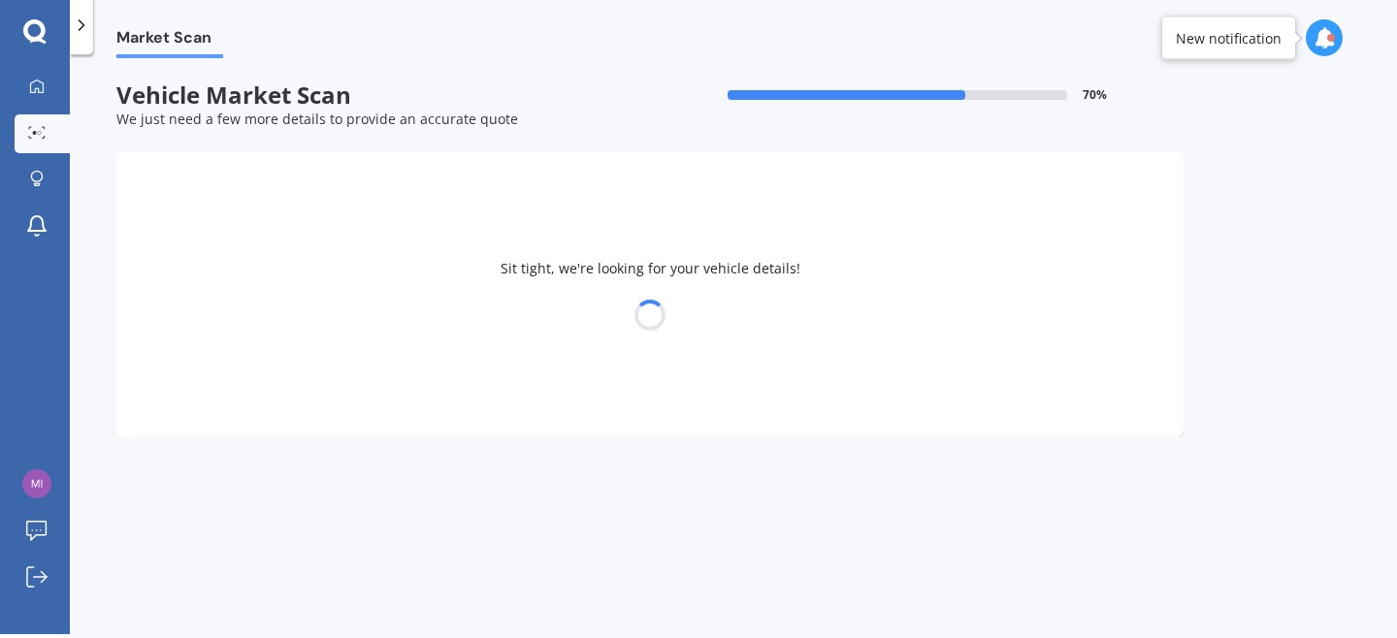
select select "TOYOTA"
select select "31"
select select "05"
select select "1985"
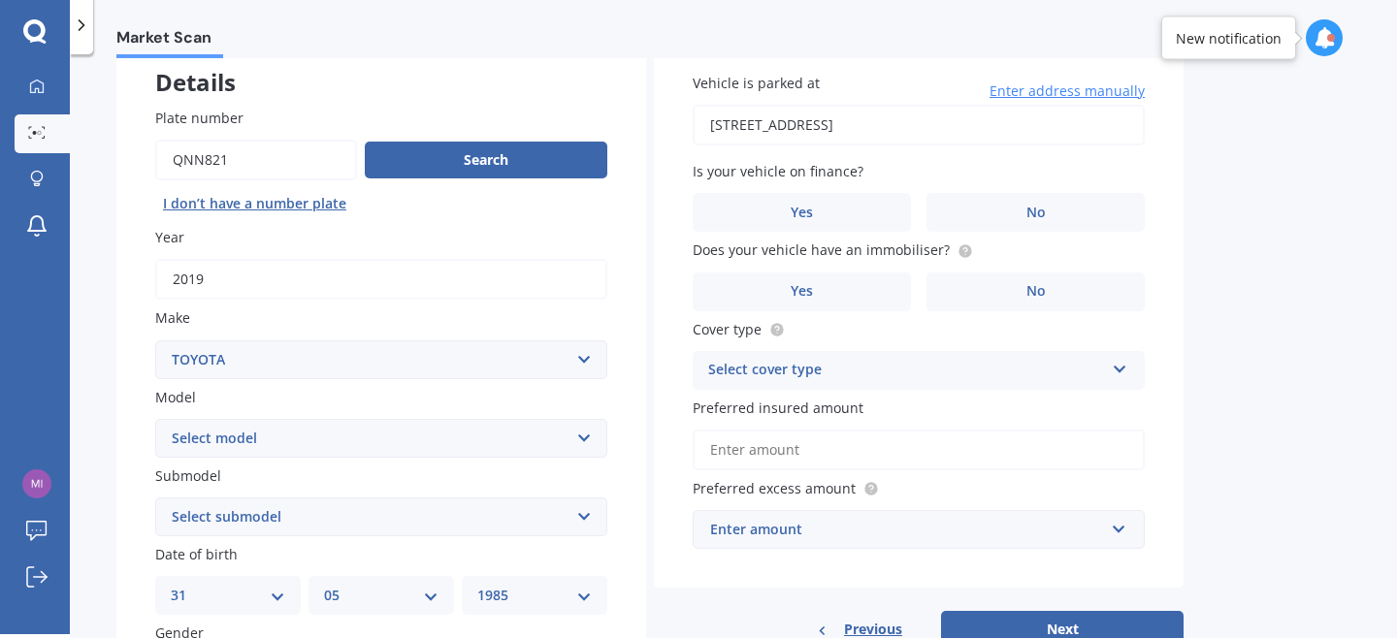
scroll to position [150, 0]
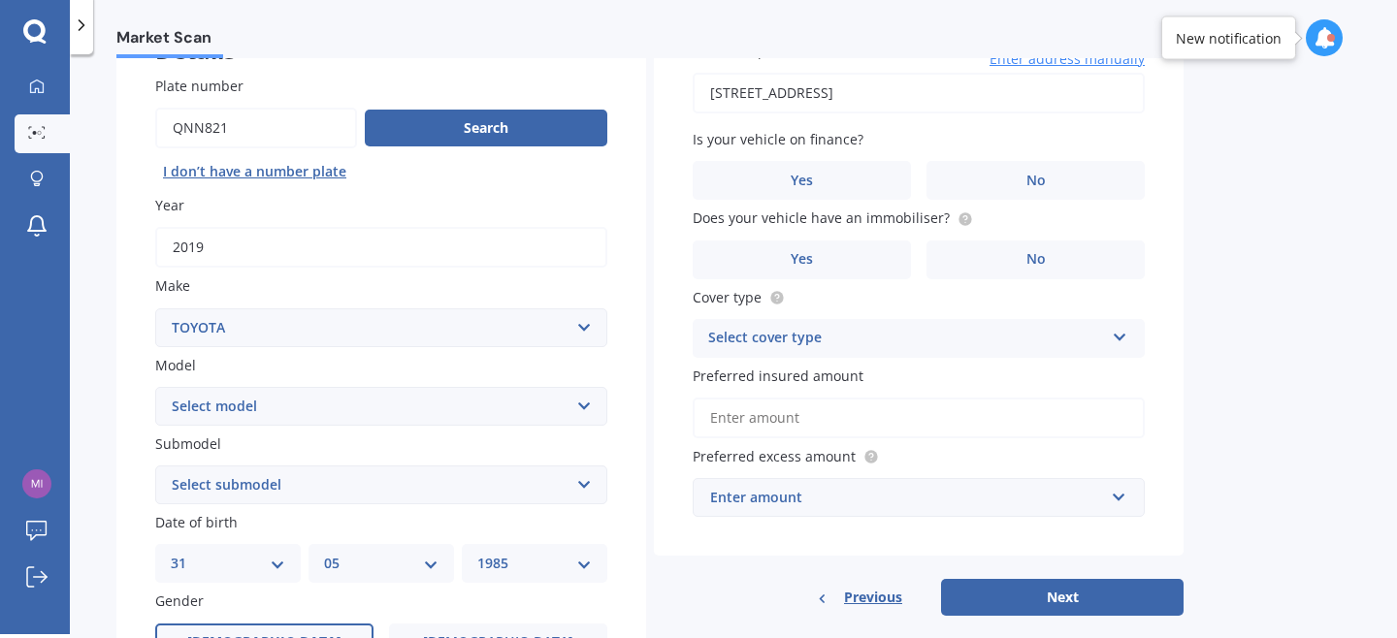
click at [749, 418] on input "Preferred insured amount" at bounding box center [919, 418] width 452 height 41
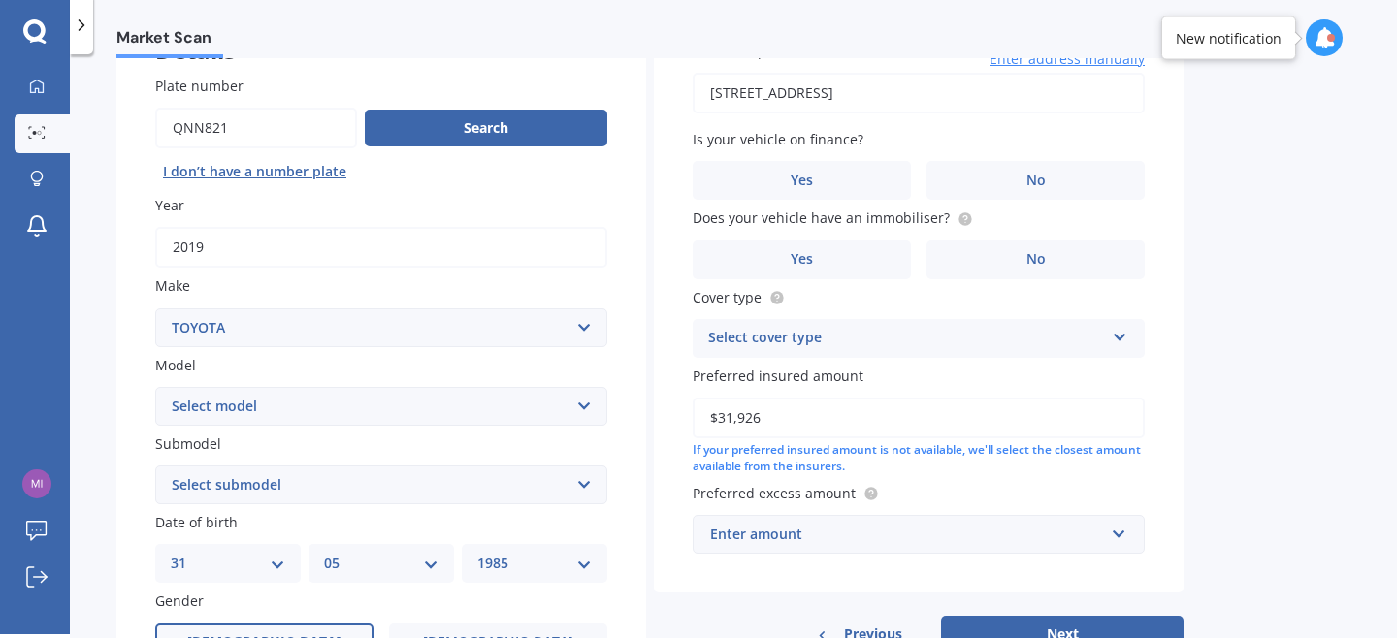
type input "$31,926"
click at [1299, 442] on div "Market Scan Vehicle Market Scan 70 % We just need a few more details to provide…" at bounding box center [733, 348] width 1327 height 580
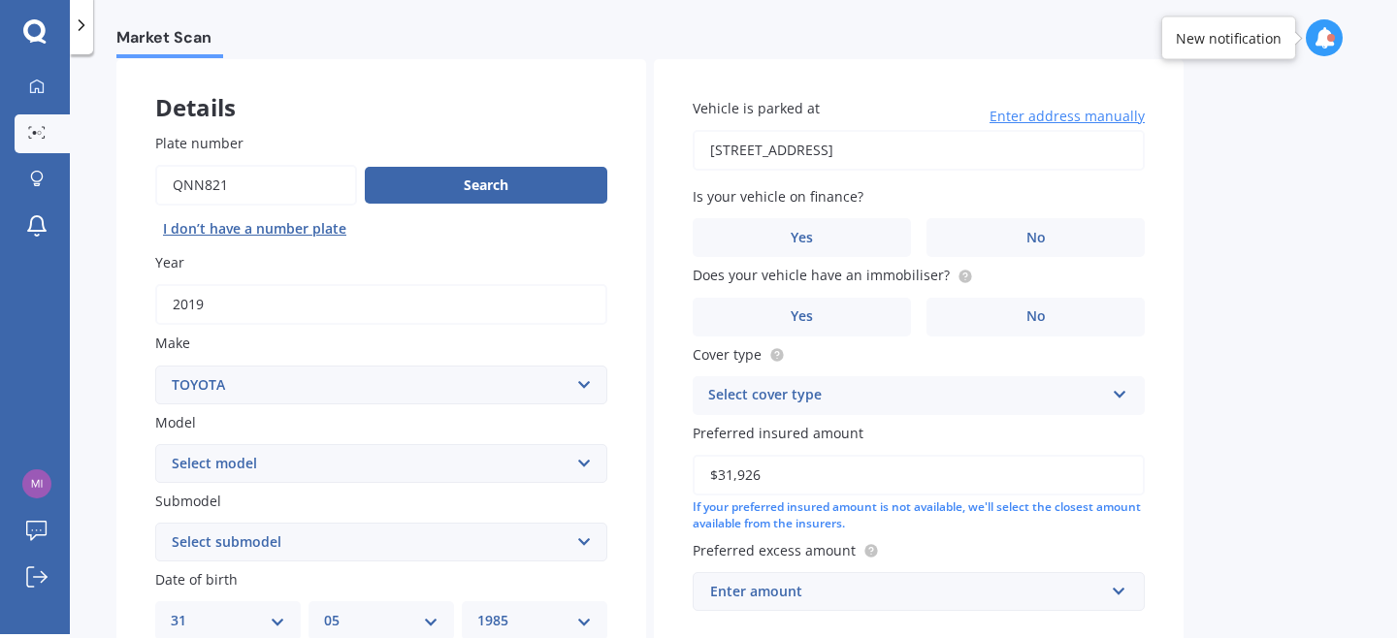
scroll to position [82, 0]
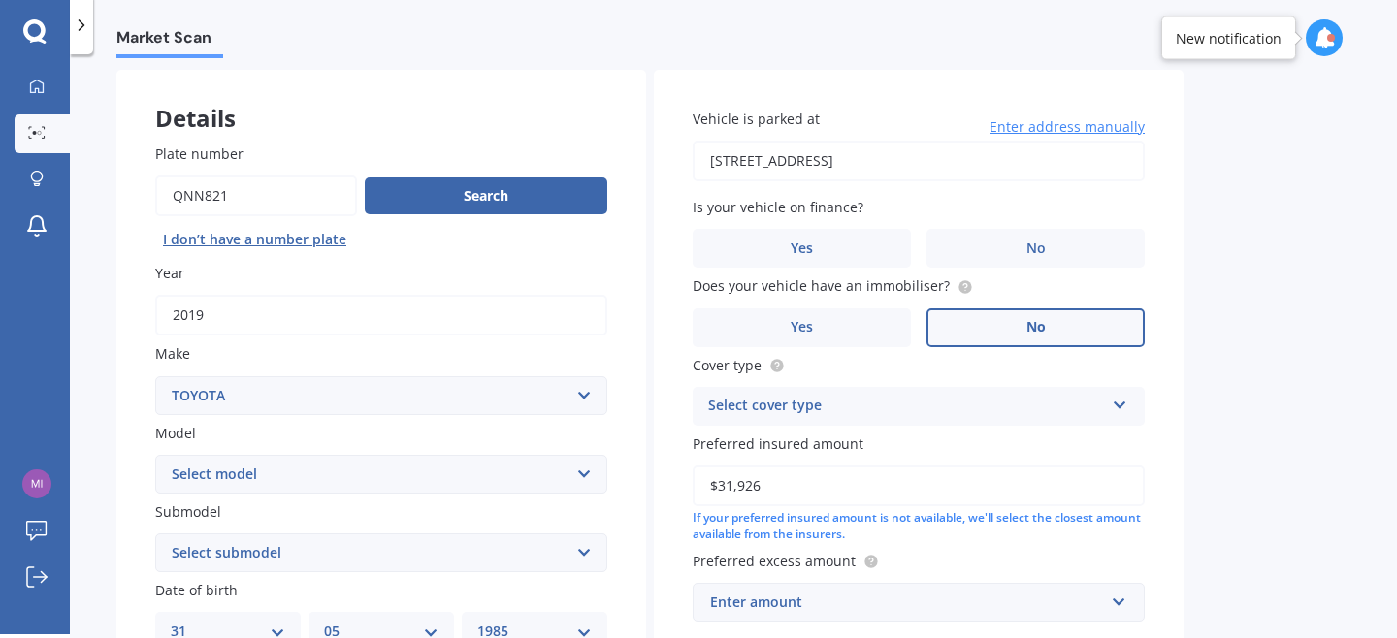
click at [1031, 309] on label "No" at bounding box center [1035, 327] width 218 height 39
click at [0, 0] on input "No" at bounding box center [0, 0] width 0 height 0
click at [1045, 239] on label "No" at bounding box center [1035, 248] width 218 height 39
click at [0, 0] on input "No" at bounding box center [0, 0] width 0 height 0
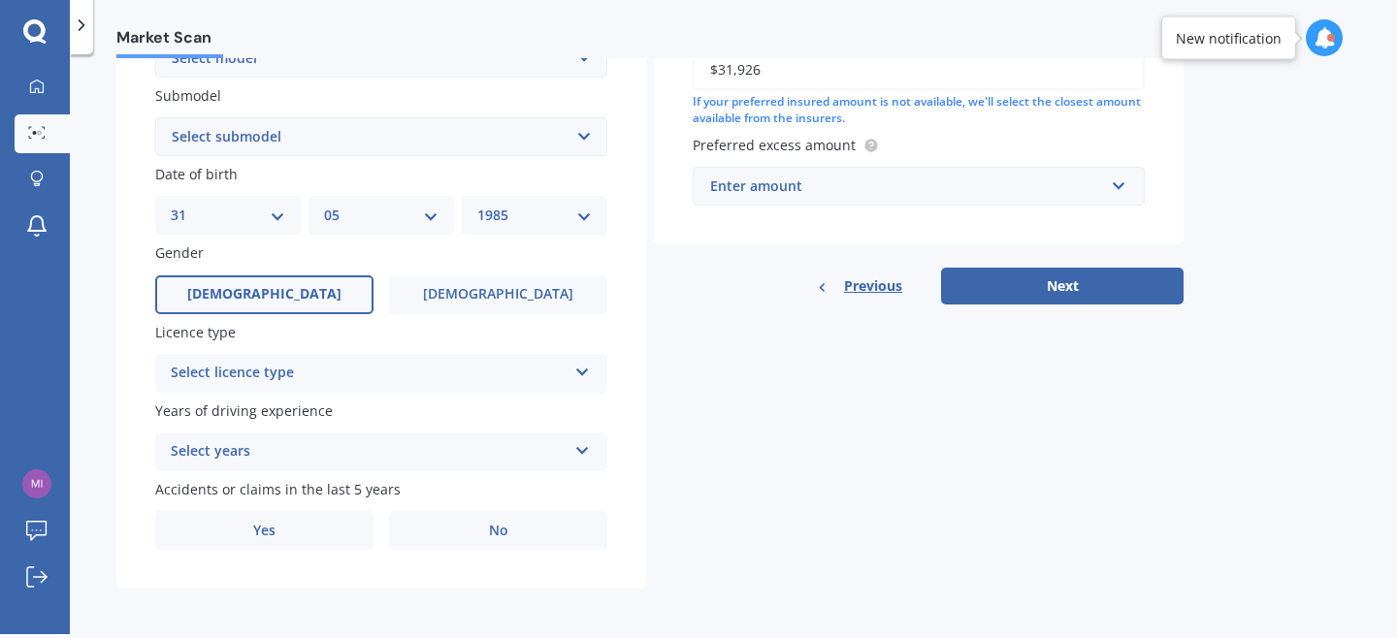
scroll to position [508, 0]
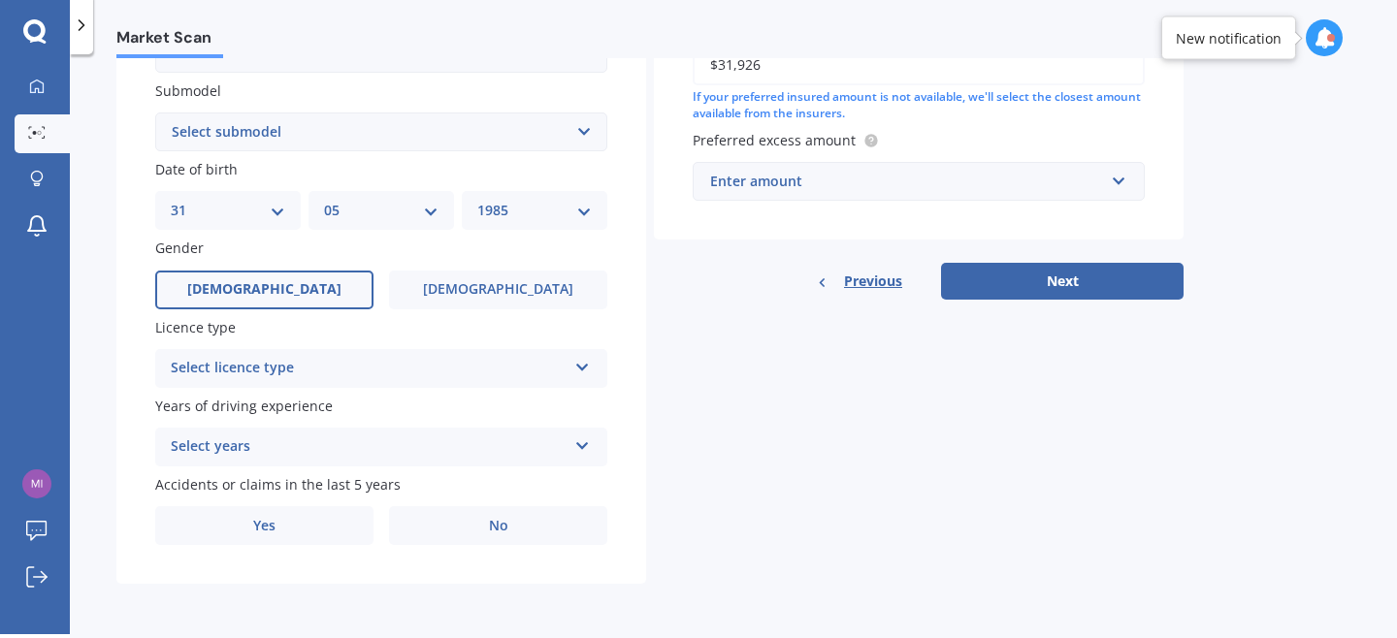
click at [481, 375] on div "Select licence type" at bounding box center [369, 368] width 396 height 23
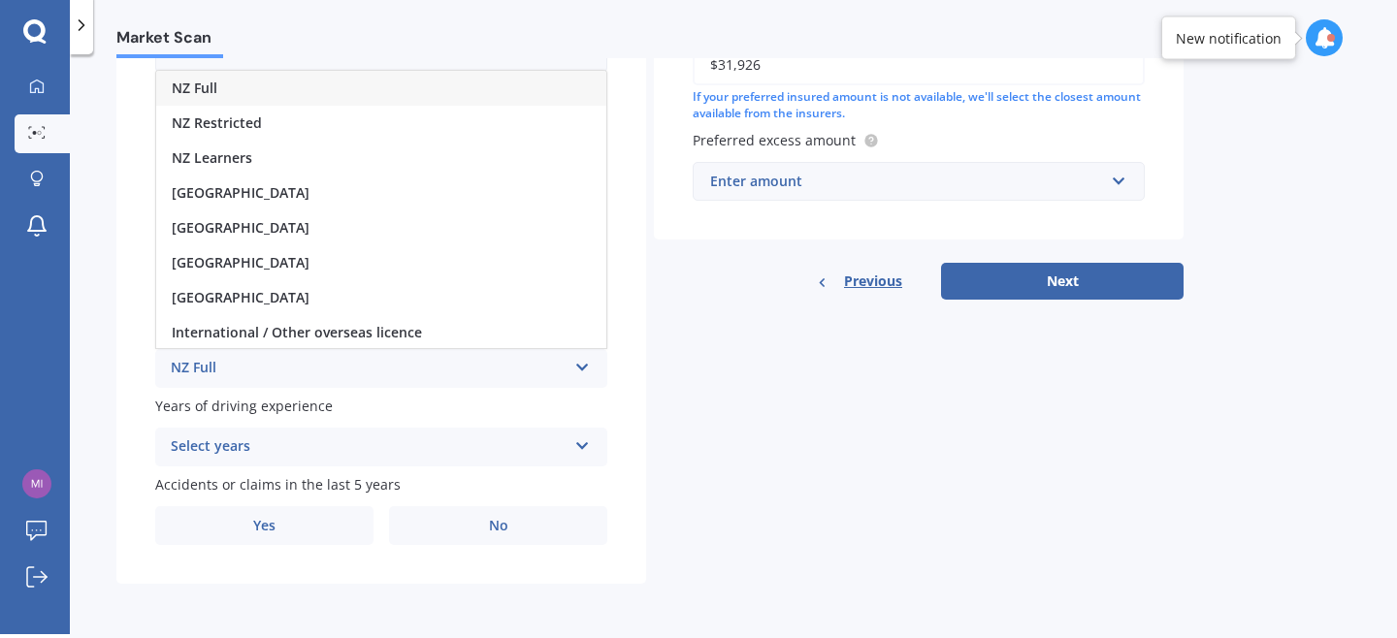
click at [468, 88] on div "NZ Full" at bounding box center [381, 88] width 450 height 35
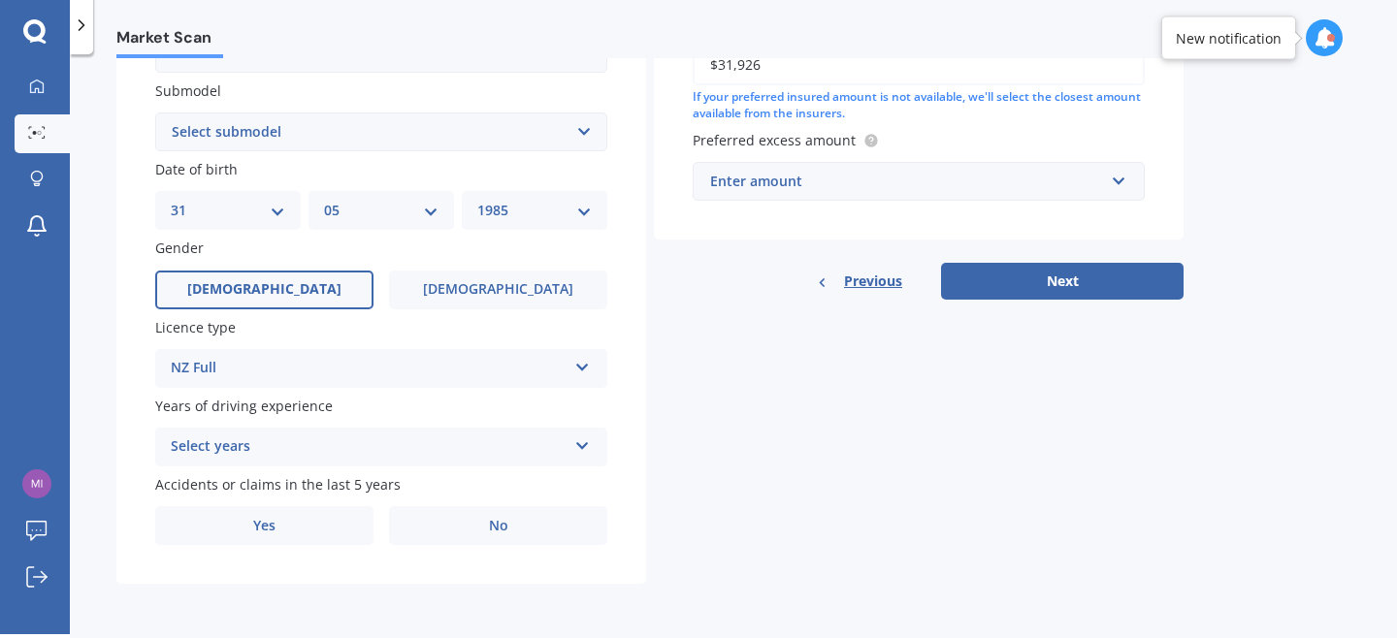
click at [384, 441] on div "Select years" at bounding box center [369, 447] width 396 height 23
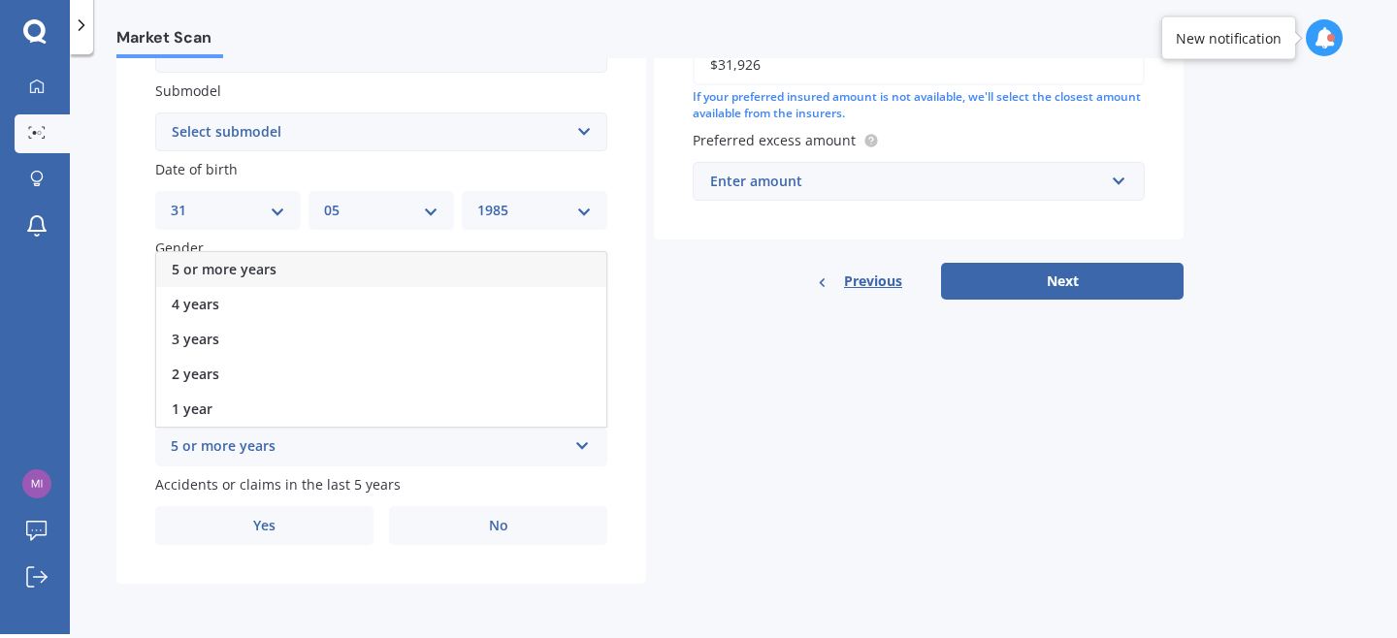
click at [409, 265] on div "5 or more years" at bounding box center [381, 269] width 450 height 35
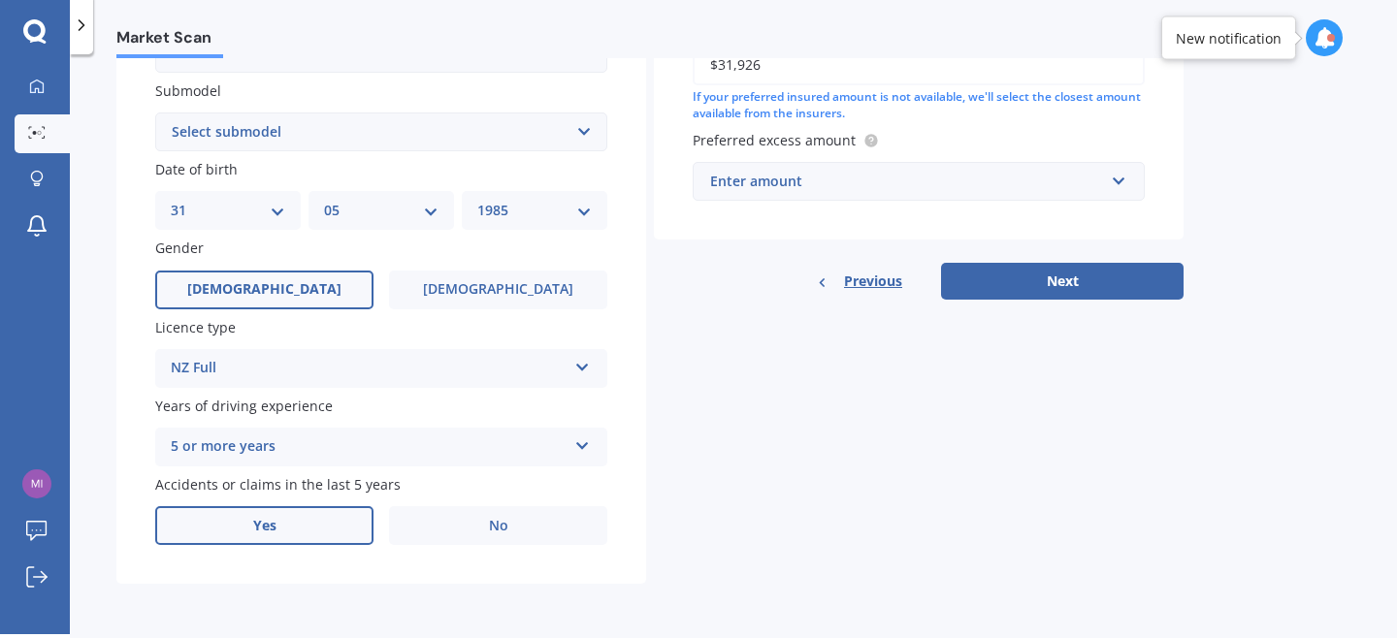
click at [311, 517] on label "Yes" at bounding box center [264, 525] width 218 height 39
click at [0, 0] on input "Yes" at bounding box center [0, 0] width 0 height 0
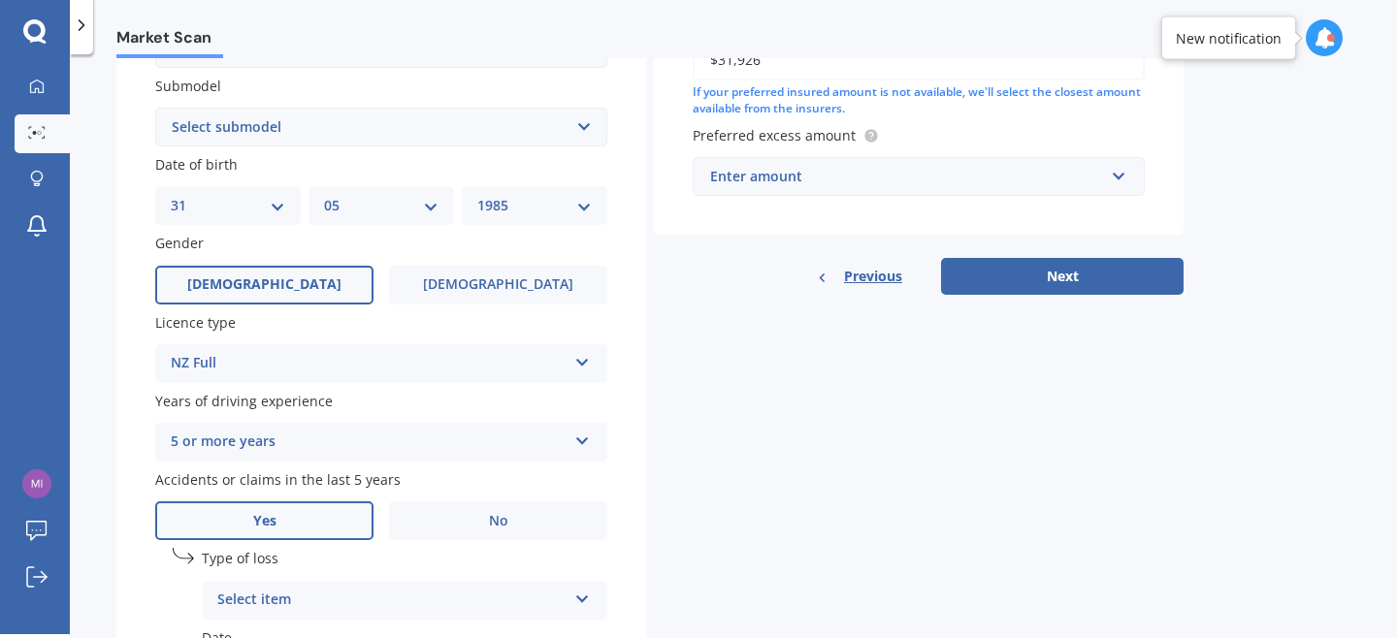
scroll to position [606, 0]
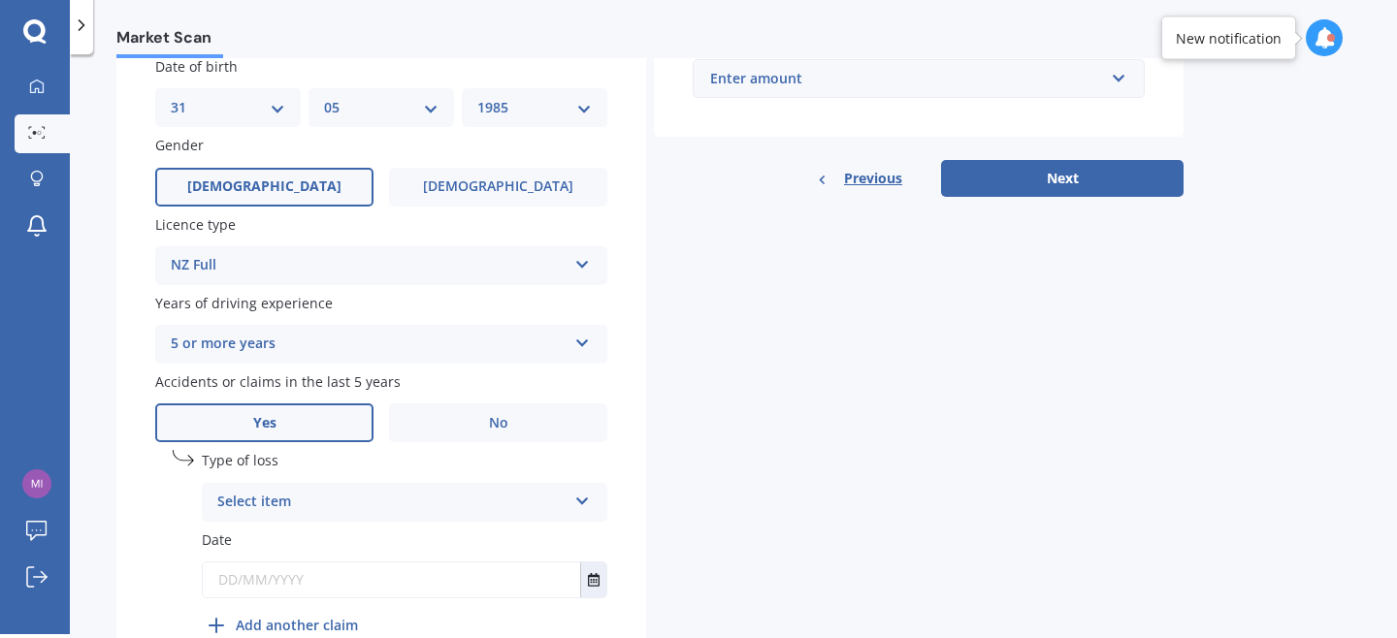
click at [311, 514] on div "Select item" at bounding box center [391, 502] width 349 height 23
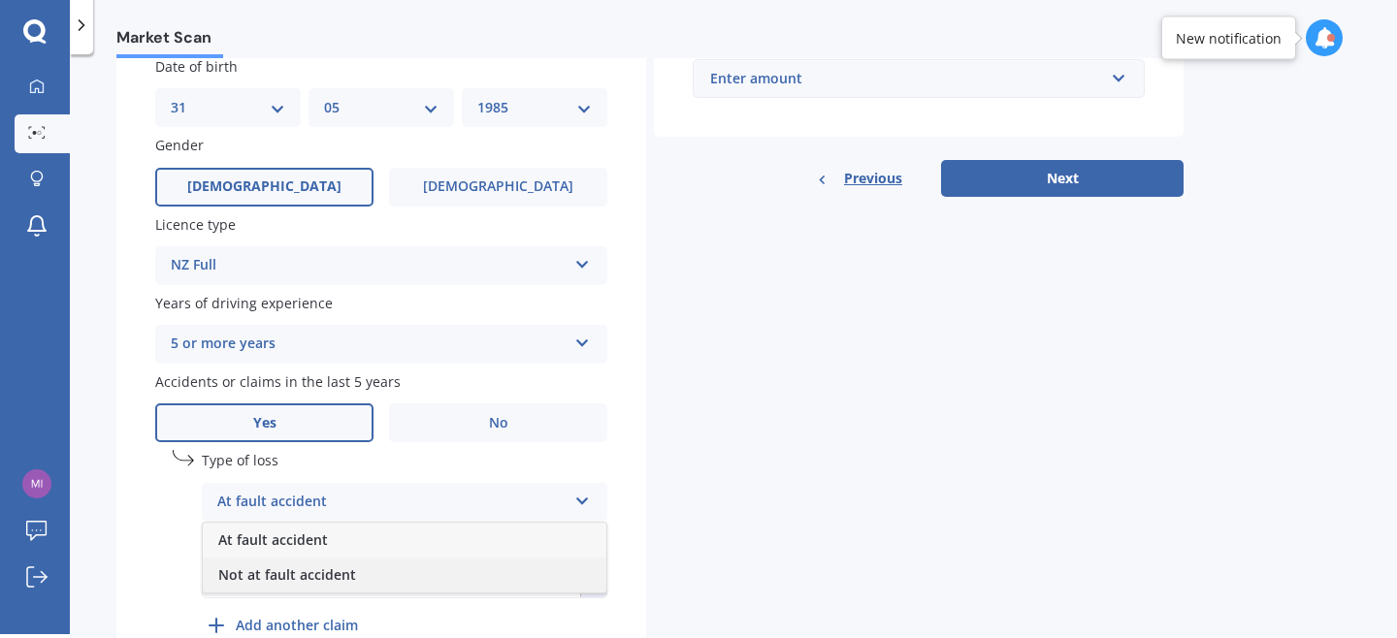
click at [318, 584] on span "Not at fault accident" at bounding box center [287, 575] width 138 height 18
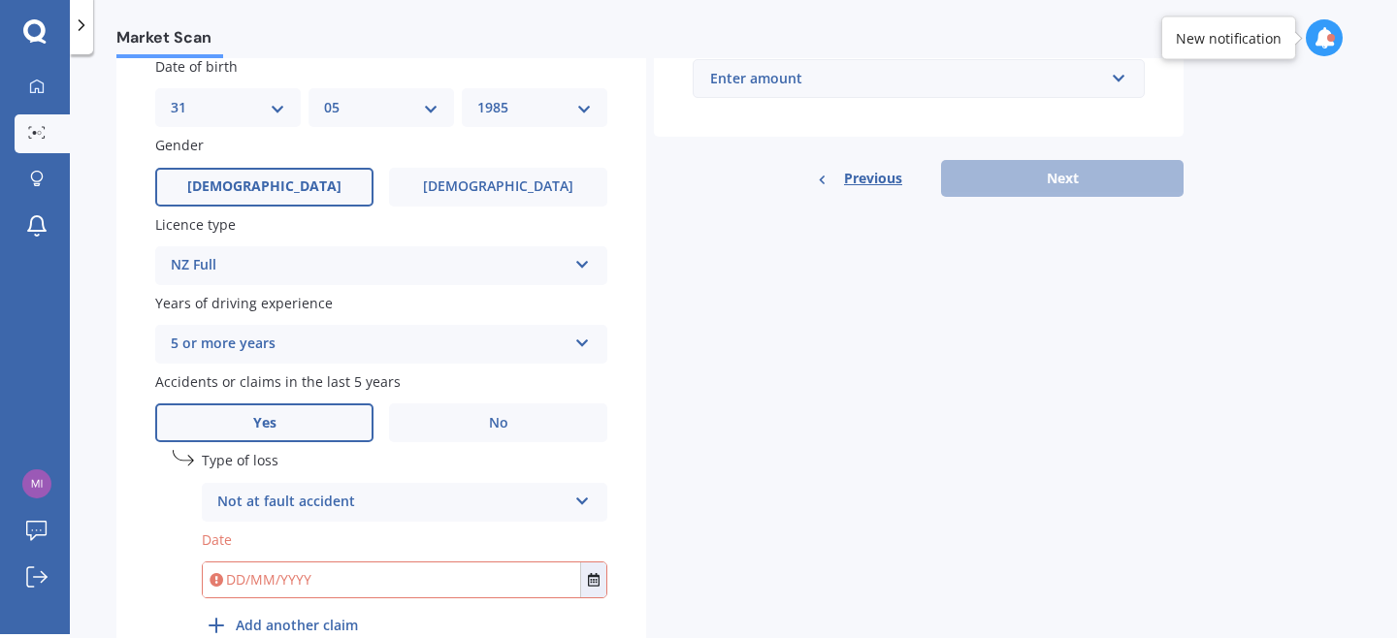
scroll to position [691, 0]
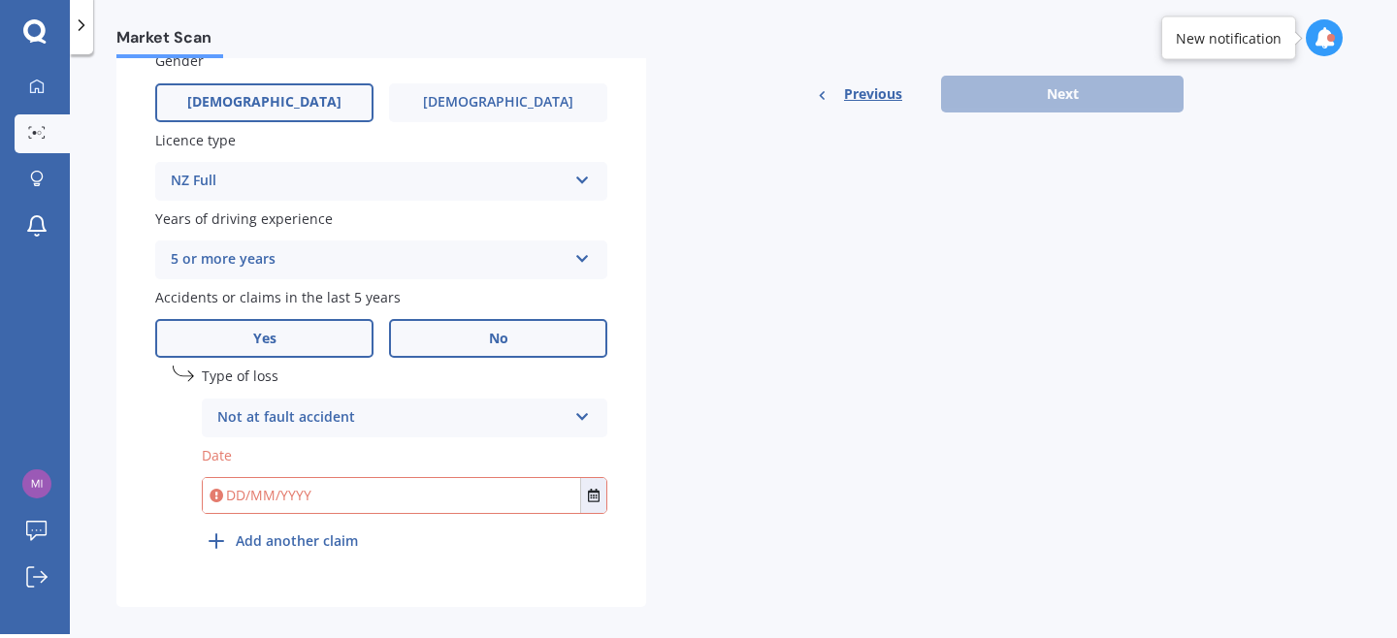
click at [479, 339] on label "No" at bounding box center [498, 338] width 218 height 39
click at [0, 0] on input "No" at bounding box center [0, 0] width 0 height 0
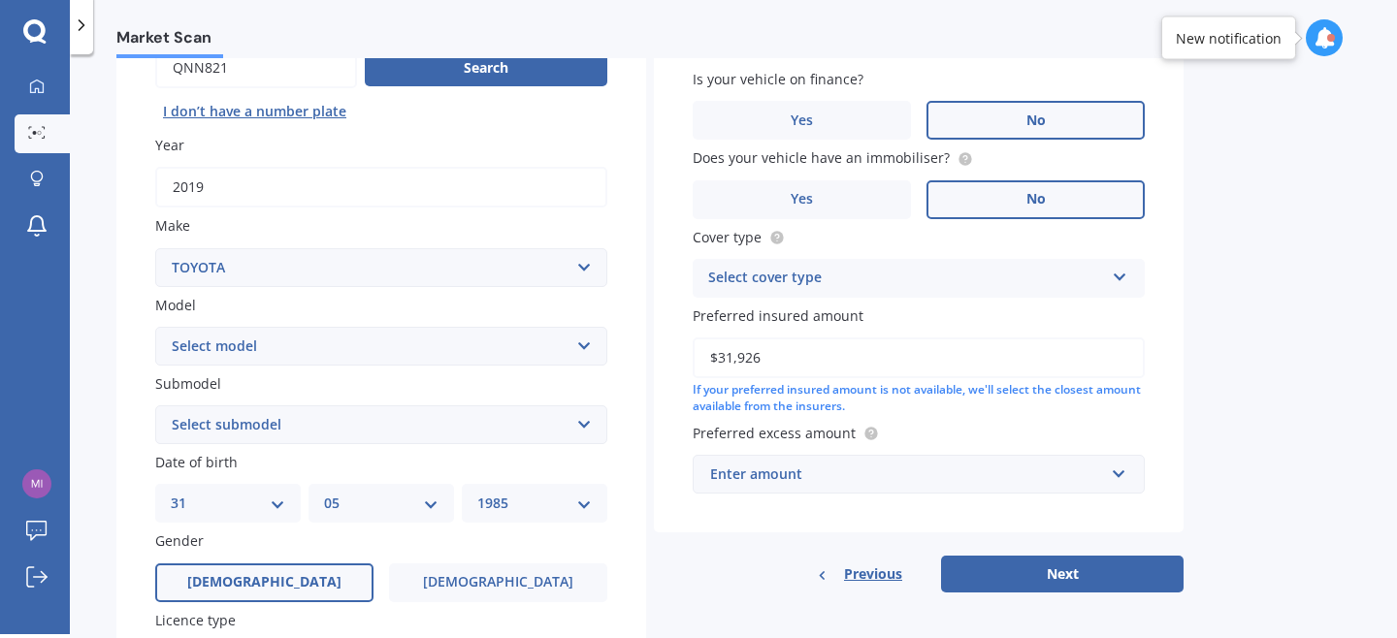
scroll to position [244, 0]
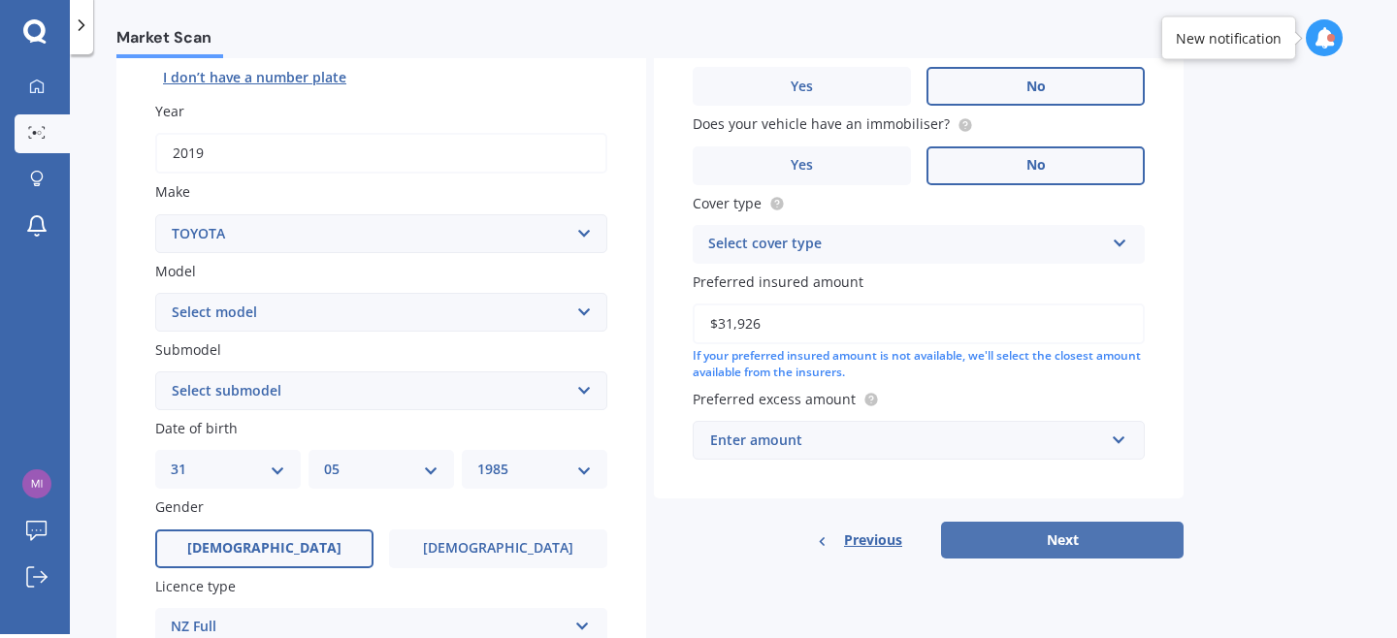
click at [1012, 541] on button "Next" at bounding box center [1062, 540] width 243 height 37
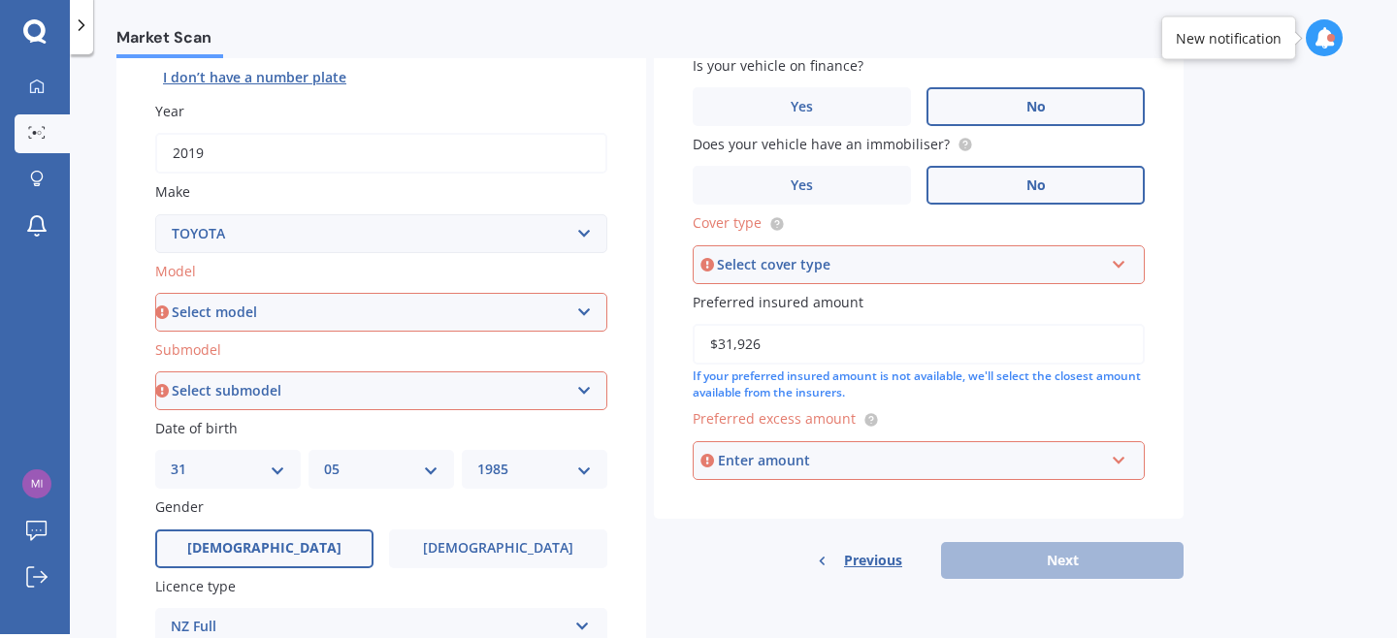
click at [497, 307] on select "Select model 4 Runner 86 [PERSON_NAME] Alphard Altezza Aqua Aristo Aurion Auris…" at bounding box center [381, 312] width 452 height 39
select select "RAV-4"
click at [155, 294] on select "Select model 4 Runner 86 [PERSON_NAME] Alphard Altezza Aqua Aristo Aurion Auris…" at bounding box center [381, 312] width 452 height 39
click at [372, 386] on select "Select submodel" at bounding box center [381, 391] width 452 height 39
select select "HYBRID"
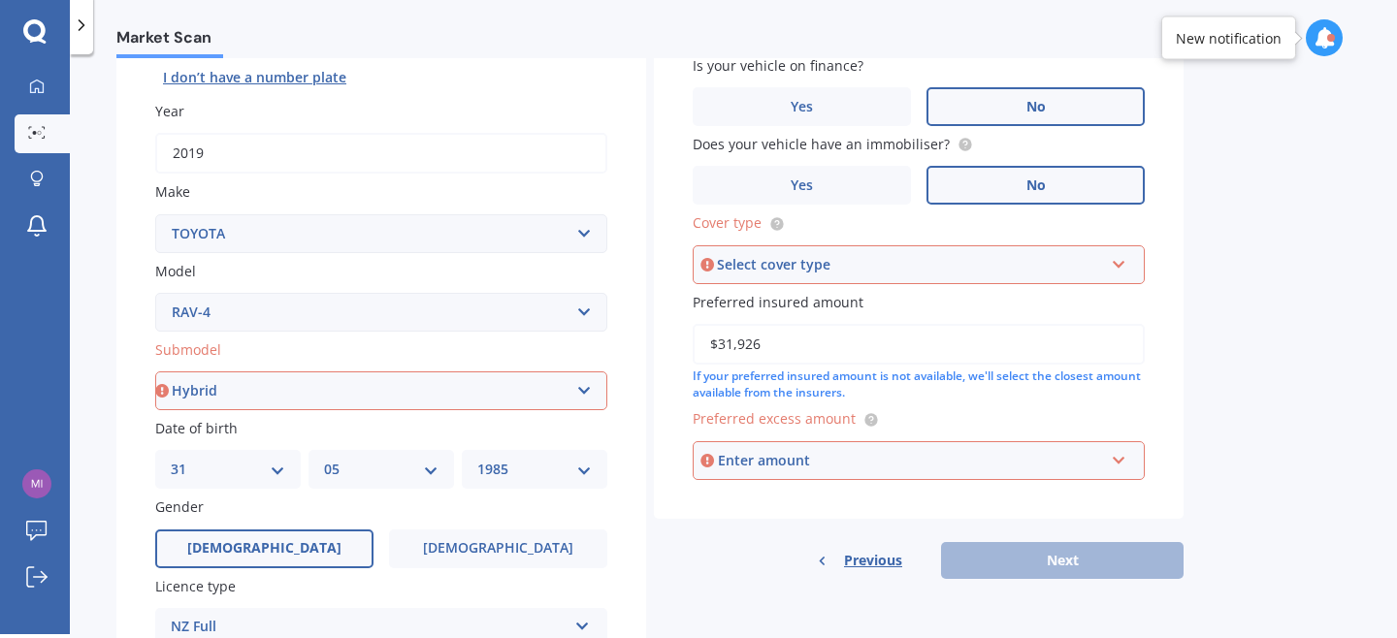
click at [155, 373] on select "Select submodel Diesel EV GX SUV 2.2/4WD/6AT Hybrid Hybrid 2WD Petrol" at bounding box center [381, 391] width 452 height 39
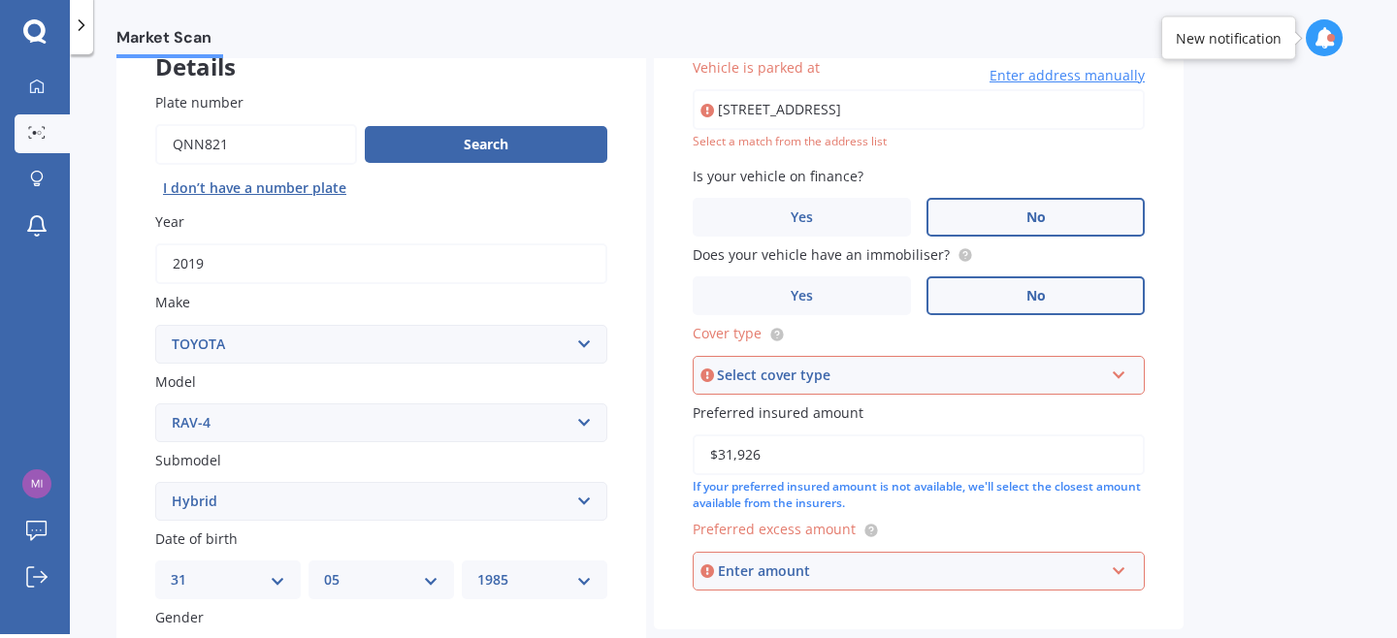
scroll to position [133, 0]
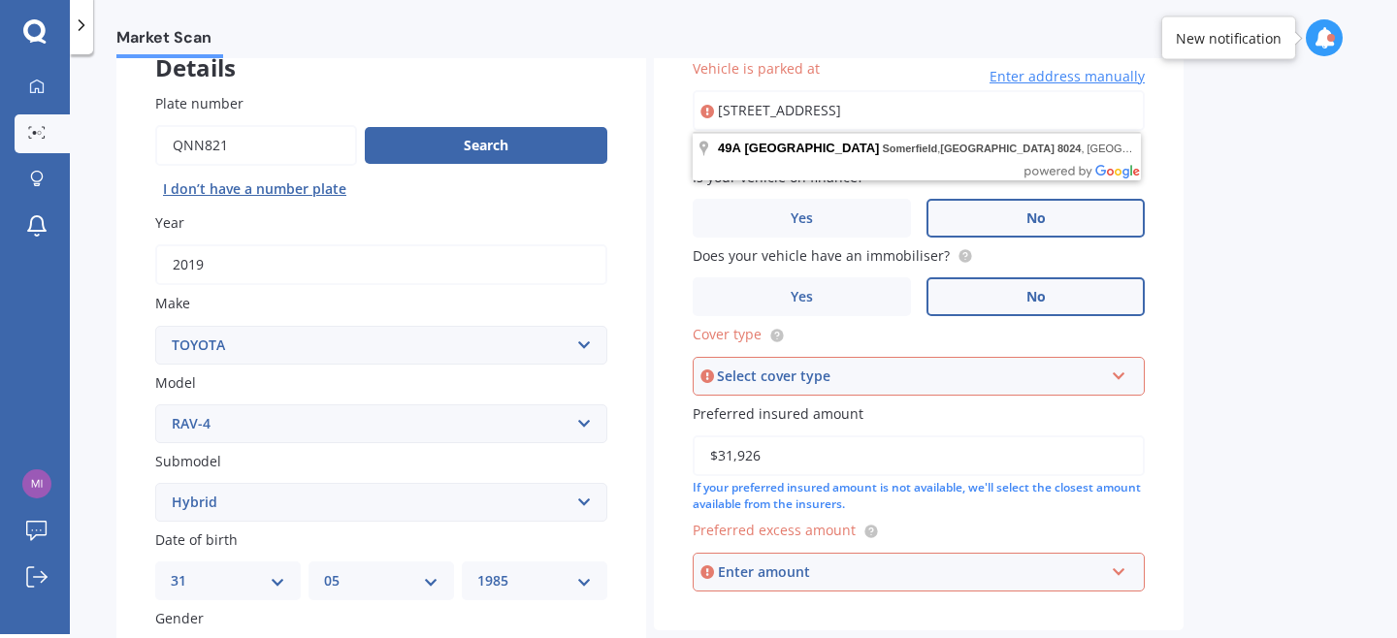
click at [790, 372] on div "Select cover type" at bounding box center [910, 376] width 386 height 21
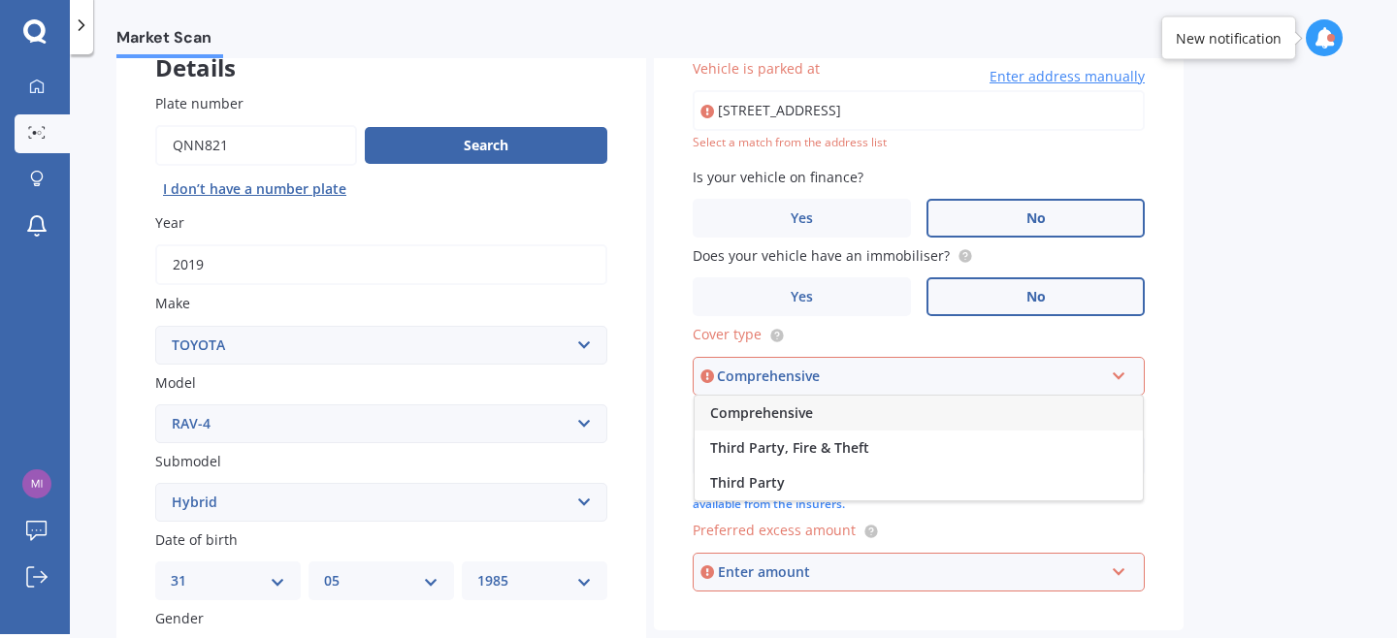
click at [787, 410] on span "Comprehensive" at bounding box center [761, 413] width 103 height 18
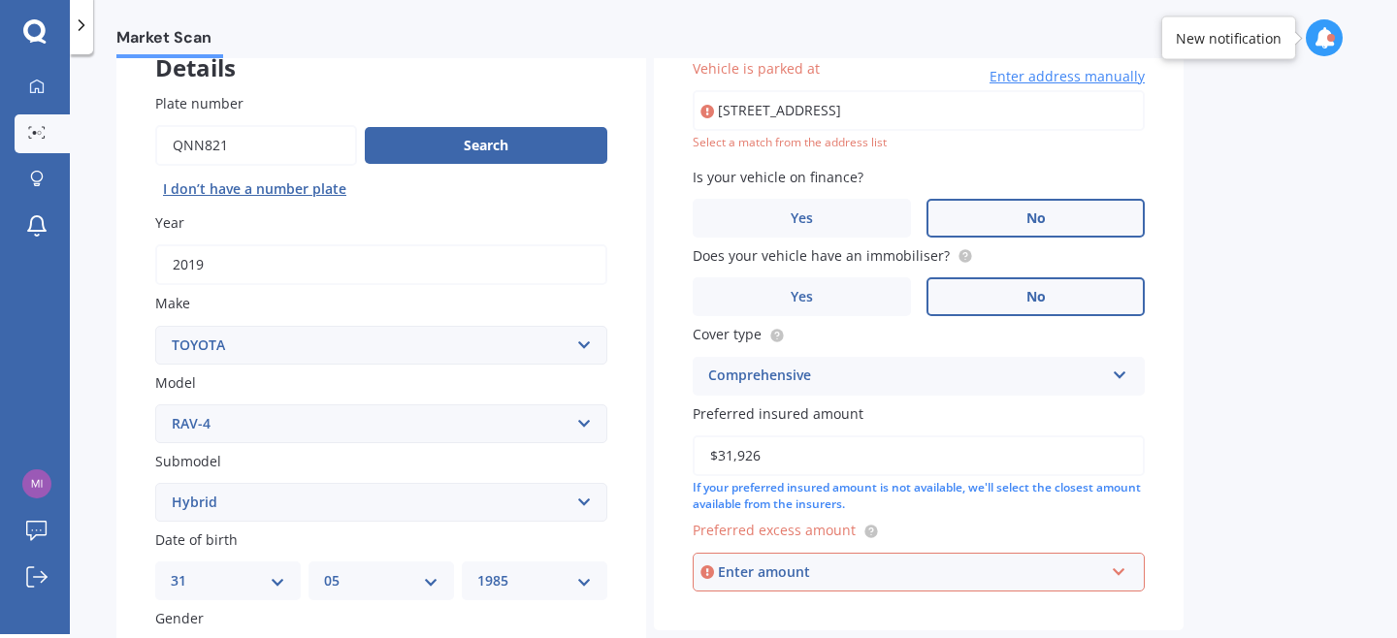
click at [783, 578] on div "Enter amount" at bounding box center [911, 572] width 386 height 21
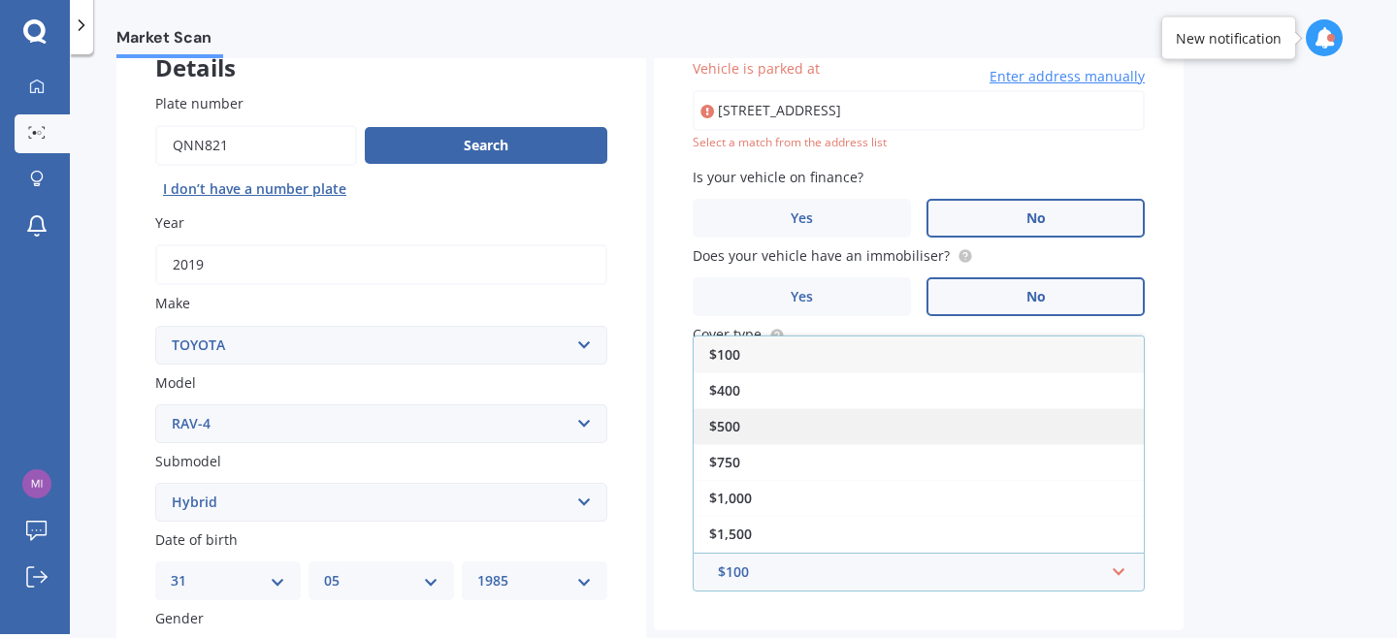
click at [772, 419] on div "$500" at bounding box center [919, 426] width 450 height 36
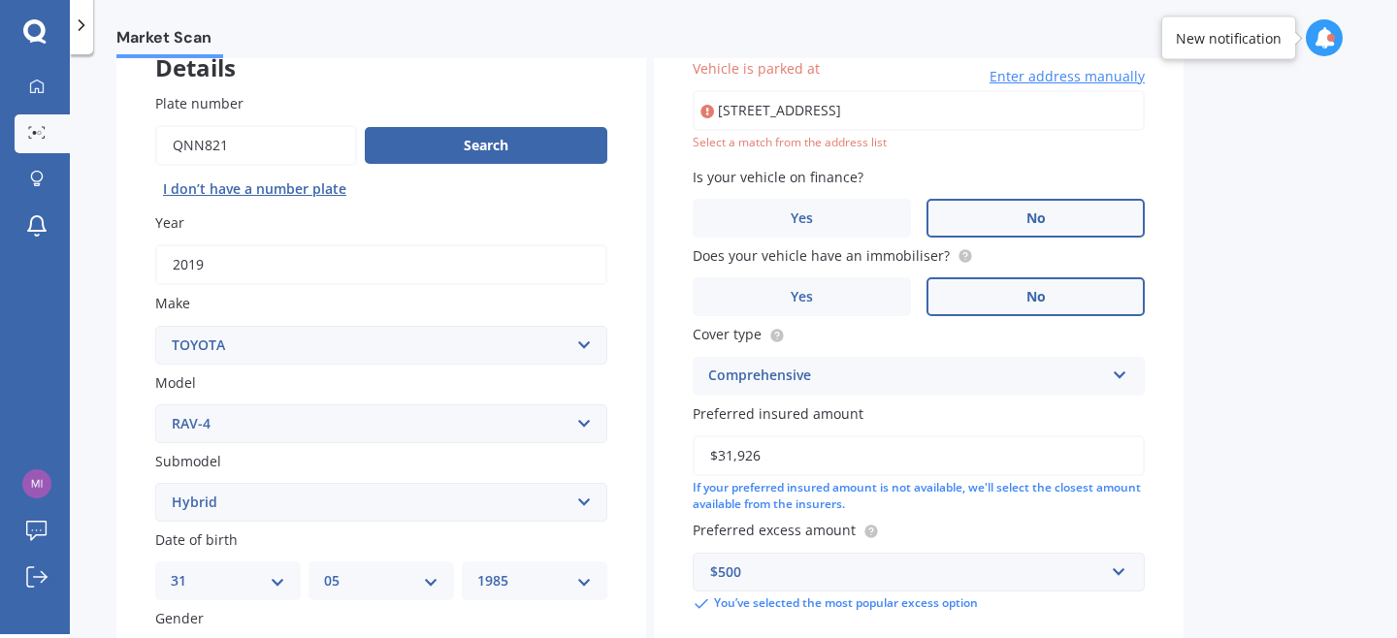
click at [677, 516] on div "Vehicle is parked at [STREET_ADDRESS] Enter address manually Select a match fro…" at bounding box center [919, 335] width 530 height 632
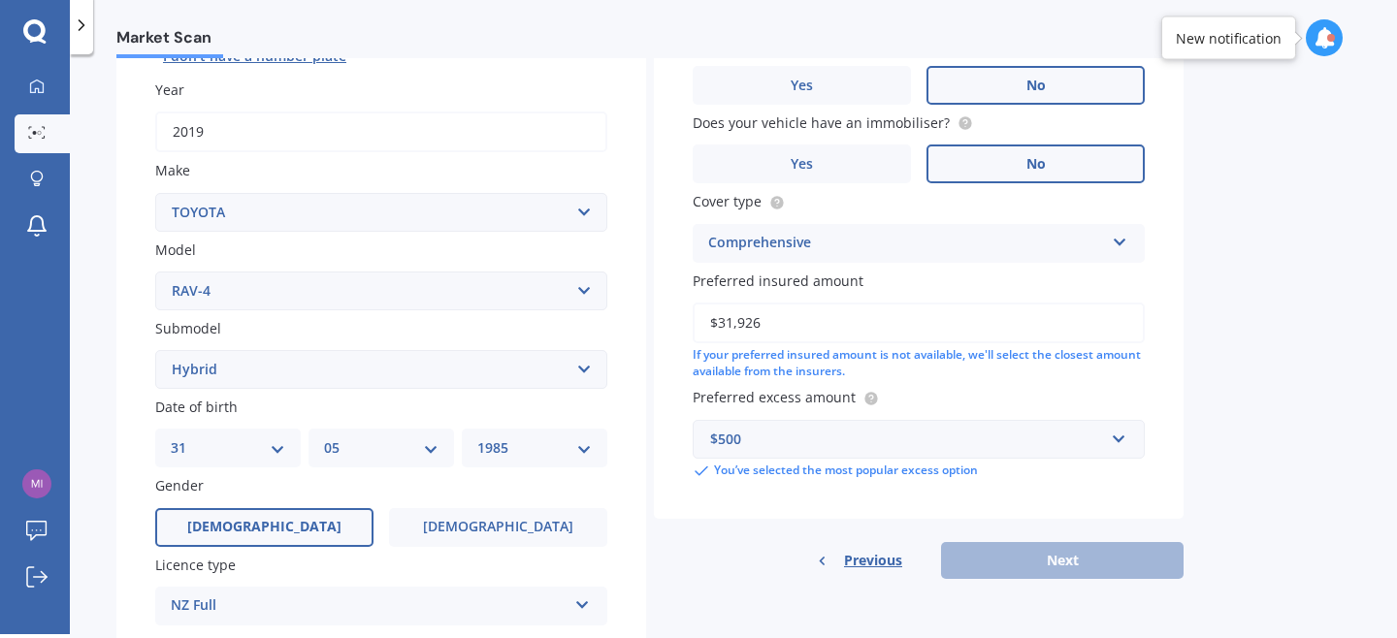
scroll to position [320, 0]
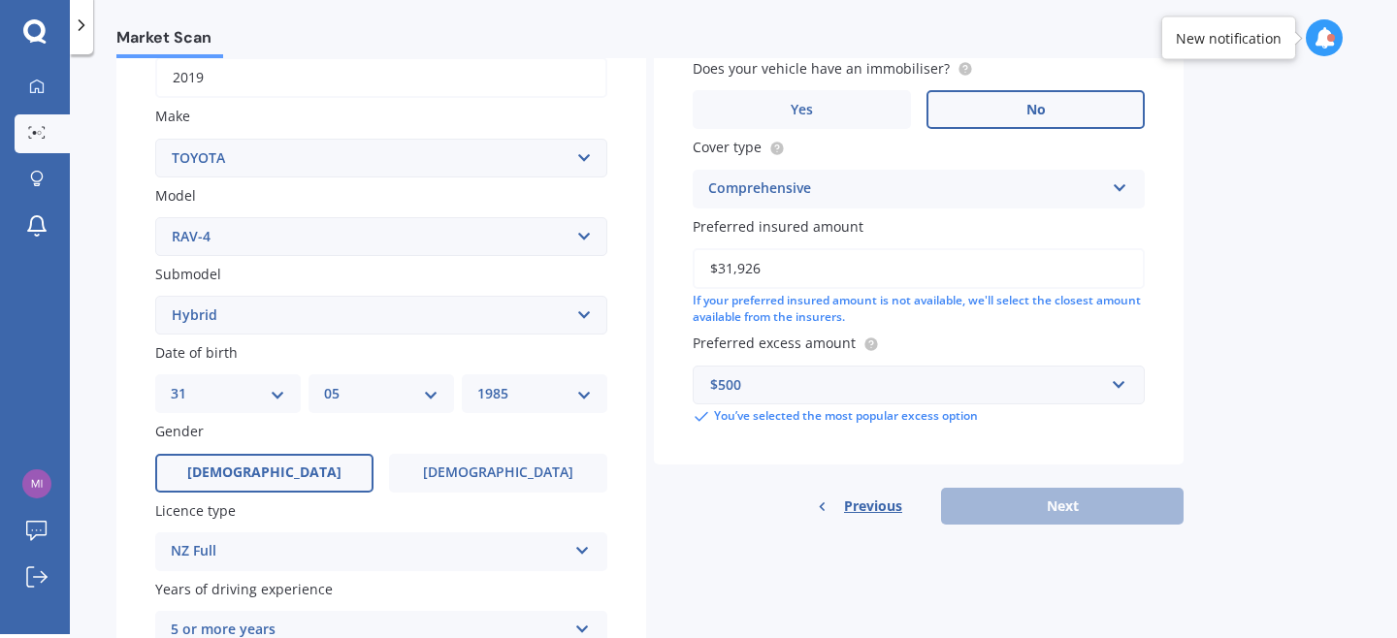
click at [1052, 523] on div "Previous Next" at bounding box center [919, 506] width 530 height 37
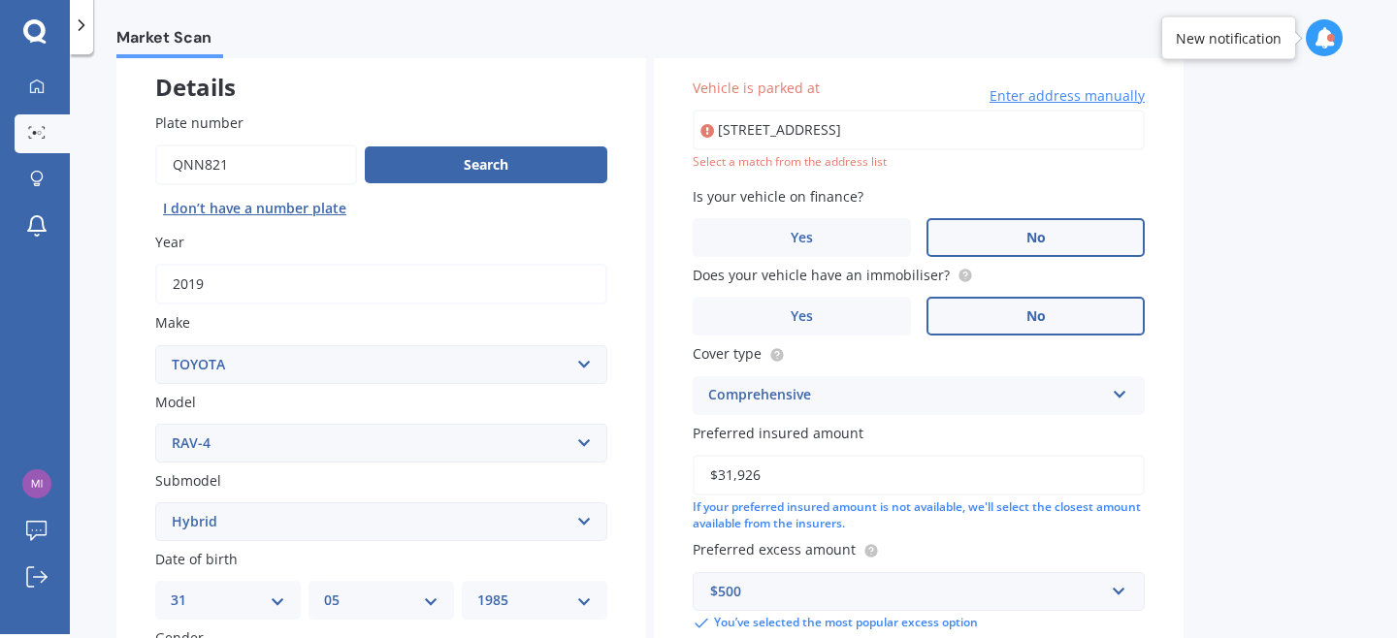
scroll to position [0, 0]
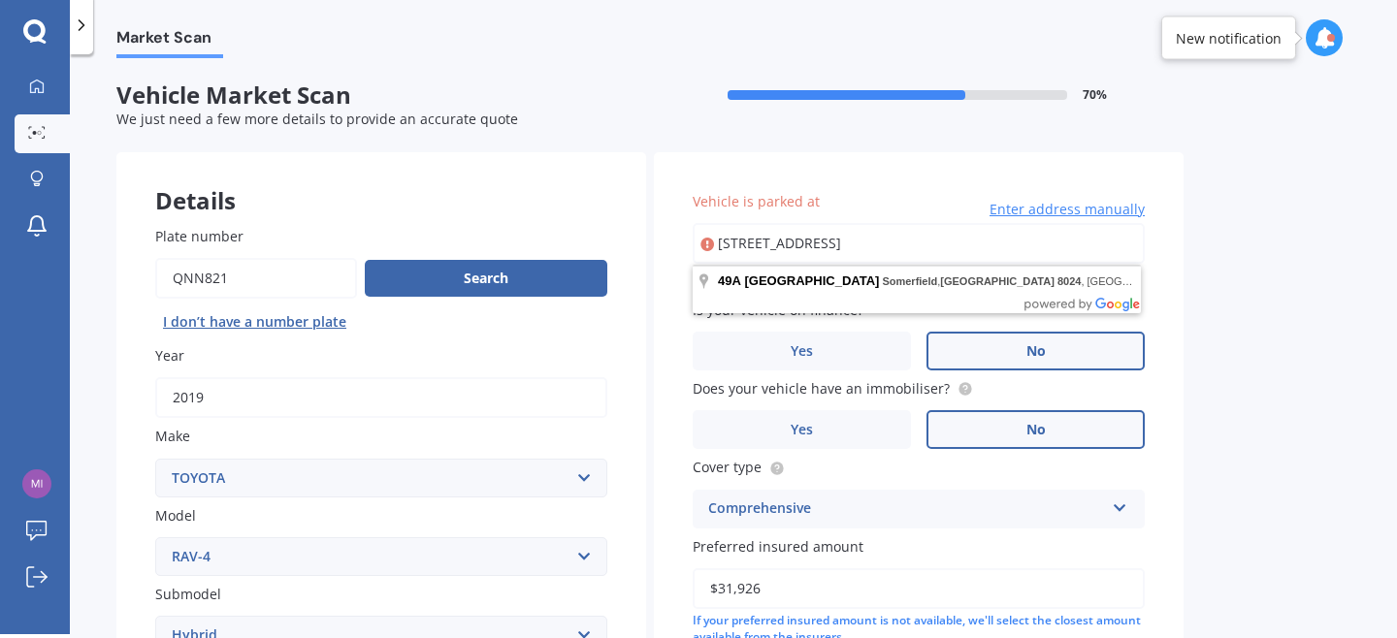
click at [869, 248] on input "[STREET_ADDRESS]" at bounding box center [919, 243] width 452 height 41
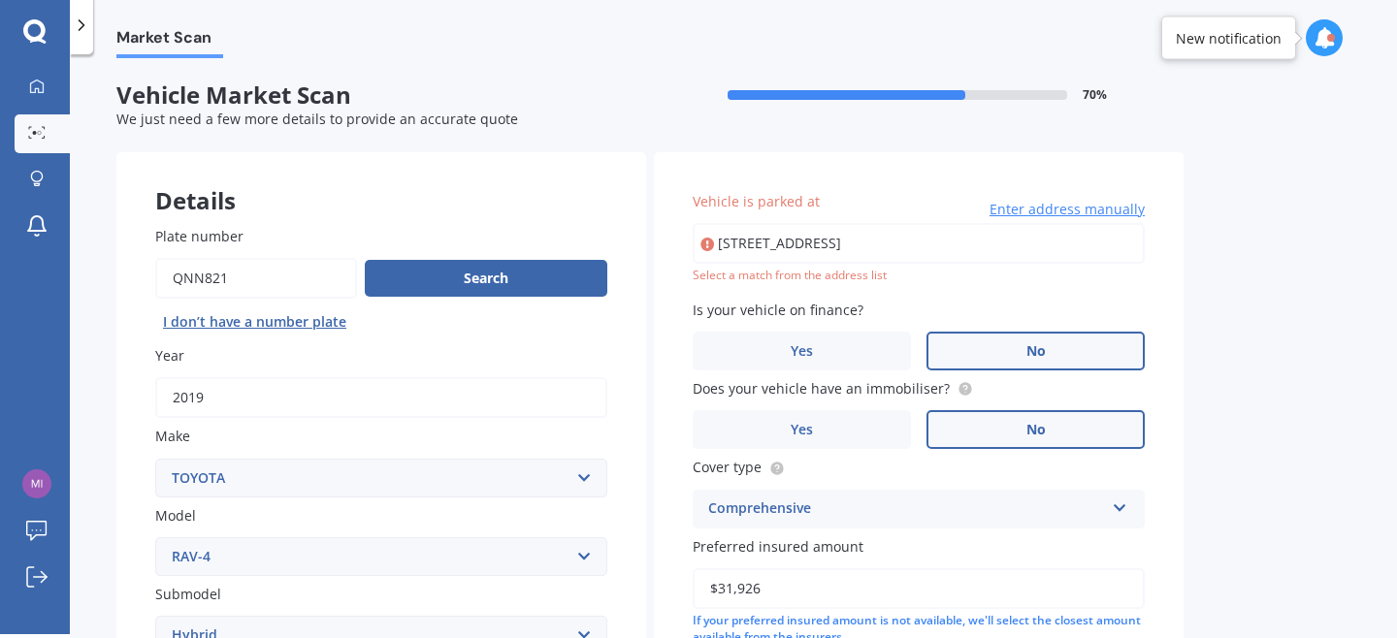
type input "[STREET_ADDRESS]"
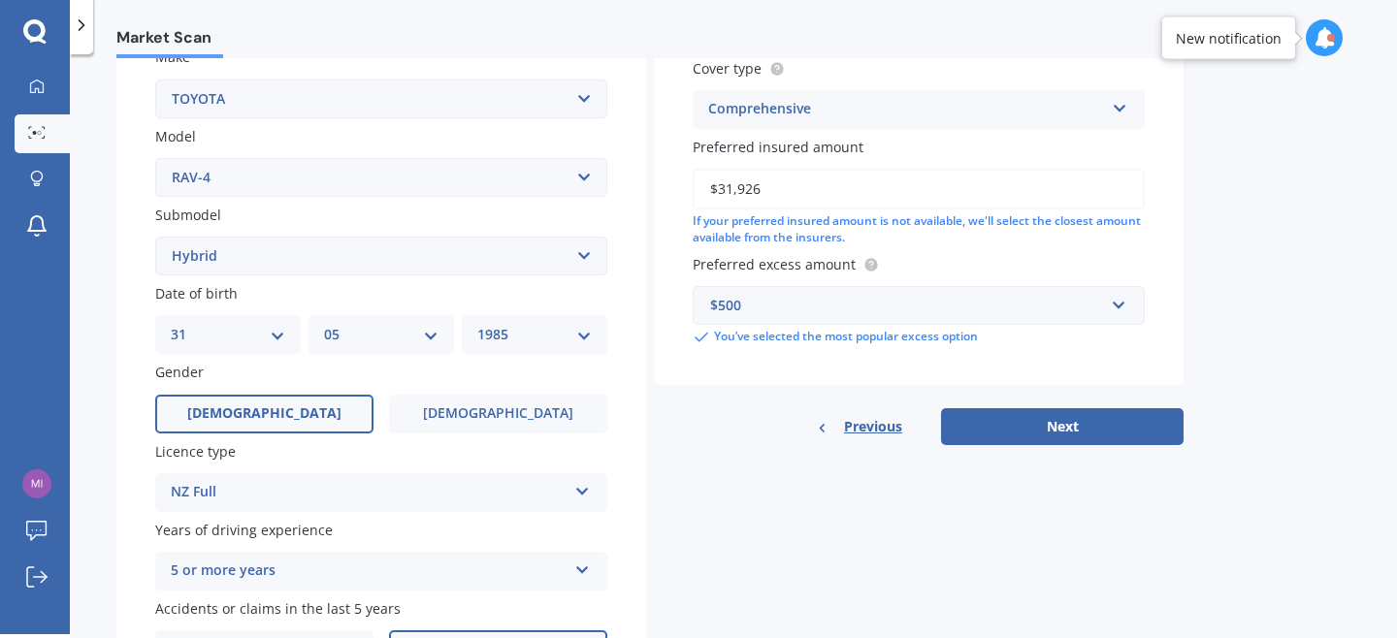
scroll to position [508, 0]
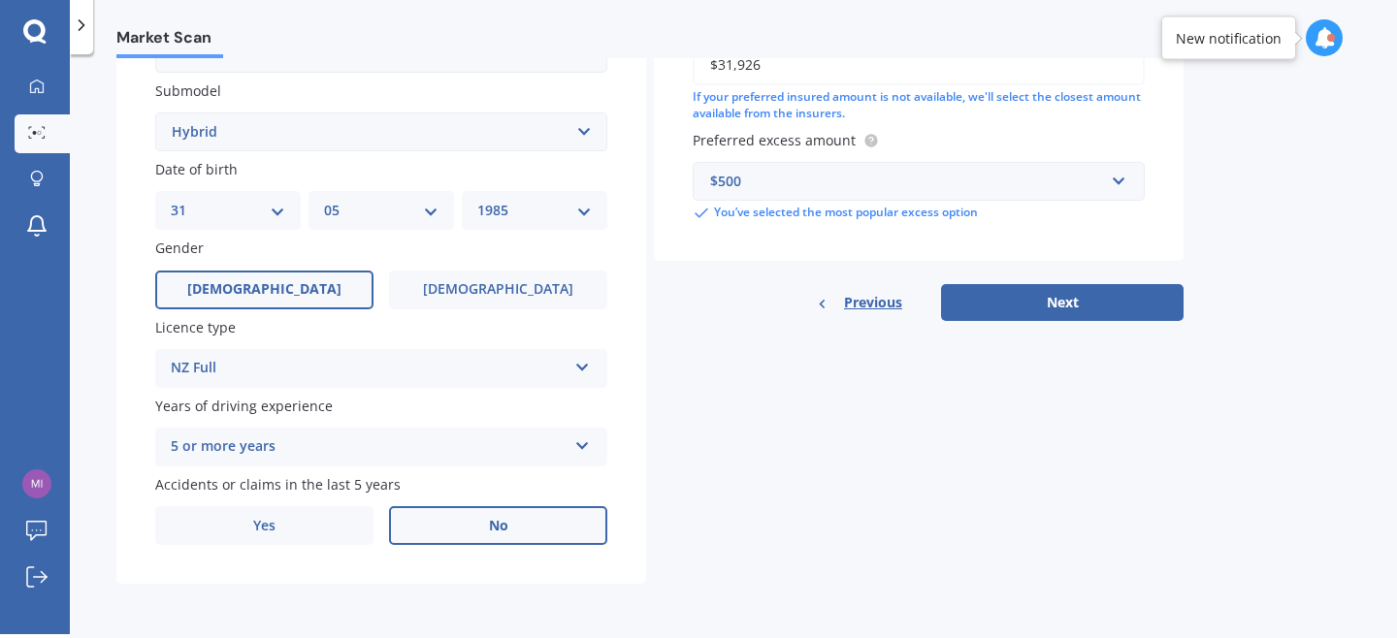
click at [1052, 298] on button "Next" at bounding box center [1062, 302] width 243 height 37
select select "31"
select select "05"
select select "1985"
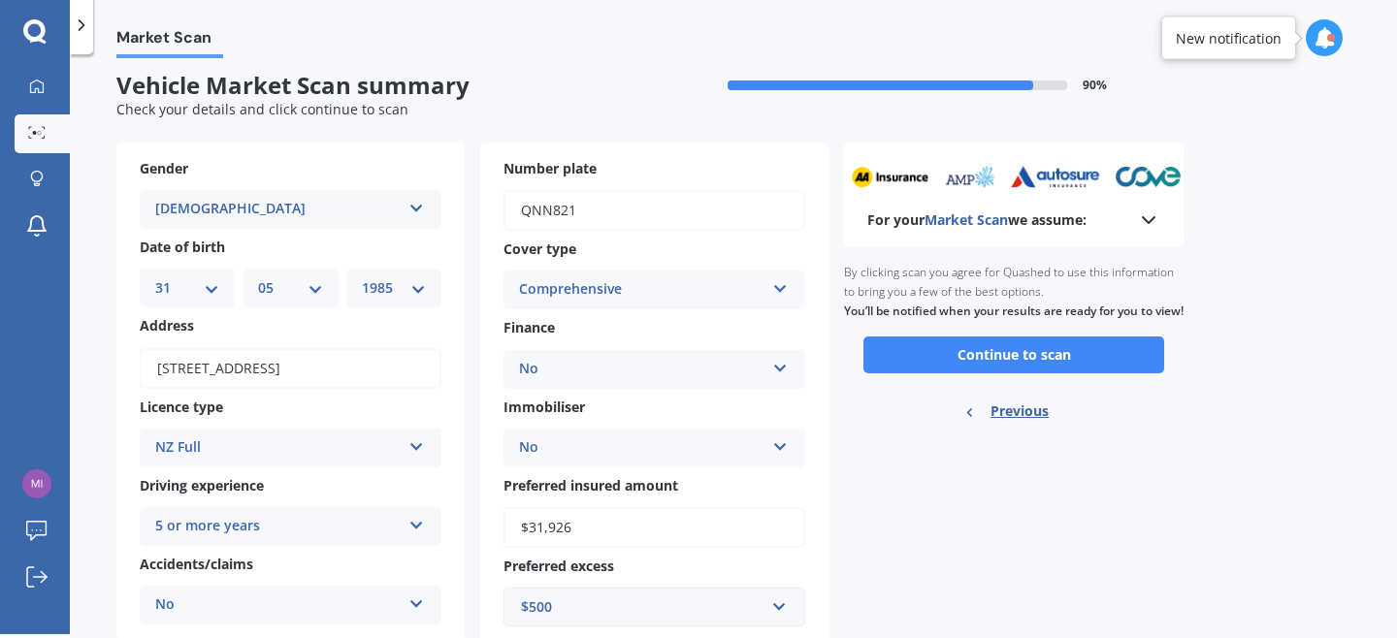
scroll to position [0, 0]
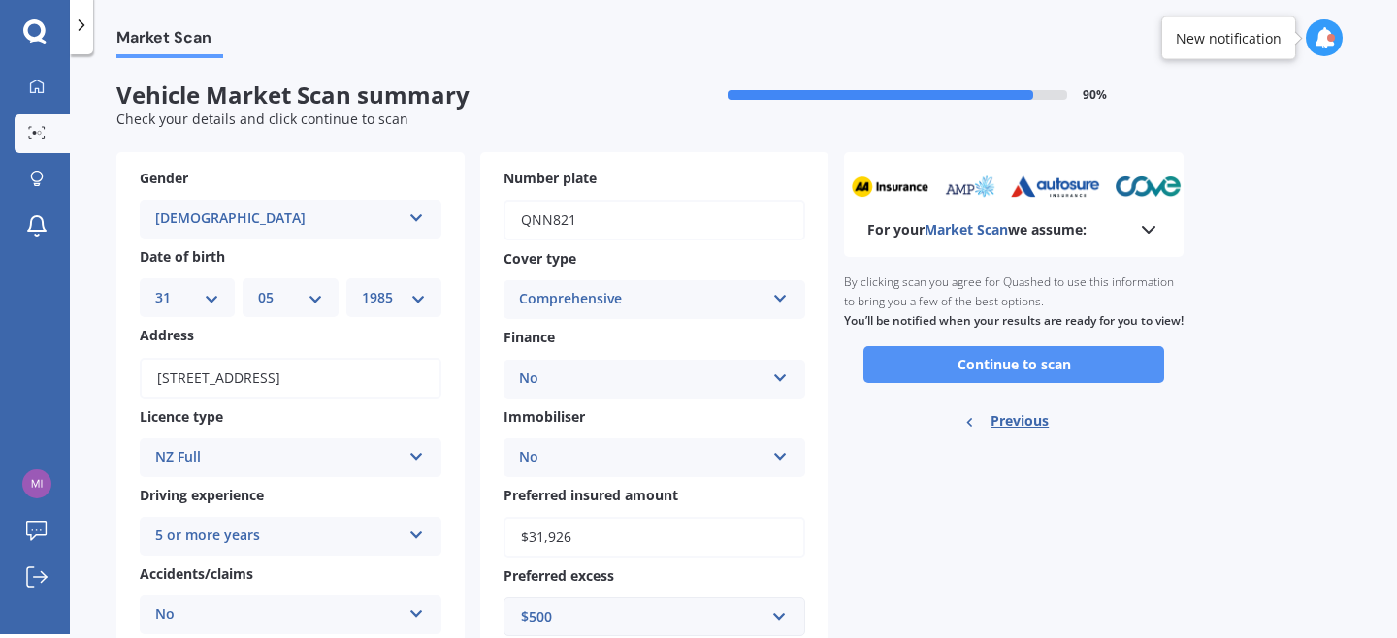
click at [1046, 376] on button "Continue to scan" at bounding box center [1013, 364] width 301 height 37
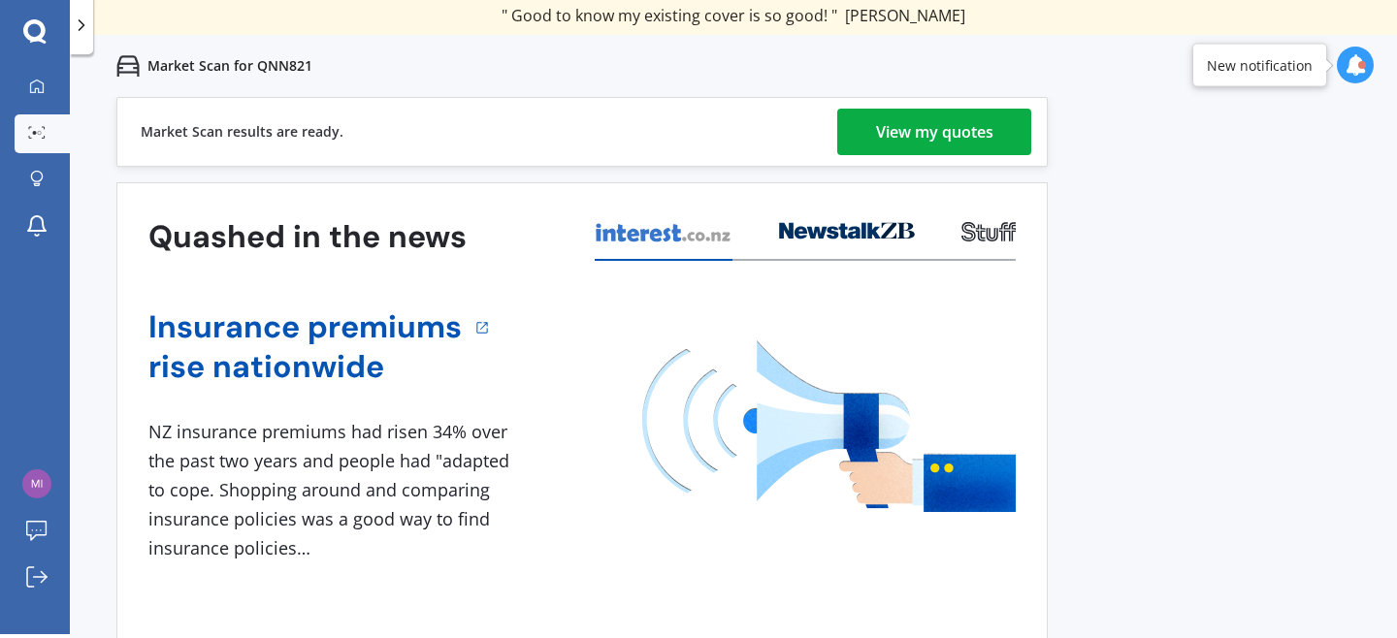
click at [942, 122] on div "View my quotes" at bounding box center [934, 132] width 117 height 47
